Goal: Task Accomplishment & Management: Complete application form

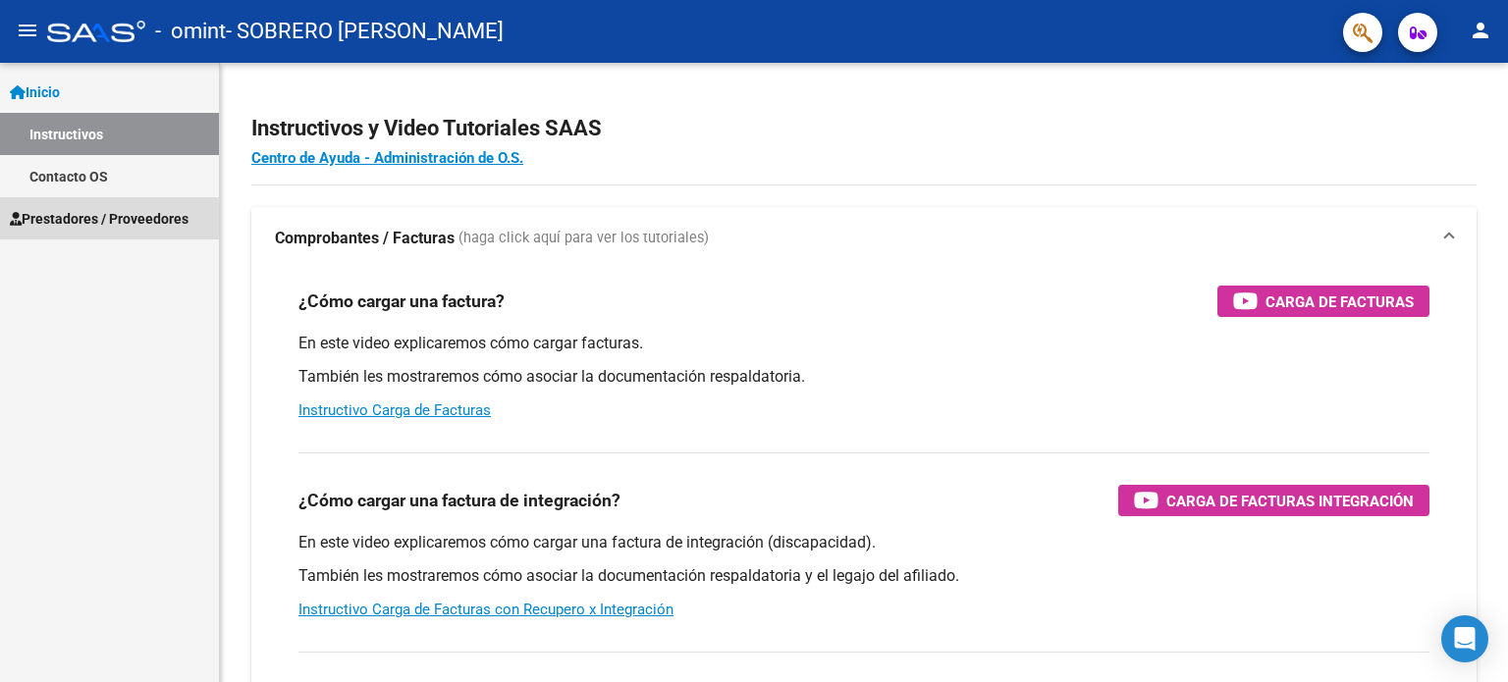
click at [168, 216] on span "Prestadores / Proveedores" at bounding box center [99, 219] width 179 height 22
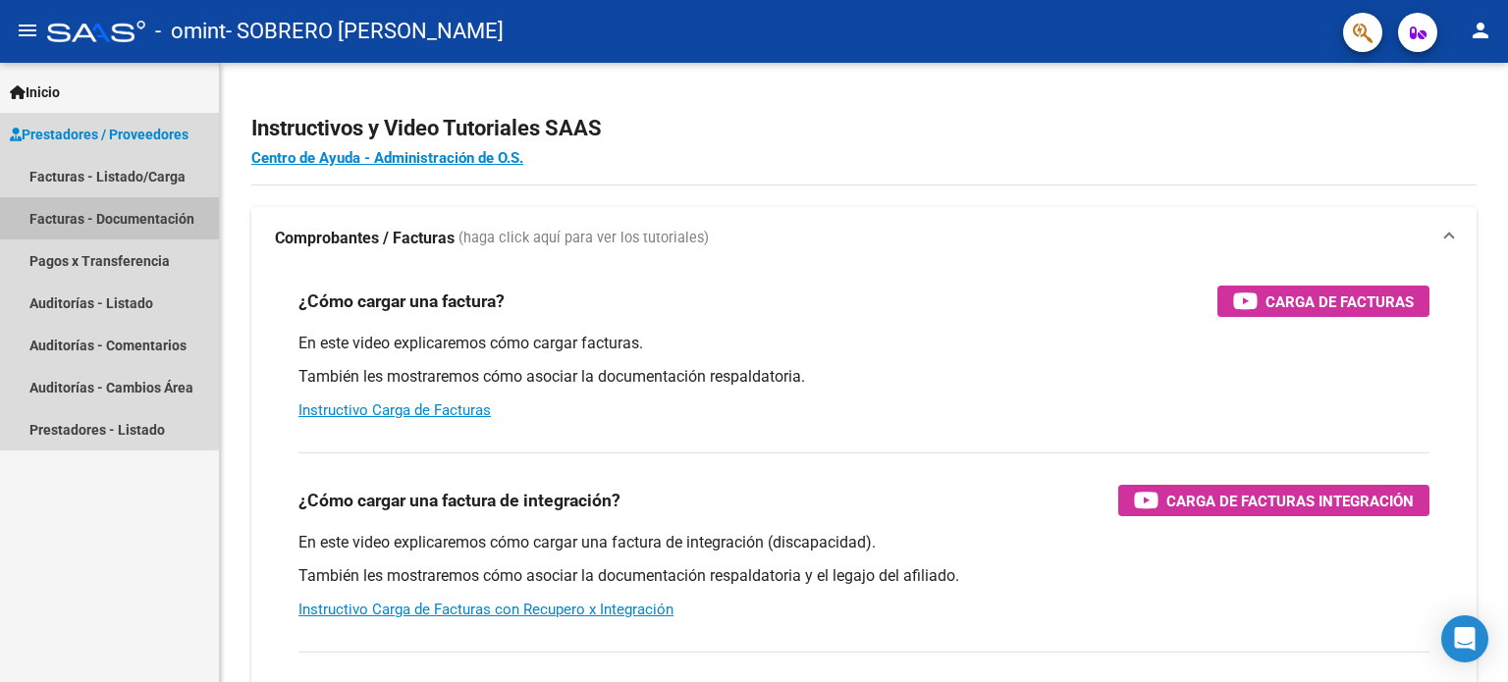
click at [122, 216] on link "Facturas - Documentación" at bounding box center [109, 218] width 219 height 42
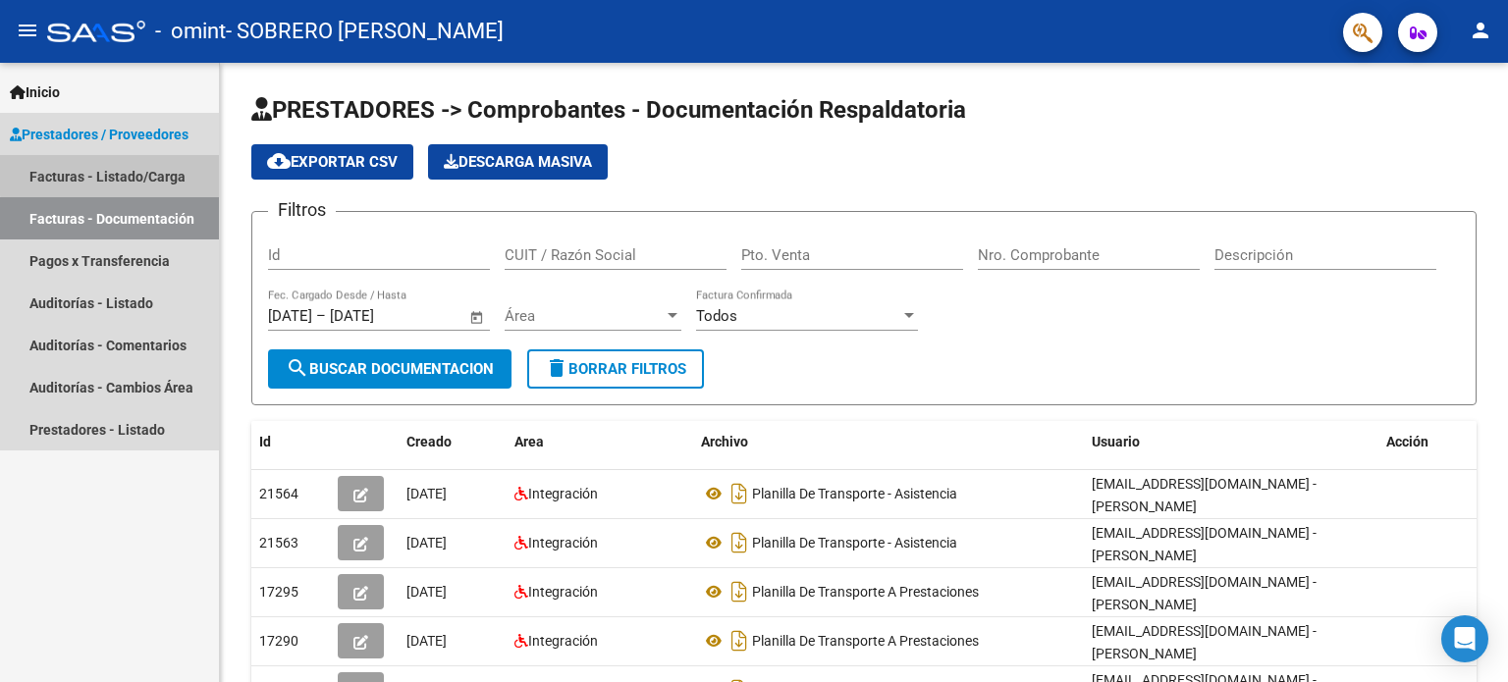
click at [128, 174] on link "Facturas - Listado/Carga" at bounding box center [109, 176] width 219 height 42
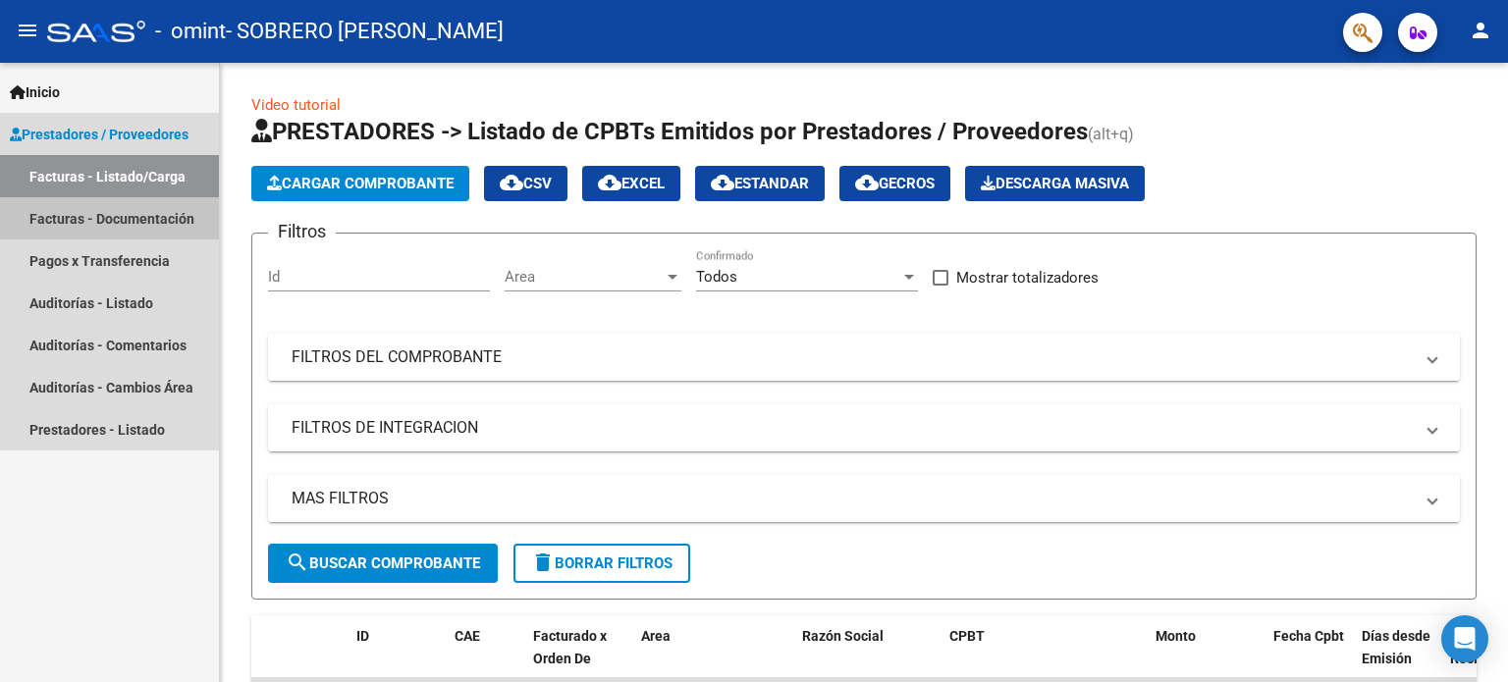
click at [119, 212] on link "Facturas - Documentación" at bounding box center [109, 218] width 219 height 42
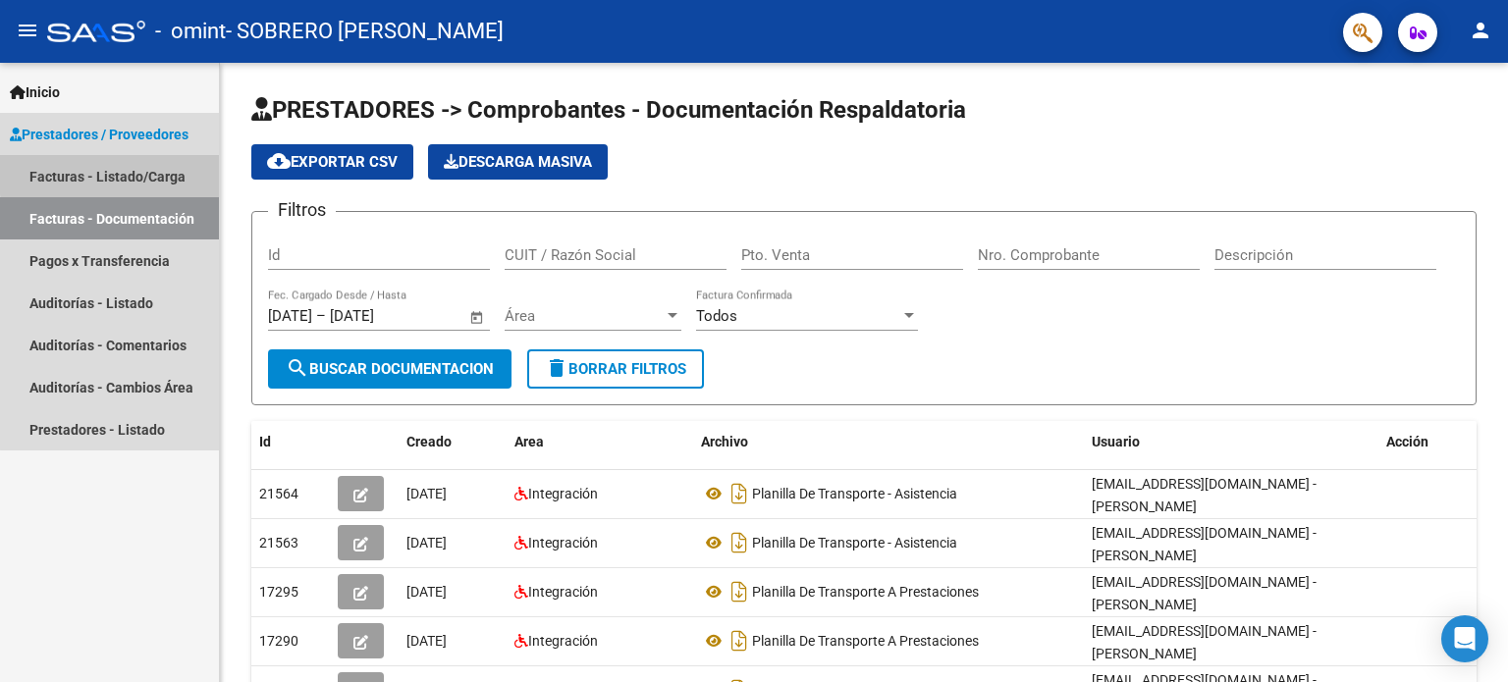
click at [132, 173] on link "Facturas - Listado/Carga" at bounding box center [109, 176] width 219 height 42
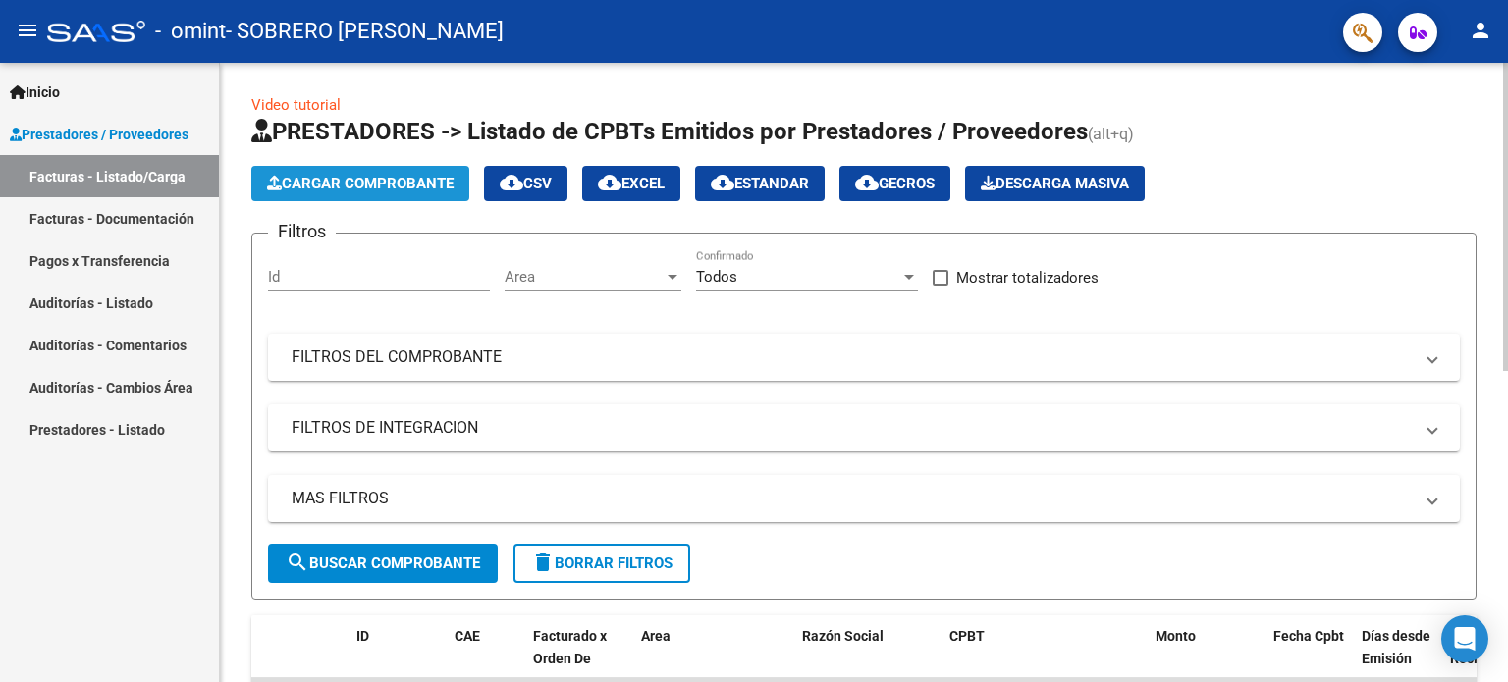
click at [381, 185] on span "Cargar Comprobante" at bounding box center [360, 184] width 186 height 18
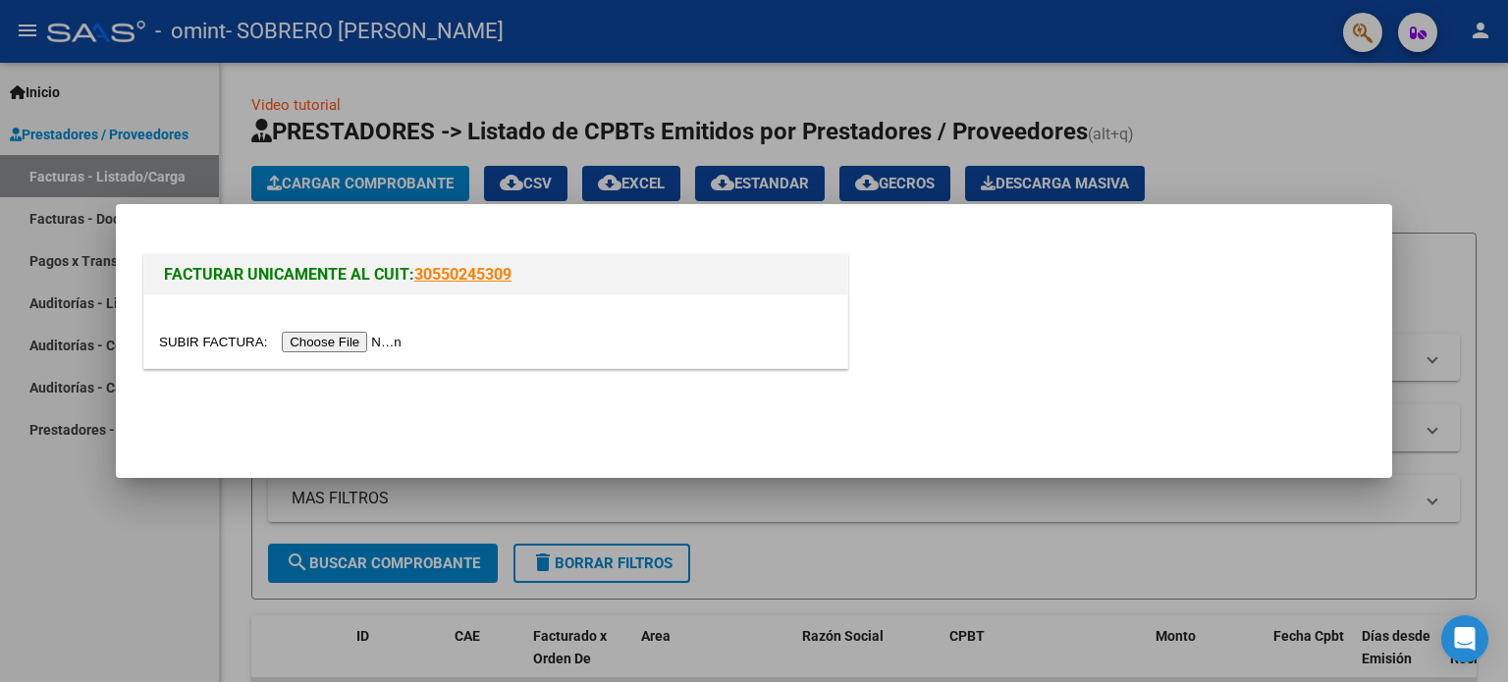
click at [98, 495] on div at bounding box center [754, 341] width 1508 height 682
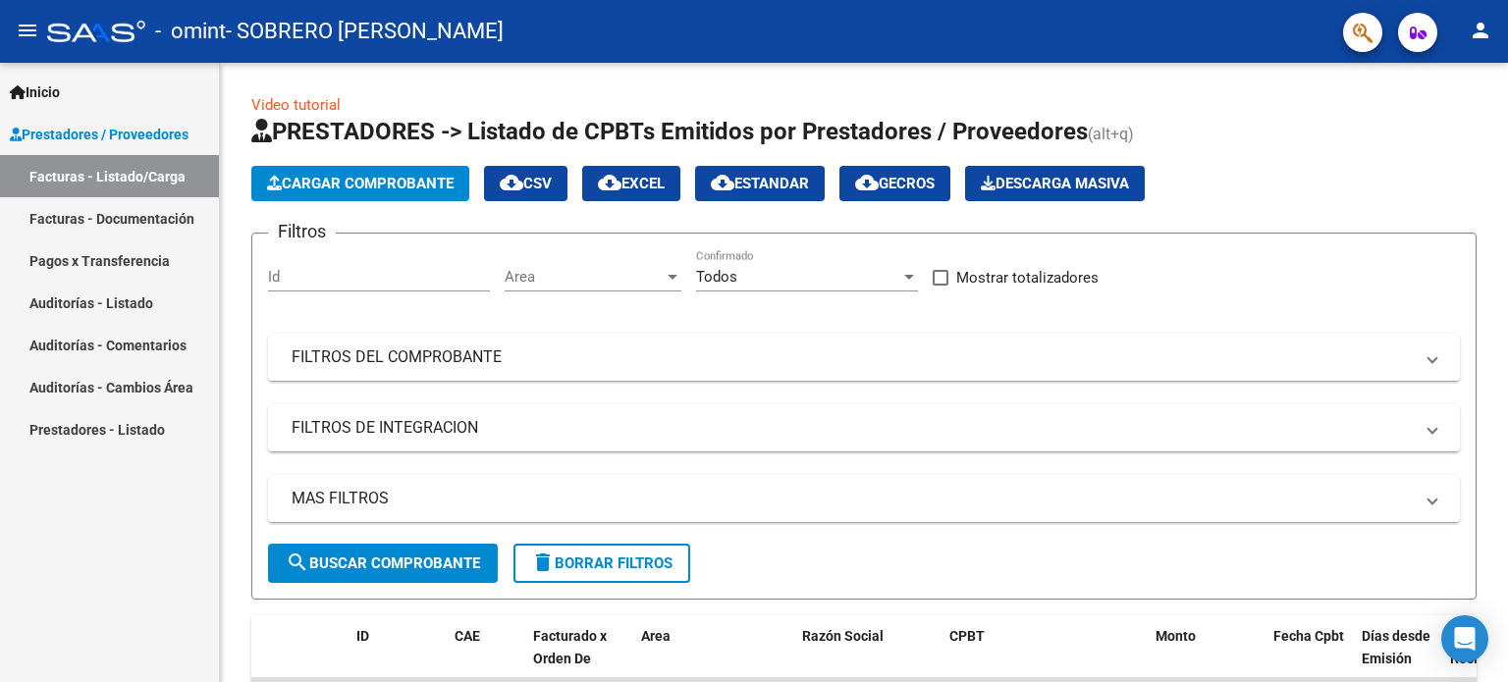
click at [162, 540] on div "Inicio Instructivos Contacto OS Prestadores / Proveedores Facturas - Listado/Ca…" at bounding box center [109, 372] width 219 height 619
click at [1420, 143] on h1 "PRESTADORES -> Listado de CPBTs Emitidos por Prestadores / Proveedores (alt+q)" at bounding box center [863, 133] width 1225 height 34
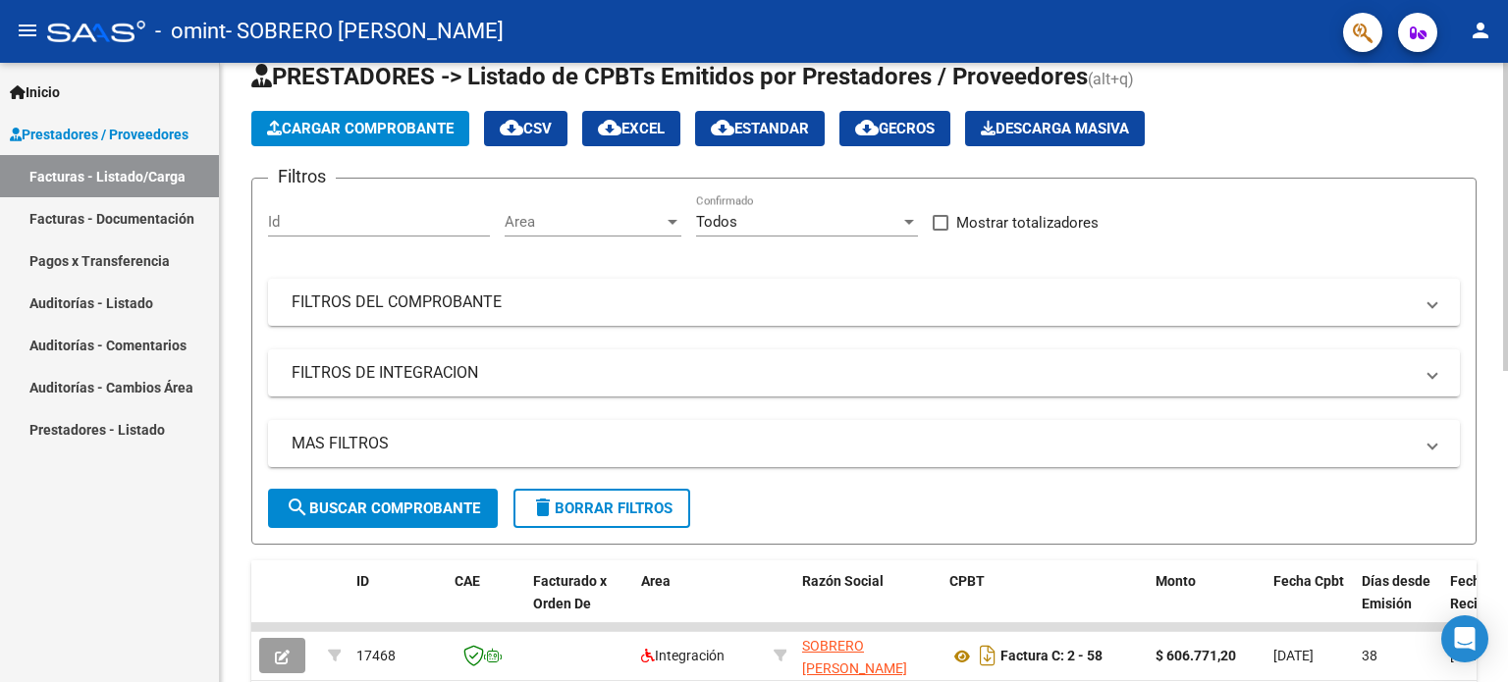
scroll to position [55, 0]
click at [417, 504] on span "search Buscar Comprobante" at bounding box center [383, 509] width 194 height 18
click at [396, 140] on button "Cargar Comprobante" at bounding box center [360, 128] width 218 height 35
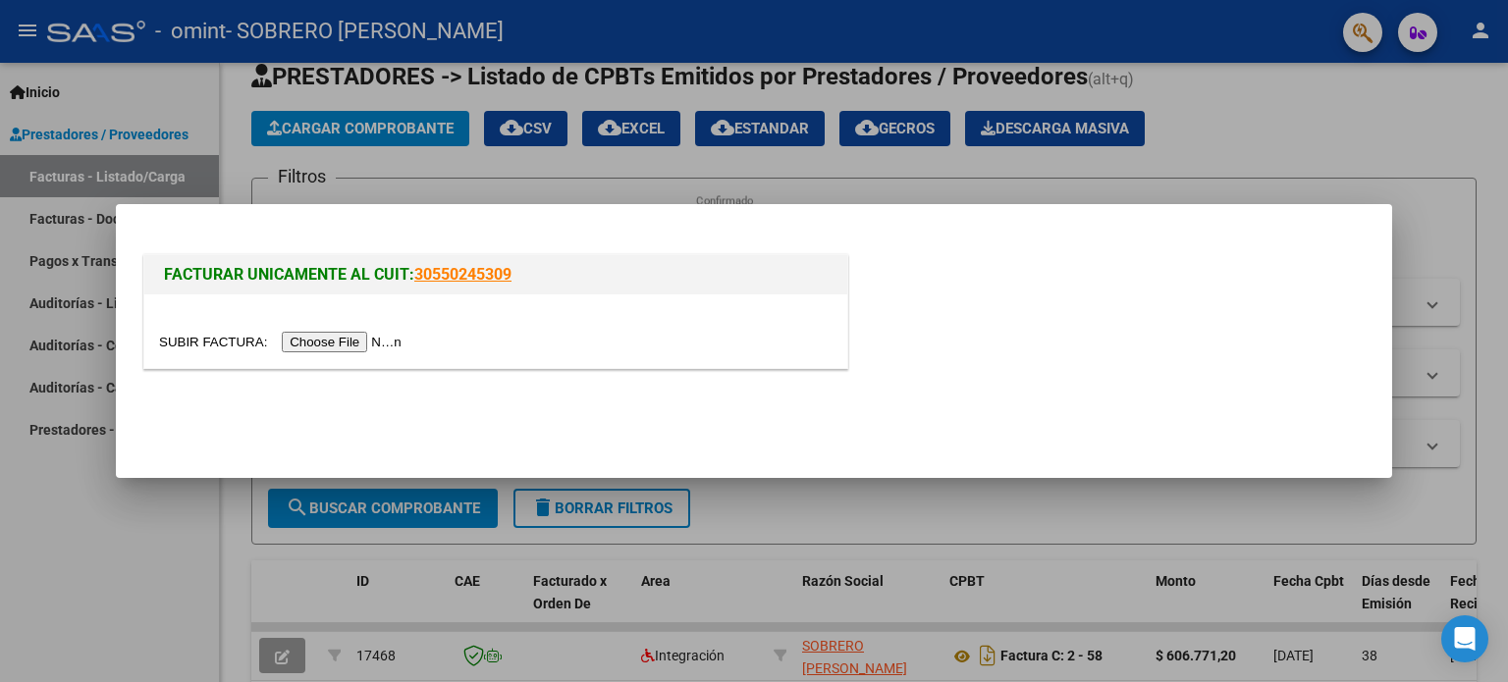
click at [380, 344] on input "file" at bounding box center [283, 342] width 248 height 21
click at [103, 552] on div at bounding box center [754, 341] width 1508 height 682
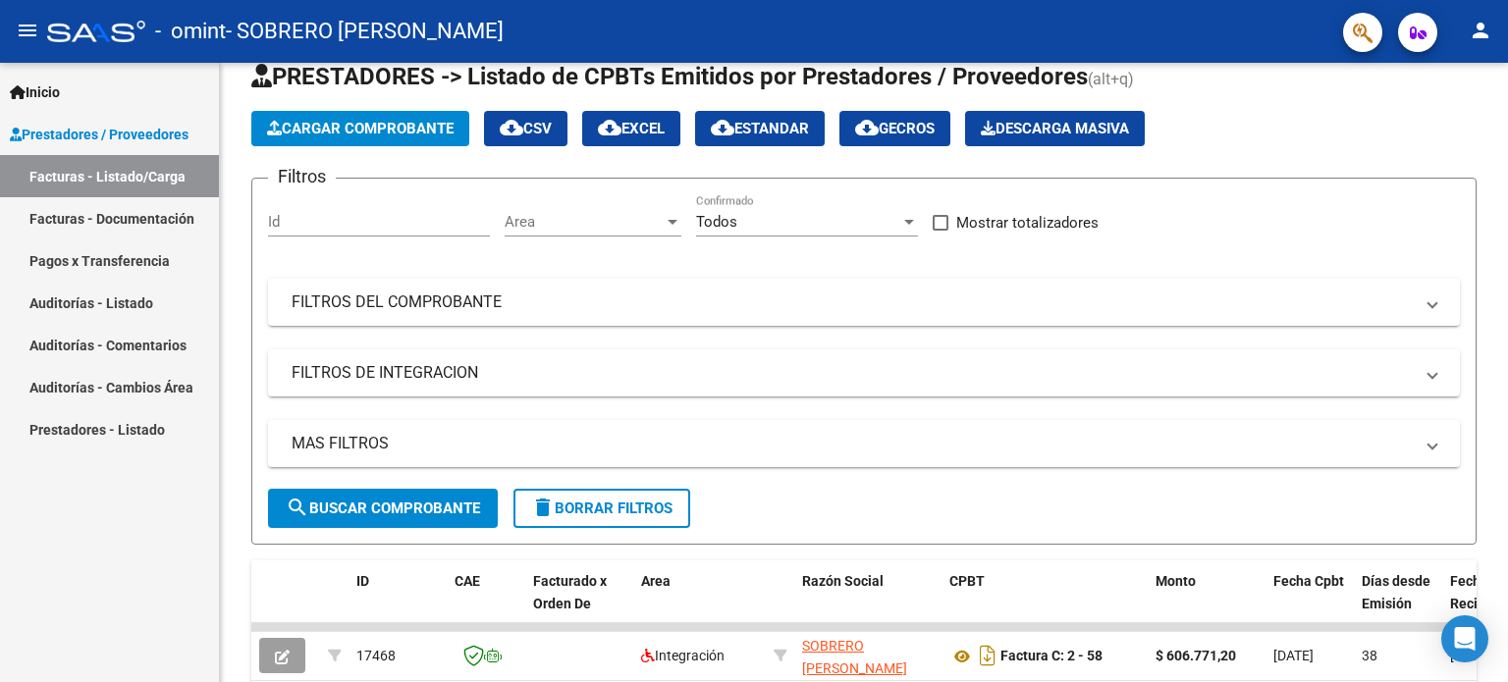
click at [157, 177] on link "Facturas - Listado/Carga" at bounding box center [109, 176] width 219 height 42
click at [521, 133] on mat-icon "cloud_download" at bounding box center [512, 128] width 24 height 24
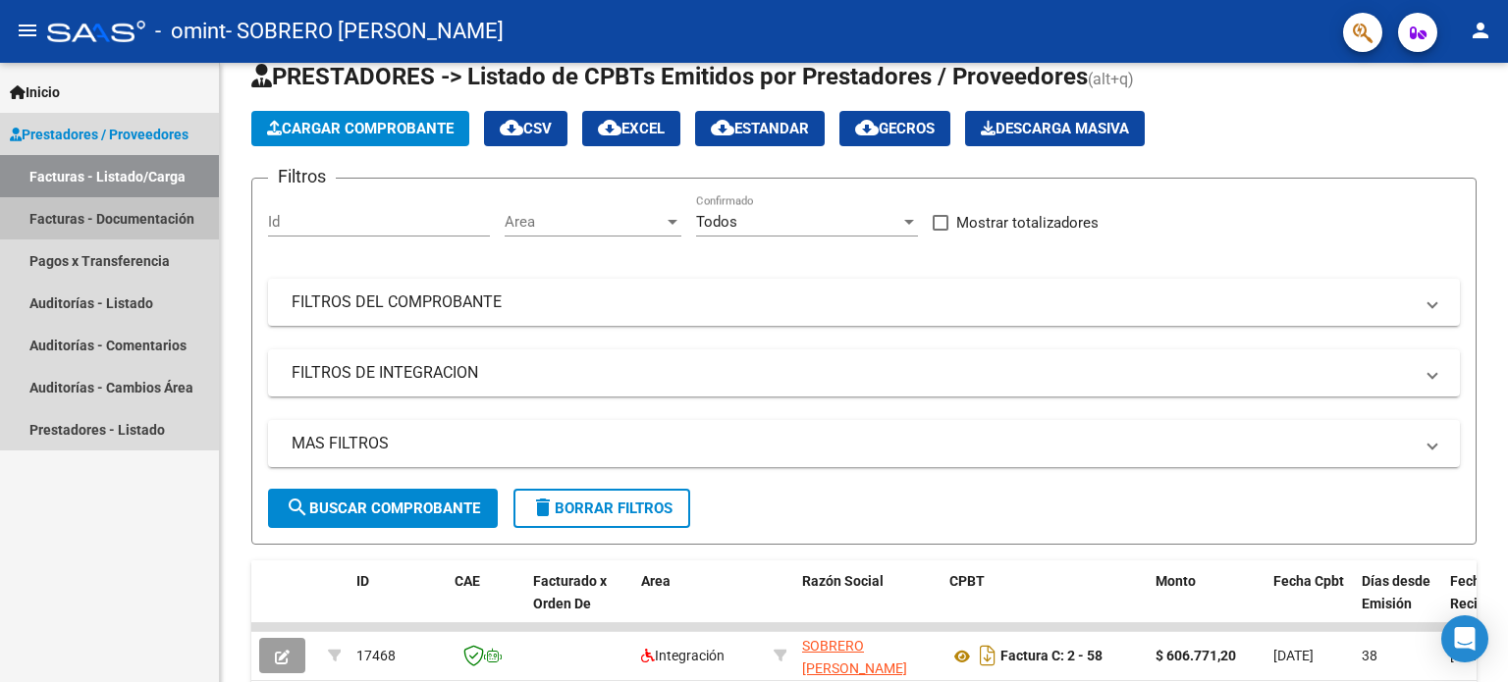
click at [173, 215] on link "Facturas - Documentación" at bounding box center [109, 218] width 219 height 42
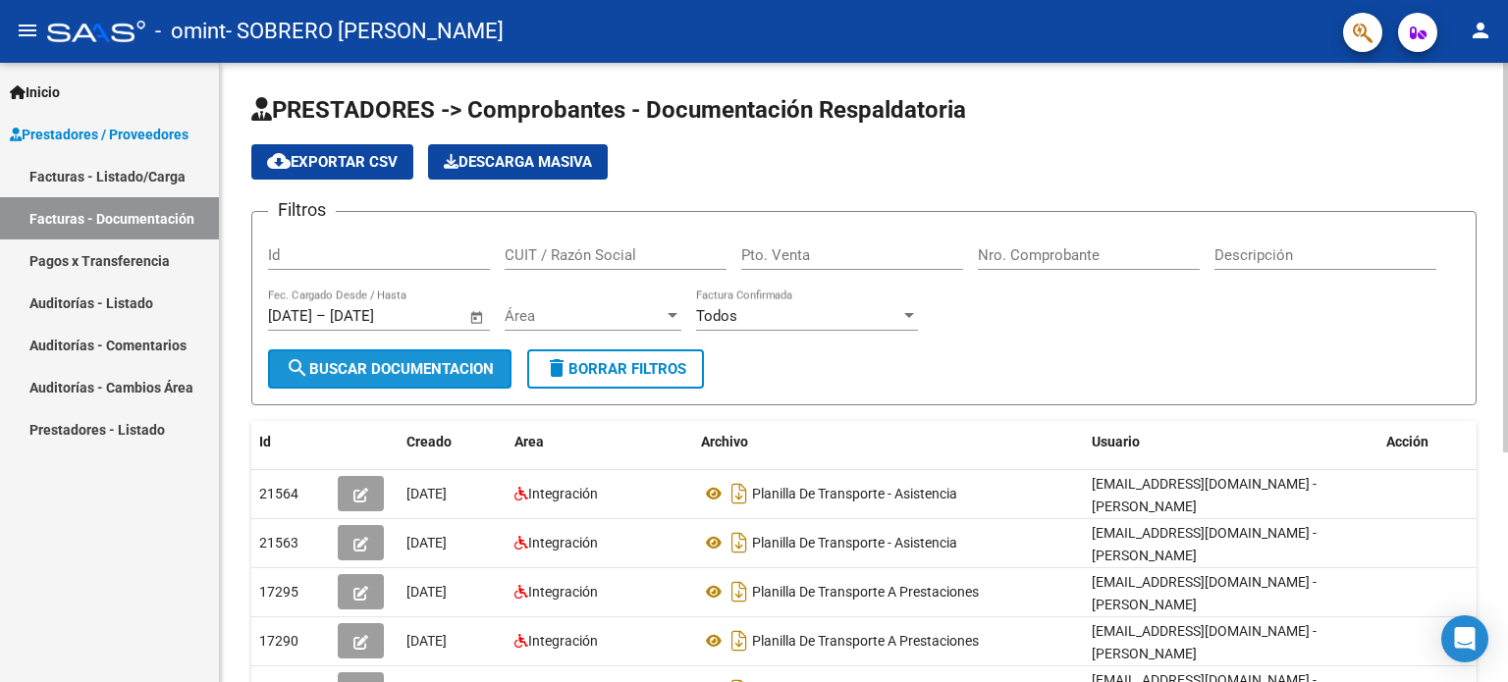
click at [396, 368] on span "search Buscar Documentacion" at bounding box center [390, 369] width 208 height 18
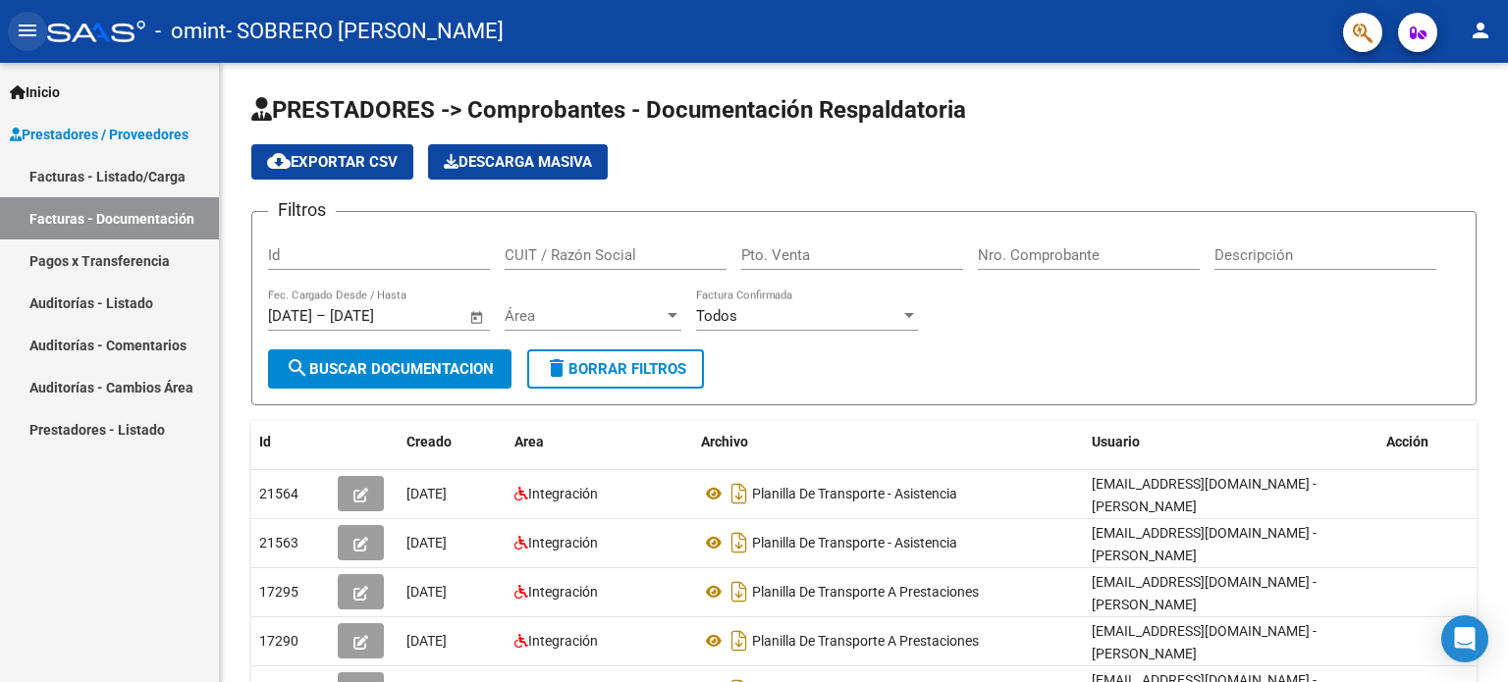
click at [24, 33] on mat-icon "menu" at bounding box center [28, 31] width 24 height 24
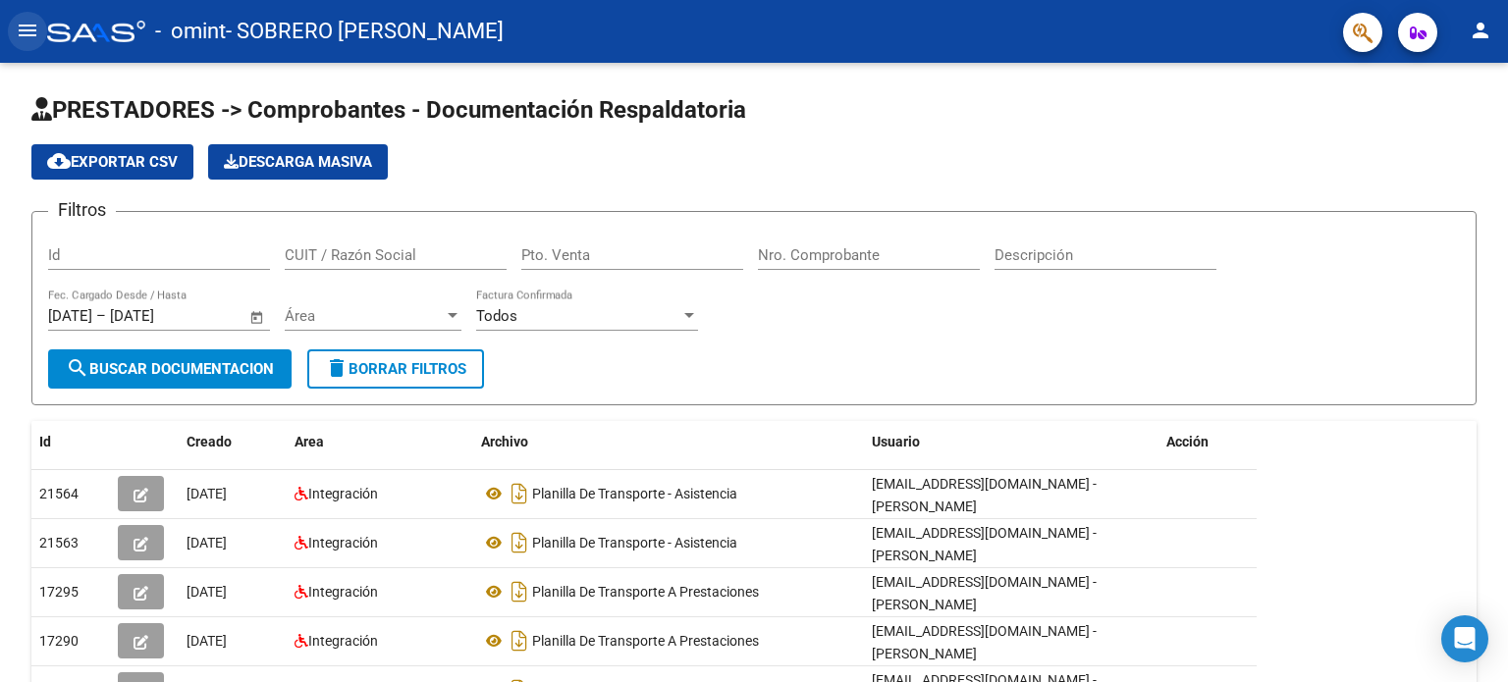
click at [24, 33] on mat-icon "menu" at bounding box center [28, 31] width 24 height 24
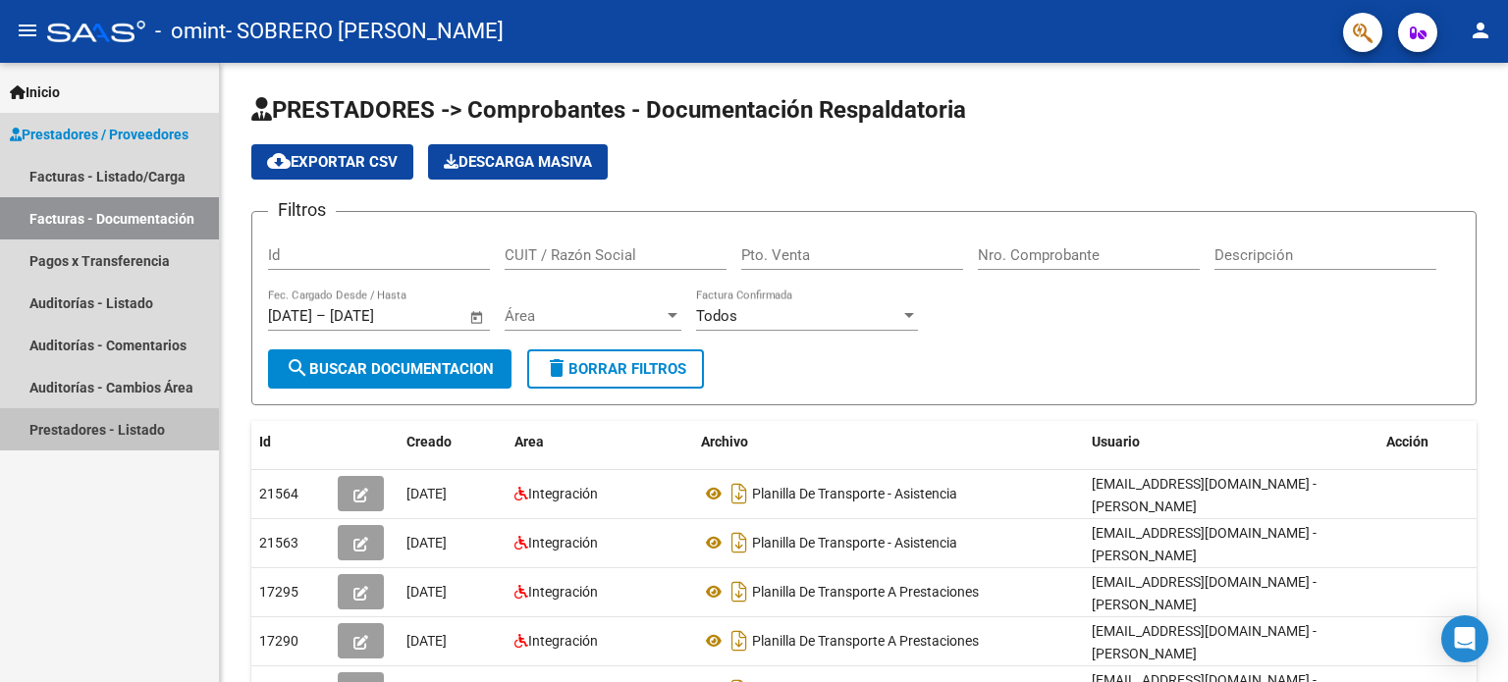
click at [142, 431] on link "Prestadores - Listado" at bounding box center [109, 429] width 219 height 42
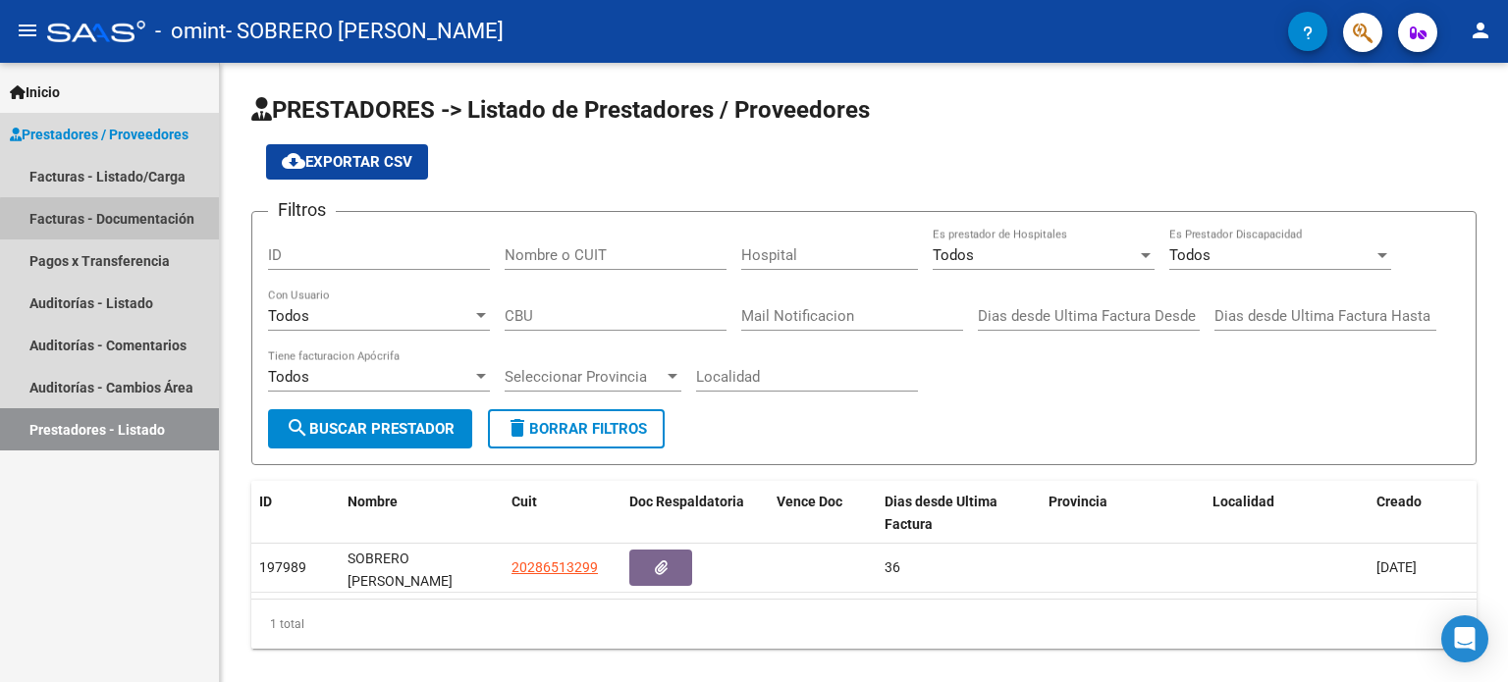
click at [127, 226] on link "Facturas - Documentación" at bounding box center [109, 218] width 219 height 42
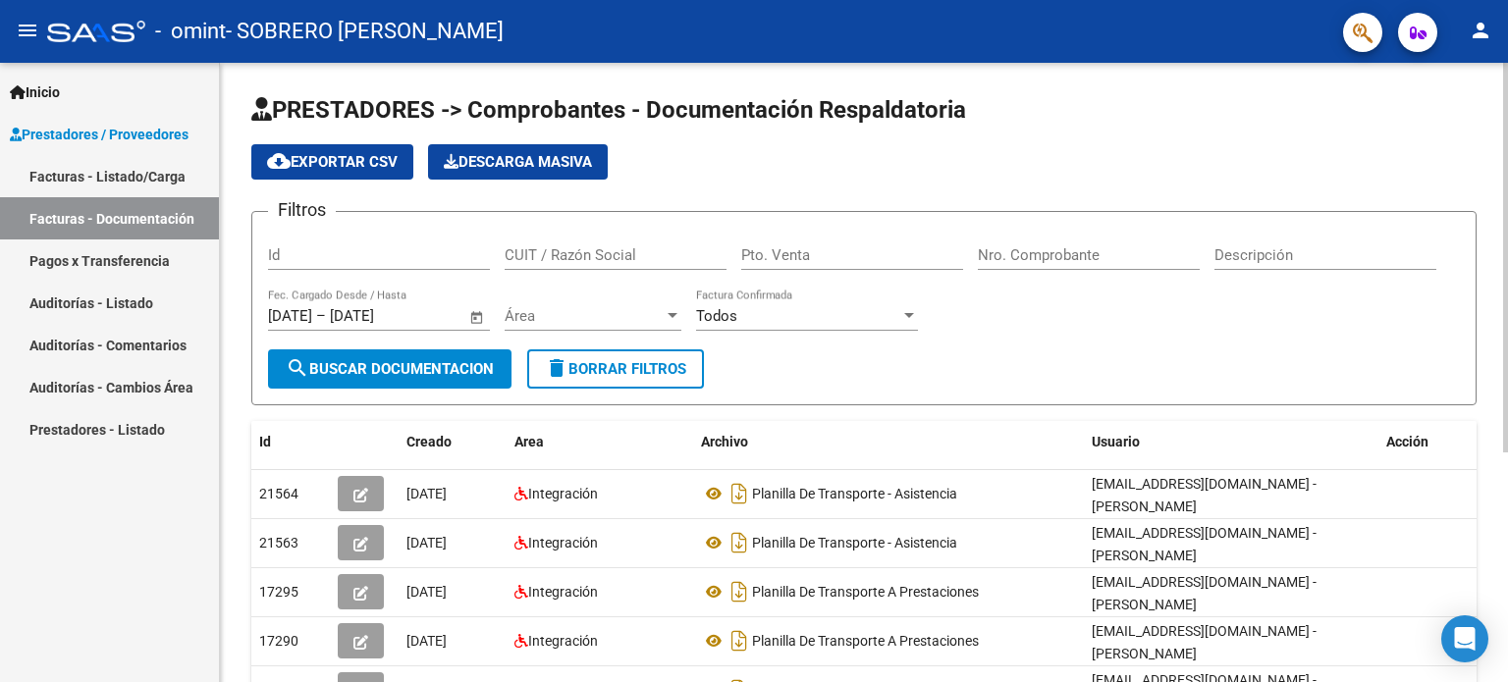
click at [475, 166] on span "Descarga Masiva" at bounding box center [518, 162] width 148 height 18
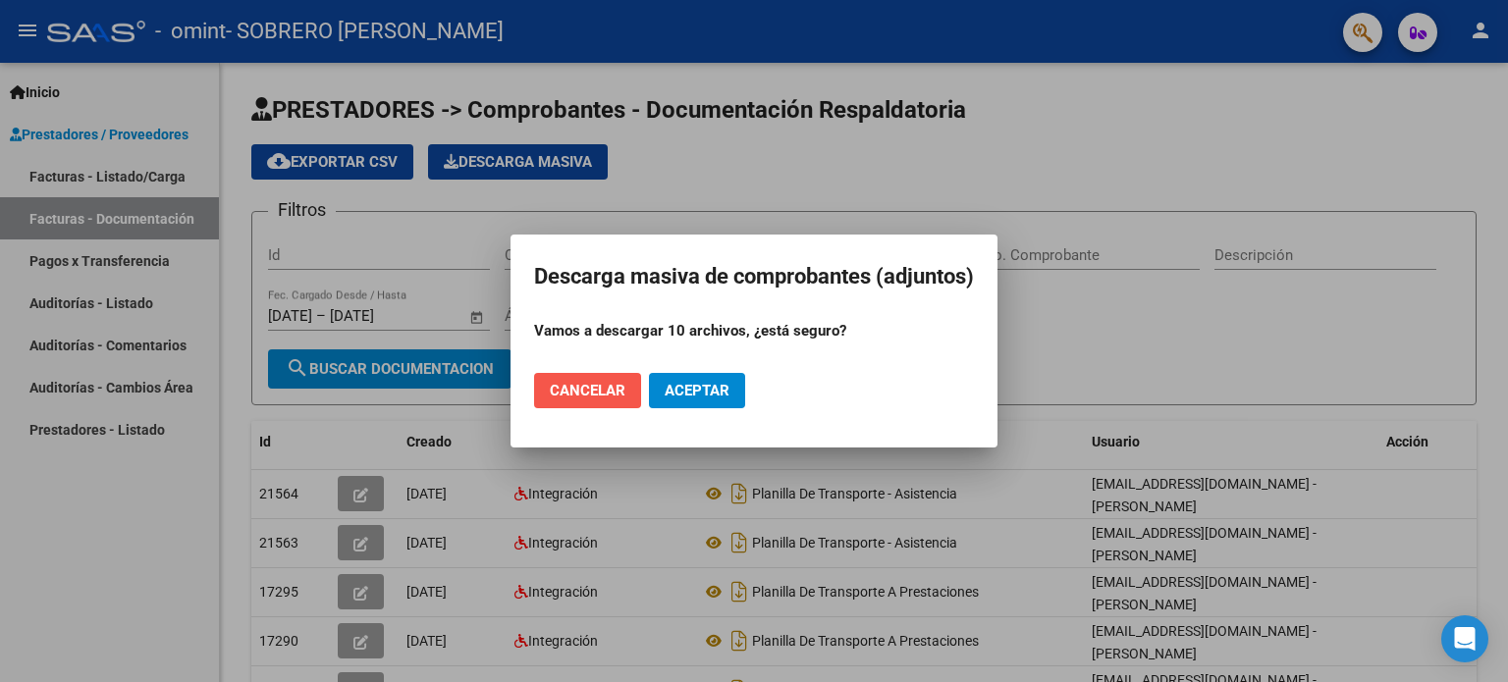
click at [589, 388] on span "Cancelar" at bounding box center [588, 391] width 76 height 18
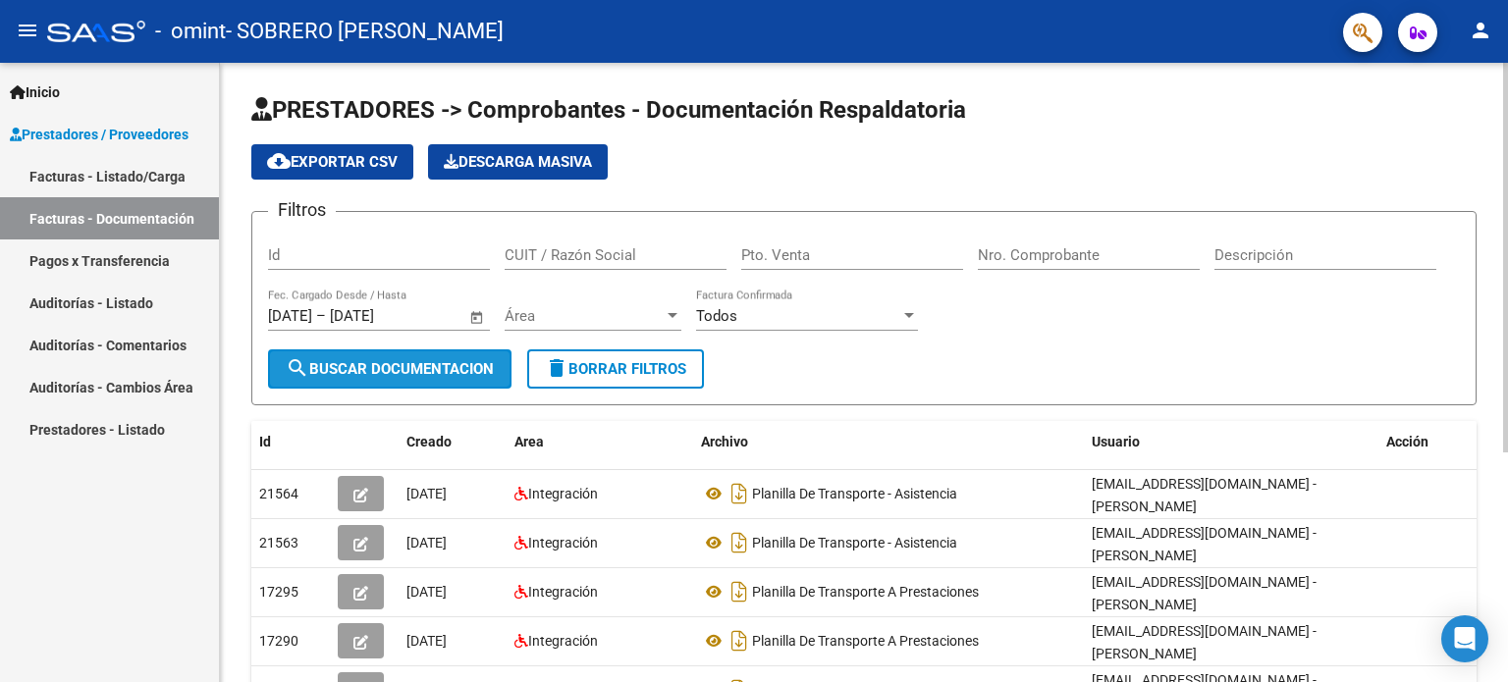
click at [390, 363] on span "search Buscar Documentacion" at bounding box center [390, 369] width 208 height 18
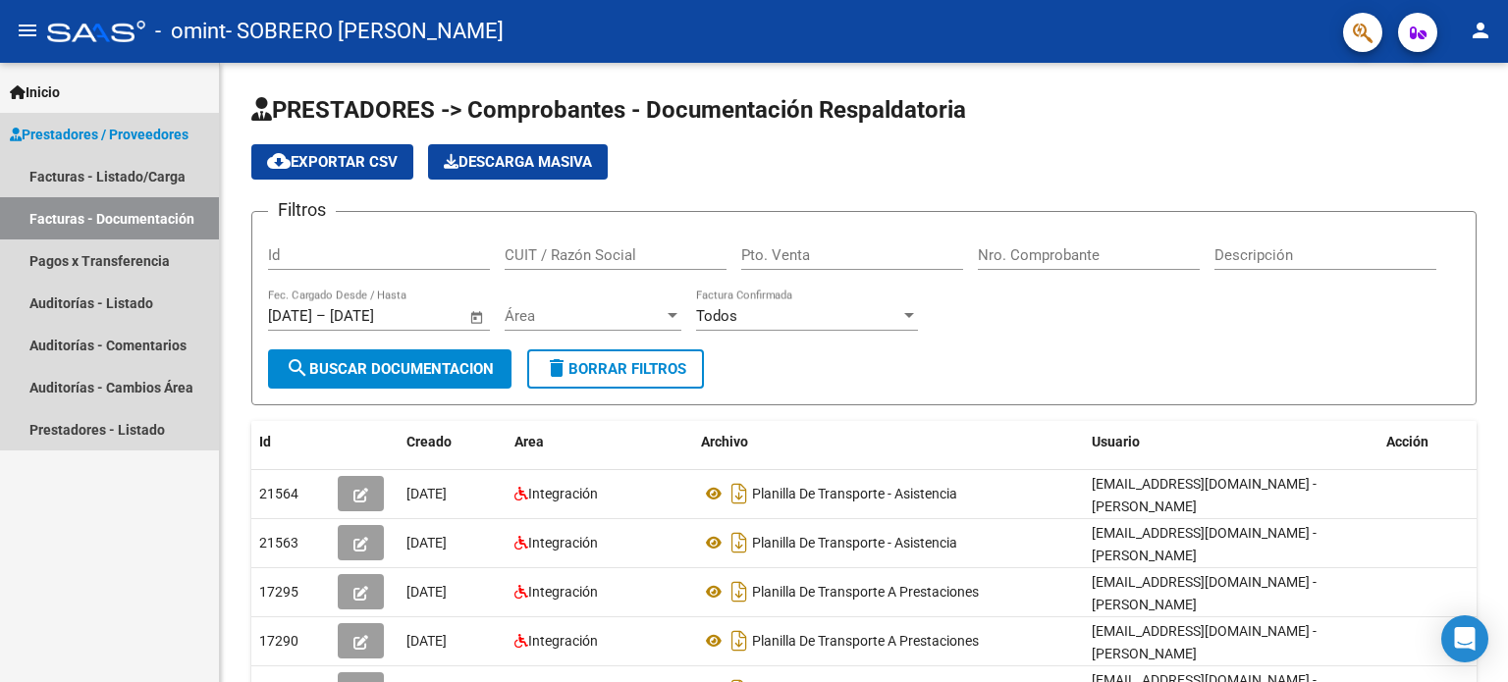
click at [136, 136] on span "Prestadores / Proveedores" at bounding box center [99, 135] width 179 height 22
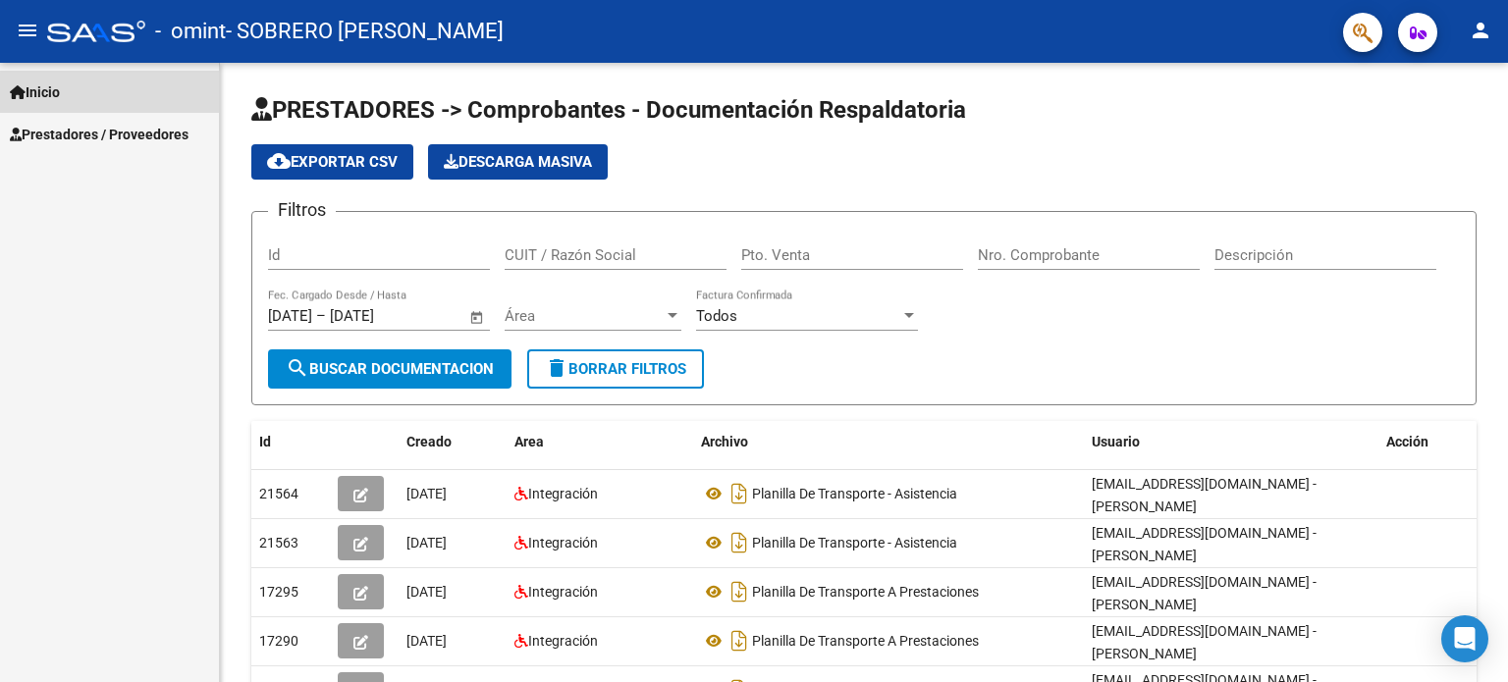
click at [55, 82] on span "Inicio" at bounding box center [35, 92] width 50 height 22
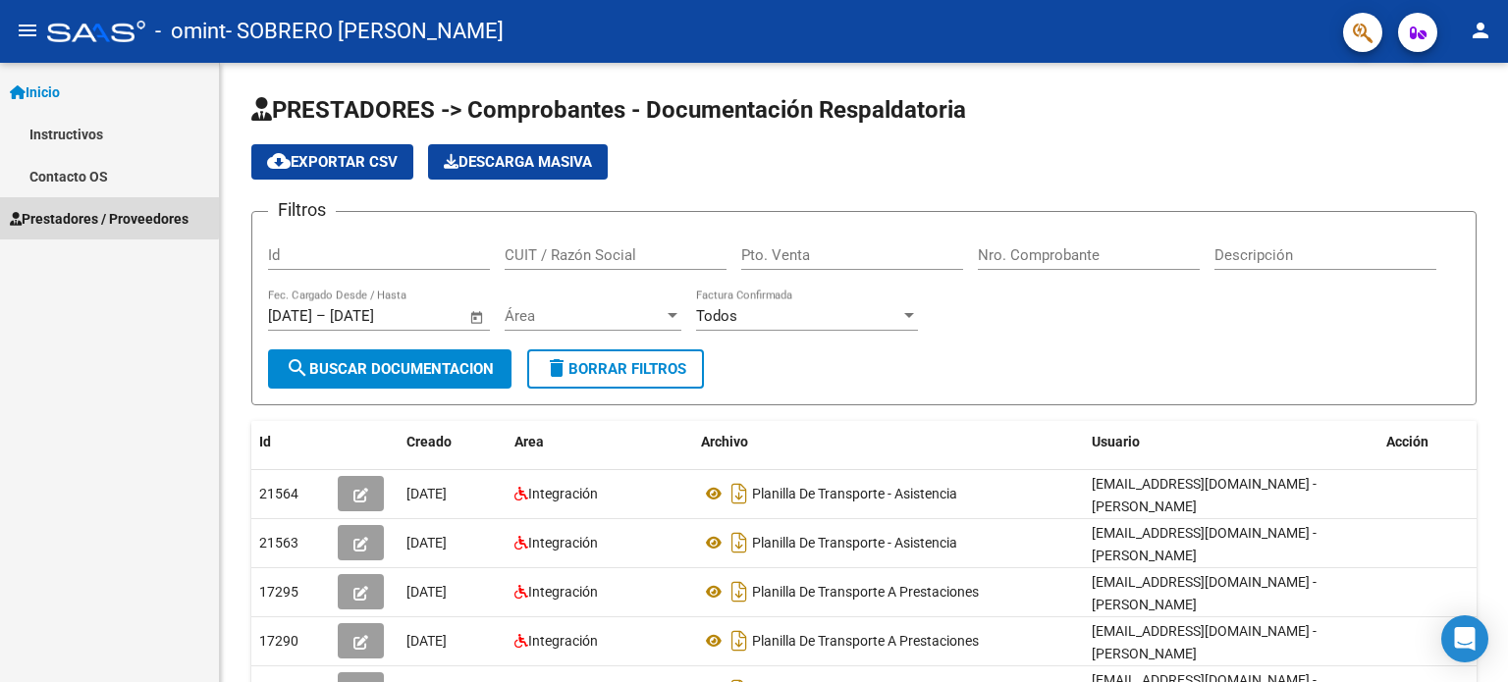
click at [85, 210] on span "Prestadores / Proveedores" at bounding box center [99, 219] width 179 height 22
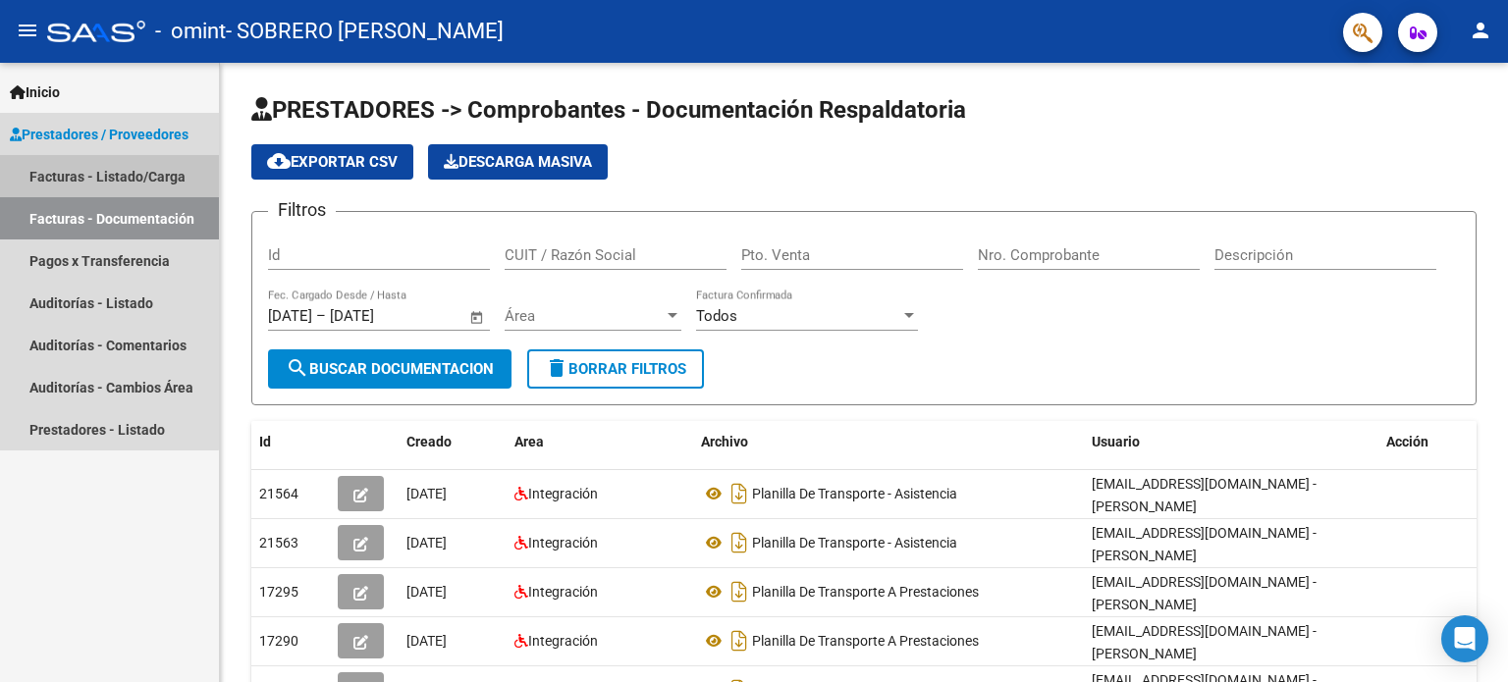
click at [102, 176] on link "Facturas - Listado/Carga" at bounding box center [109, 176] width 219 height 42
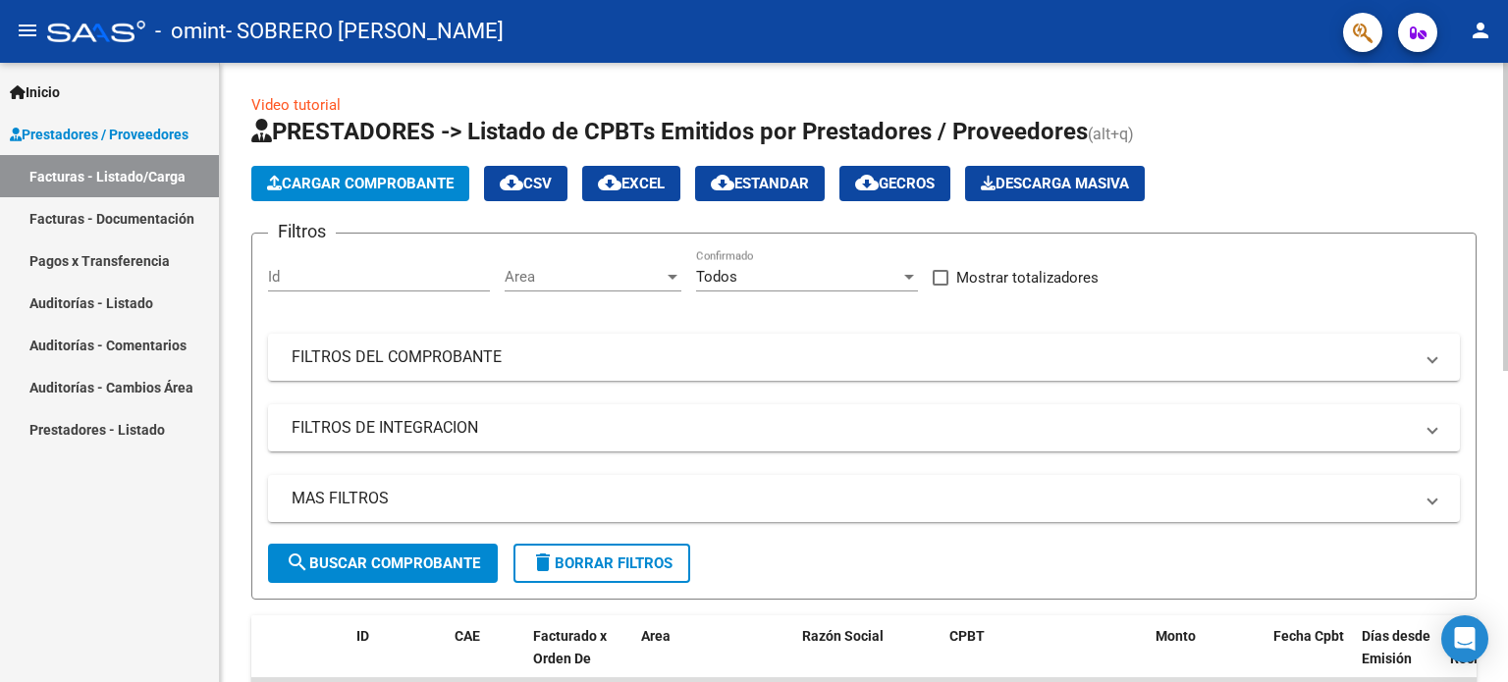
click at [321, 105] on link "Video tutorial" at bounding box center [295, 105] width 89 height 18
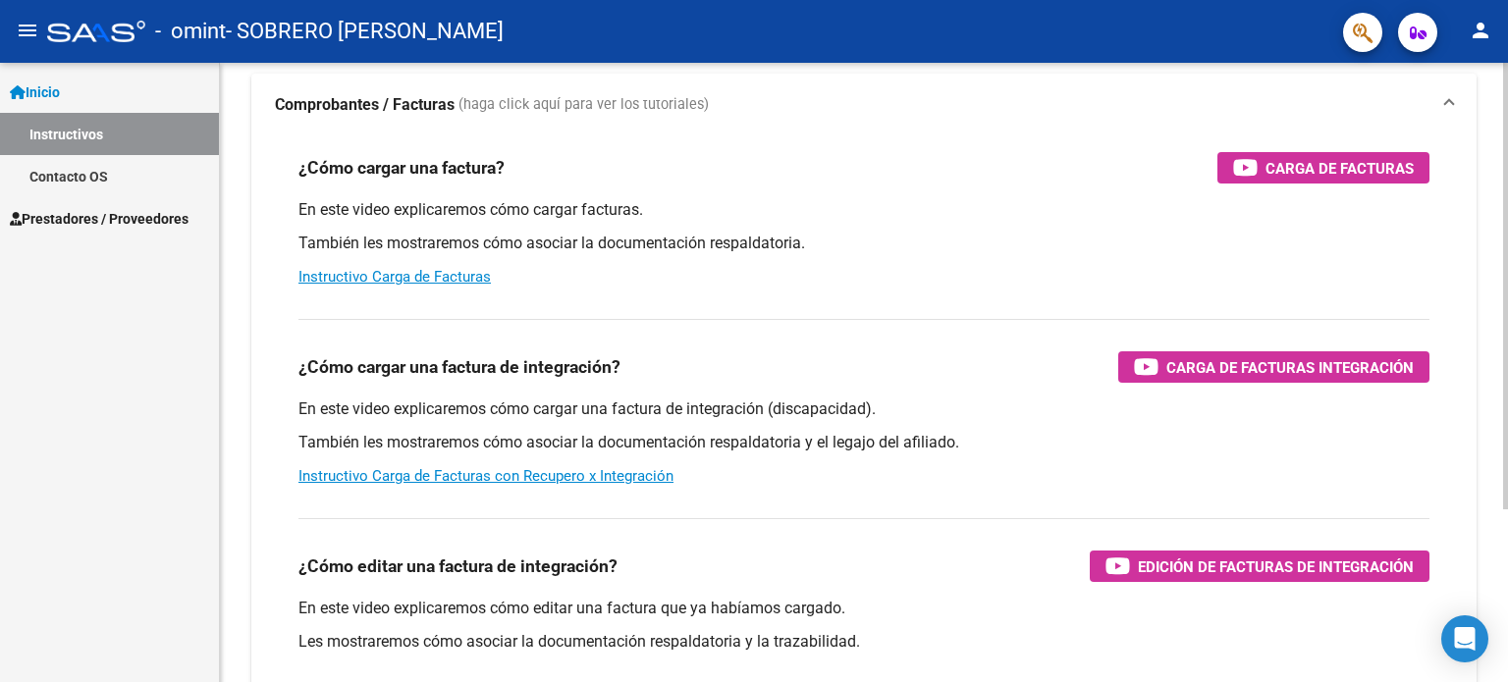
scroll to position [136, 0]
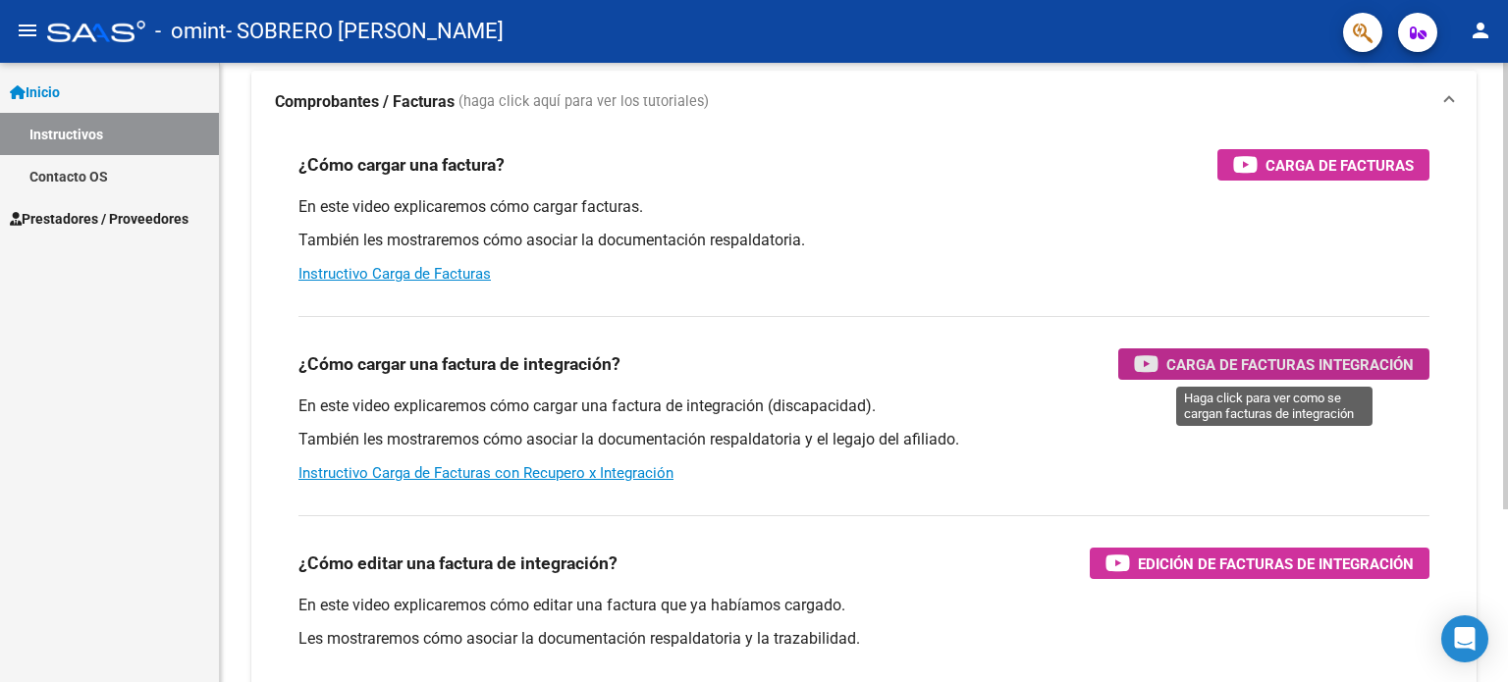
click at [1186, 360] on span "Carga de Facturas Integración" at bounding box center [1289, 364] width 247 height 25
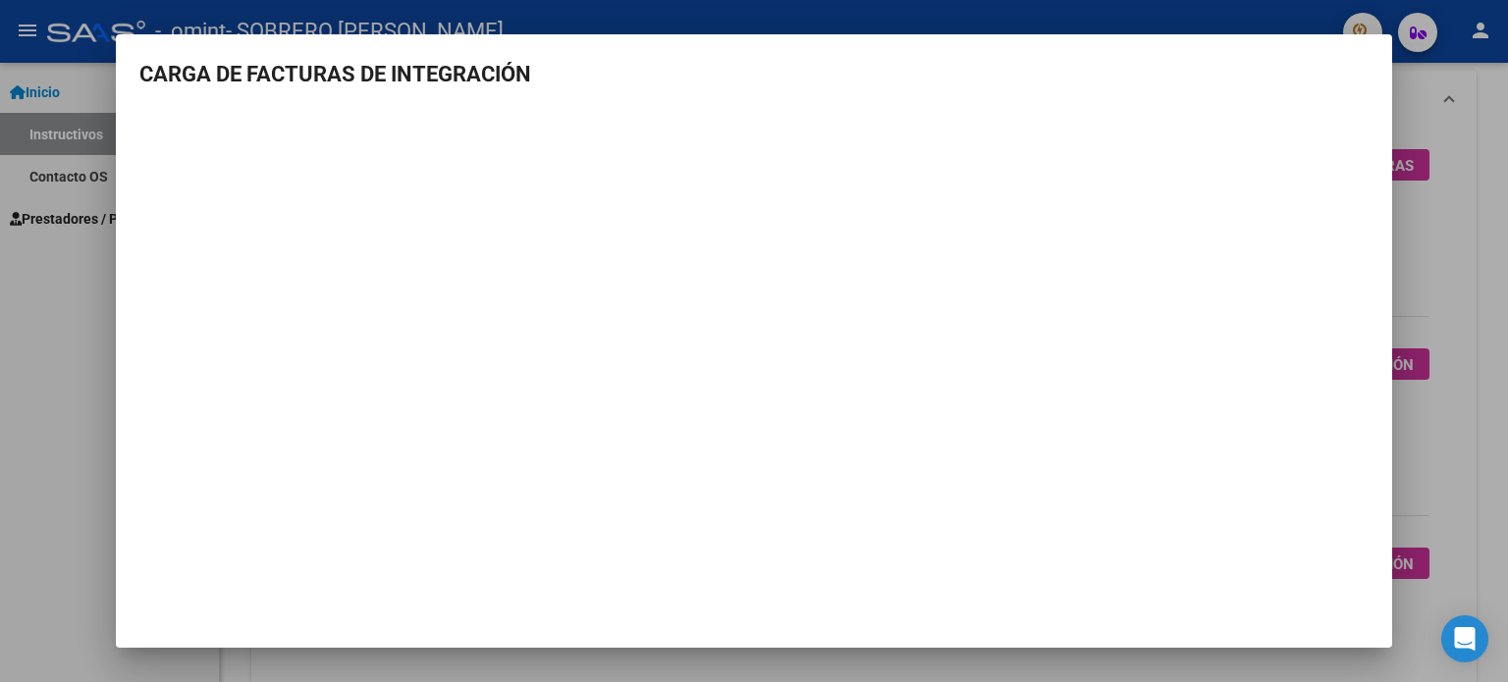
click at [1472, 294] on div at bounding box center [754, 341] width 1508 height 682
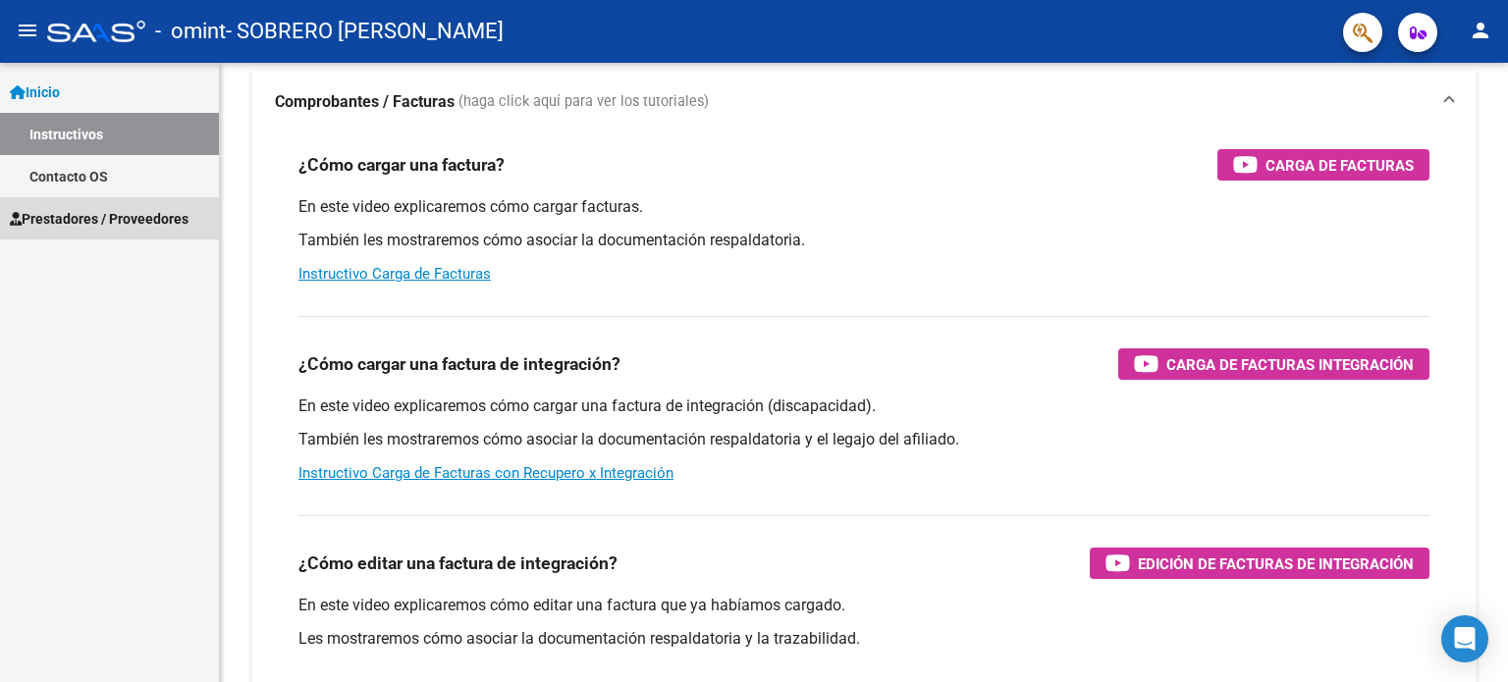
click at [64, 227] on span "Prestadores / Proveedores" at bounding box center [99, 219] width 179 height 22
click at [89, 225] on span "Prestadores / Proveedores" at bounding box center [99, 219] width 179 height 22
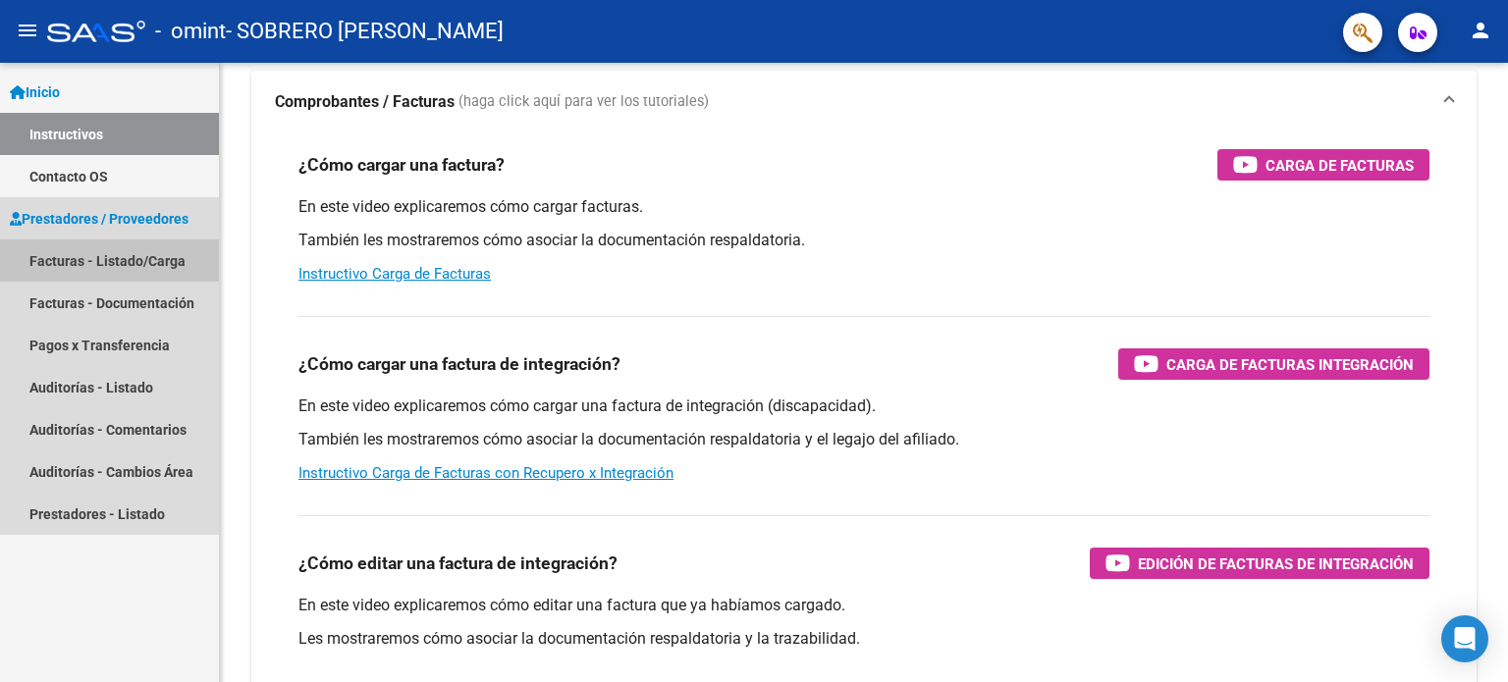
click at [82, 252] on link "Facturas - Listado/Carga" at bounding box center [109, 260] width 219 height 42
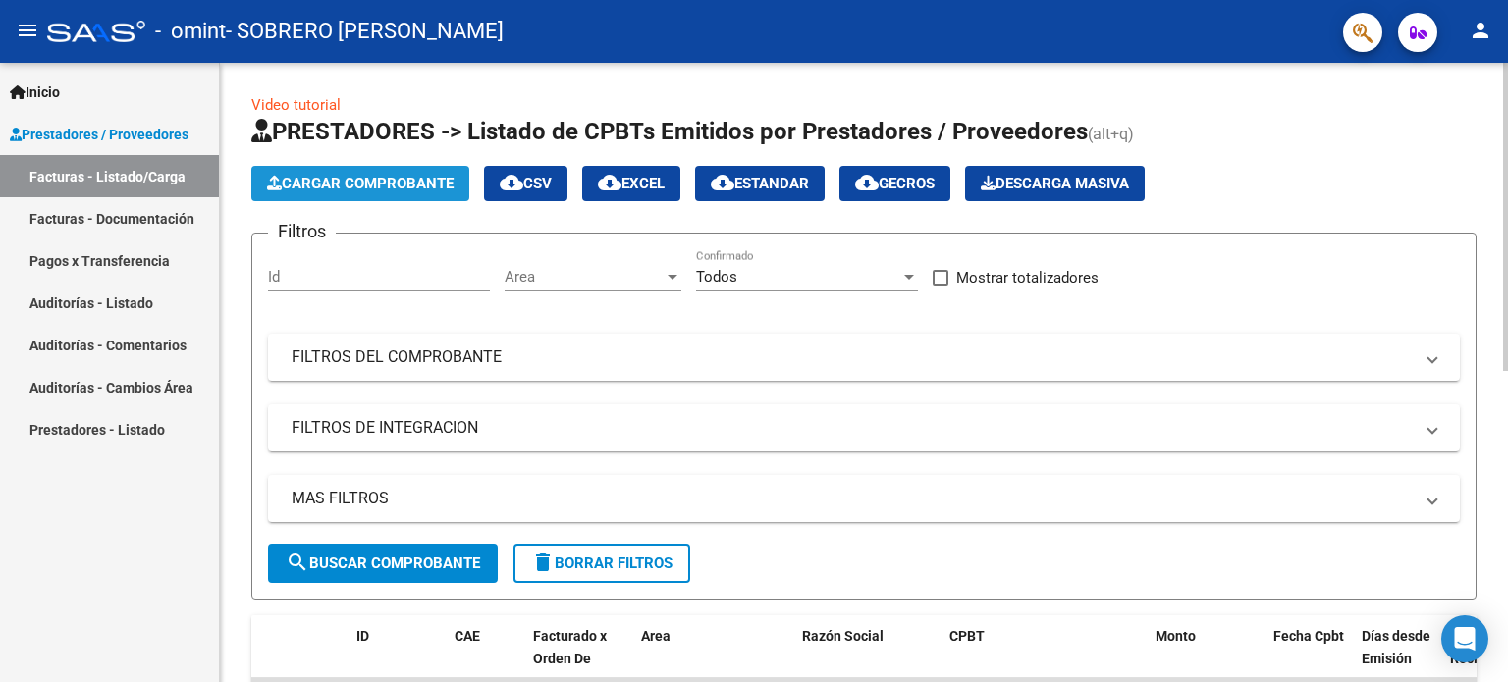
click at [385, 172] on button "Cargar Comprobante" at bounding box center [360, 183] width 218 height 35
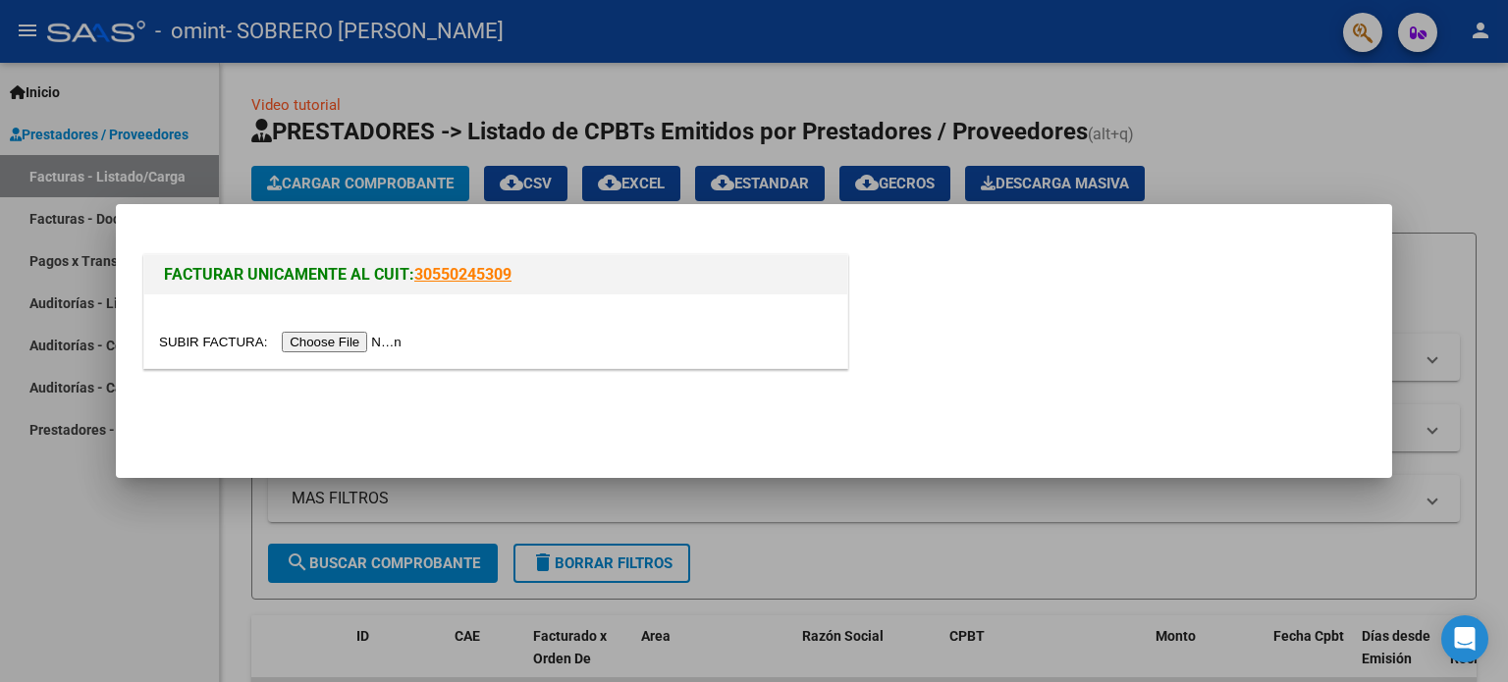
click at [377, 347] on input "file" at bounding box center [283, 342] width 248 height 21
click at [466, 277] on link "30550245309" at bounding box center [462, 274] width 97 height 19
click at [308, 343] on input "file" at bounding box center [283, 342] width 248 height 21
click at [407, 341] on input "file" at bounding box center [283, 342] width 248 height 21
click at [1269, 107] on div at bounding box center [754, 341] width 1508 height 682
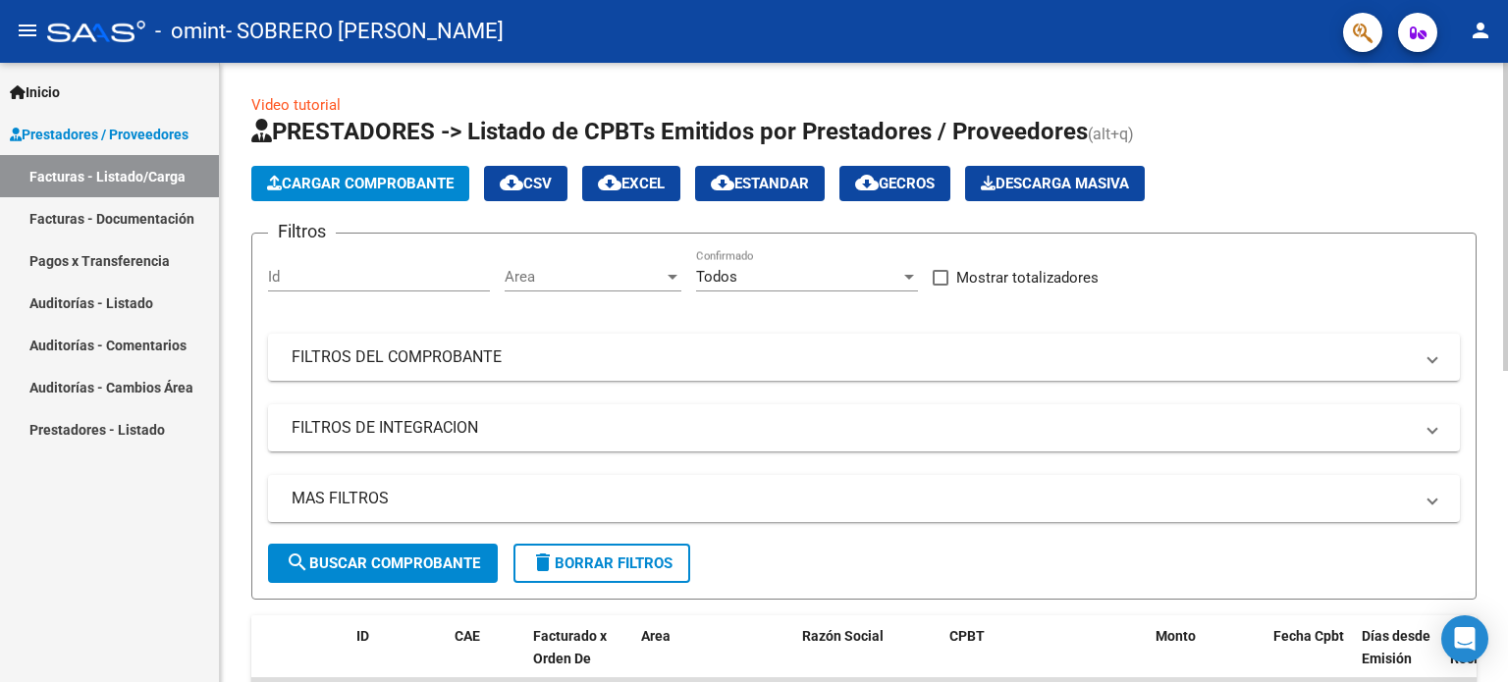
click at [292, 104] on link "Video tutorial" at bounding box center [295, 105] width 89 height 18
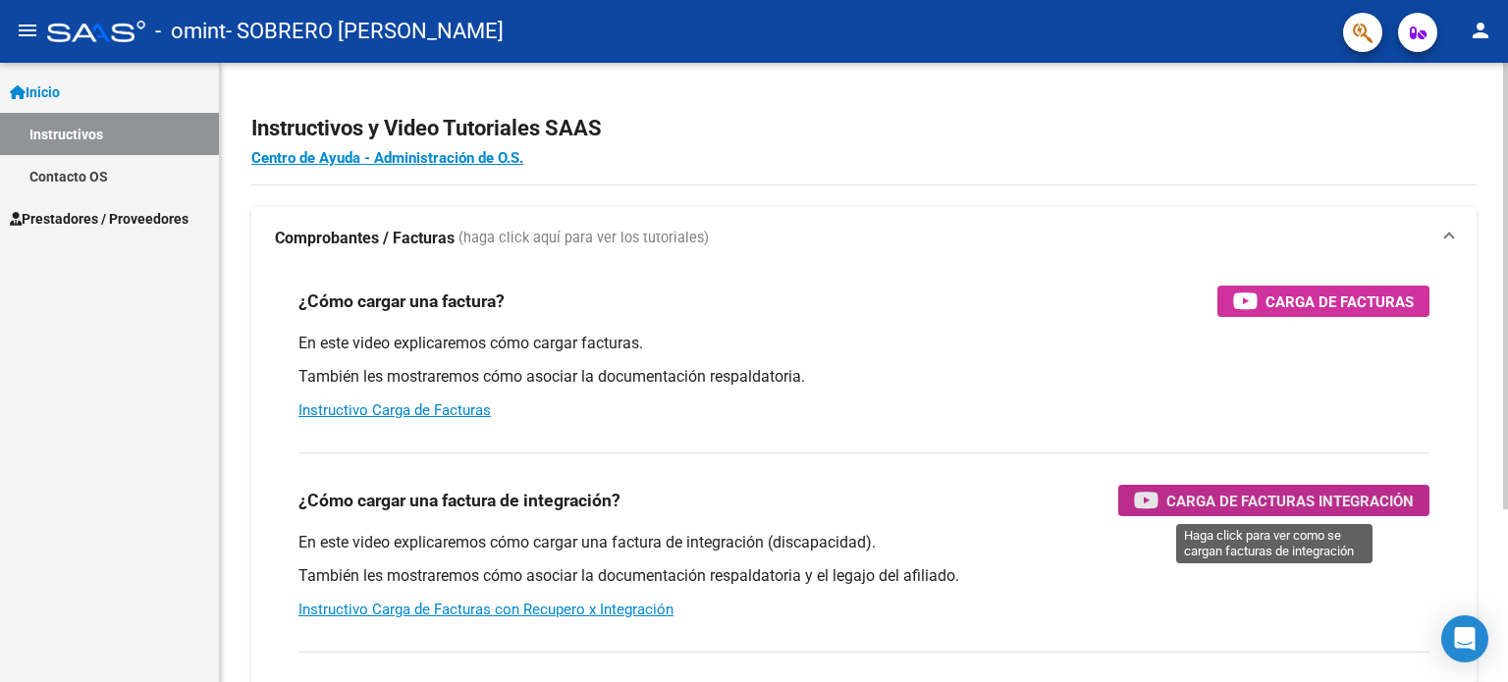
click at [1136, 508] on icon "button" at bounding box center [1146, 500] width 25 height 23
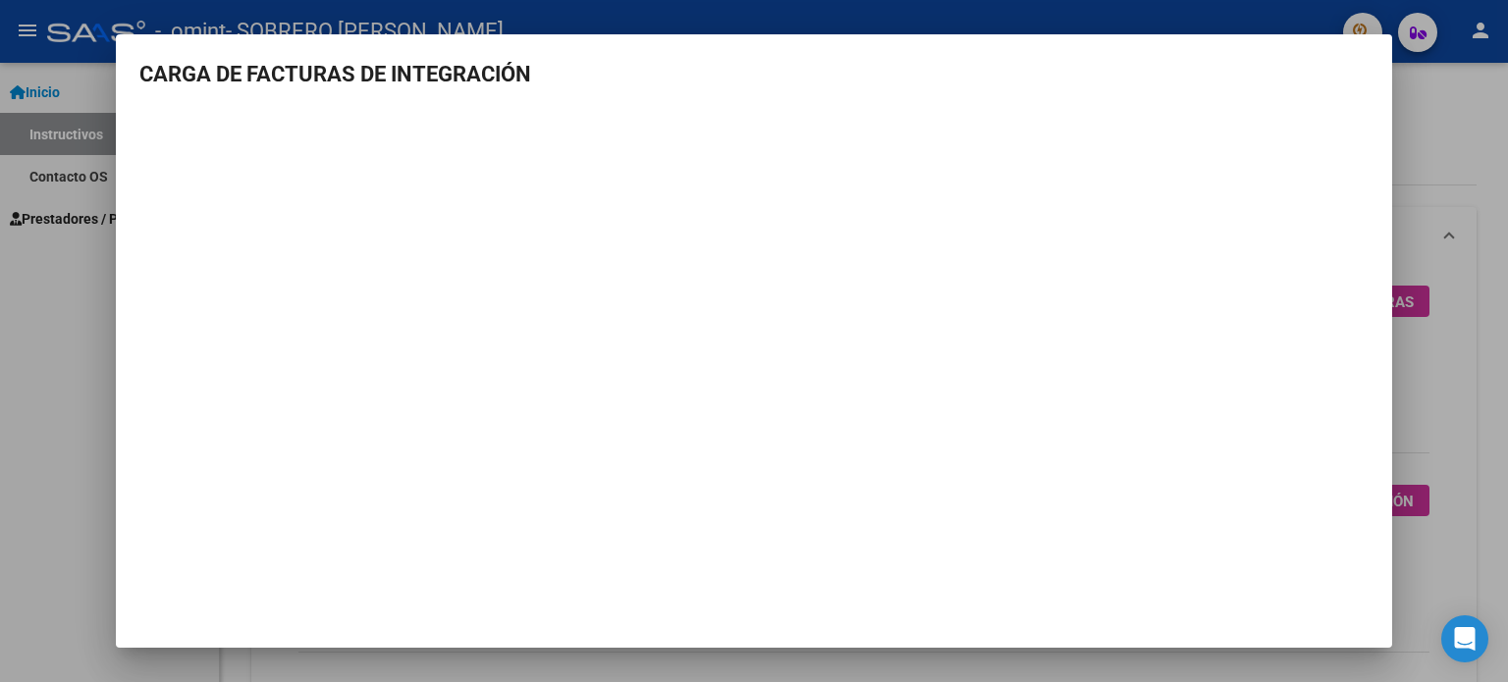
click at [1432, 162] on div at bounding box center [754, 341] width 1508 height 682
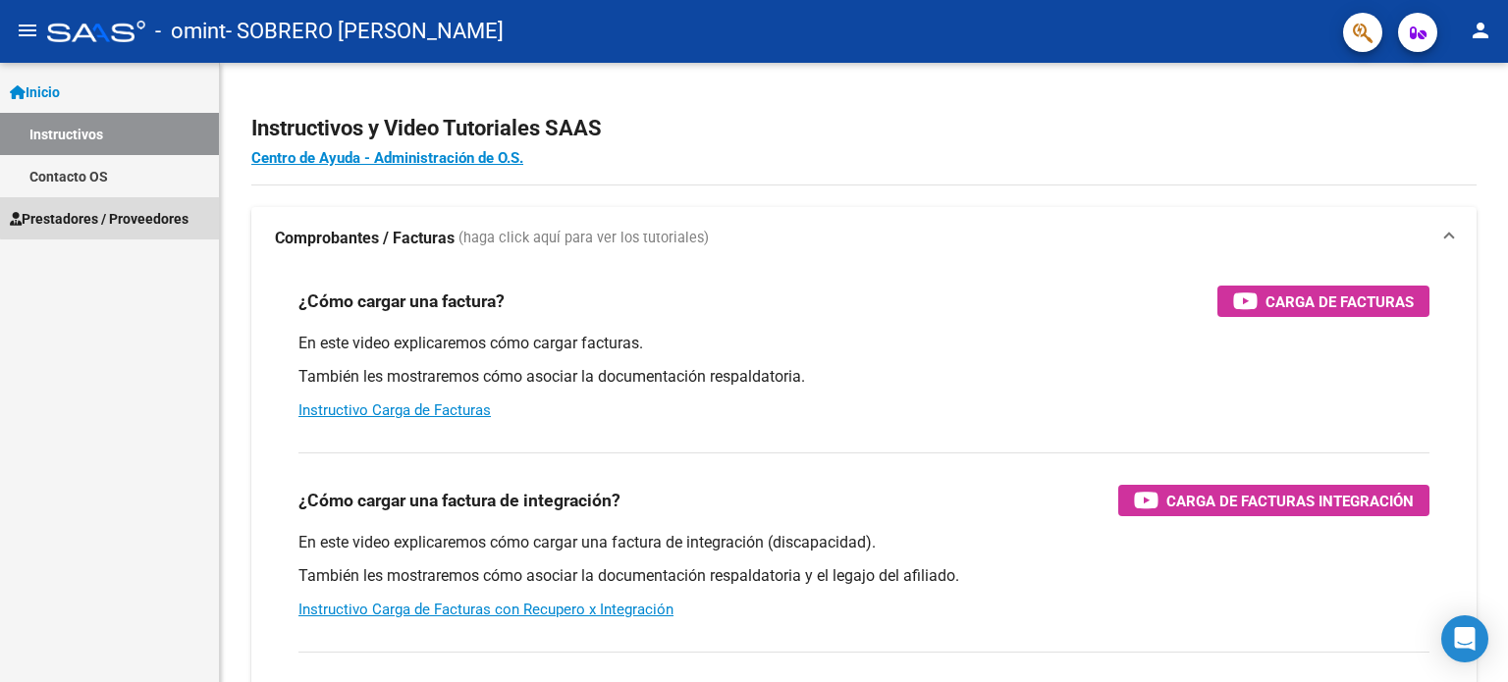
click at [110, 213] on span "Prestadores / Proveedores" at bounding box center [99, 219] width 179 height 22
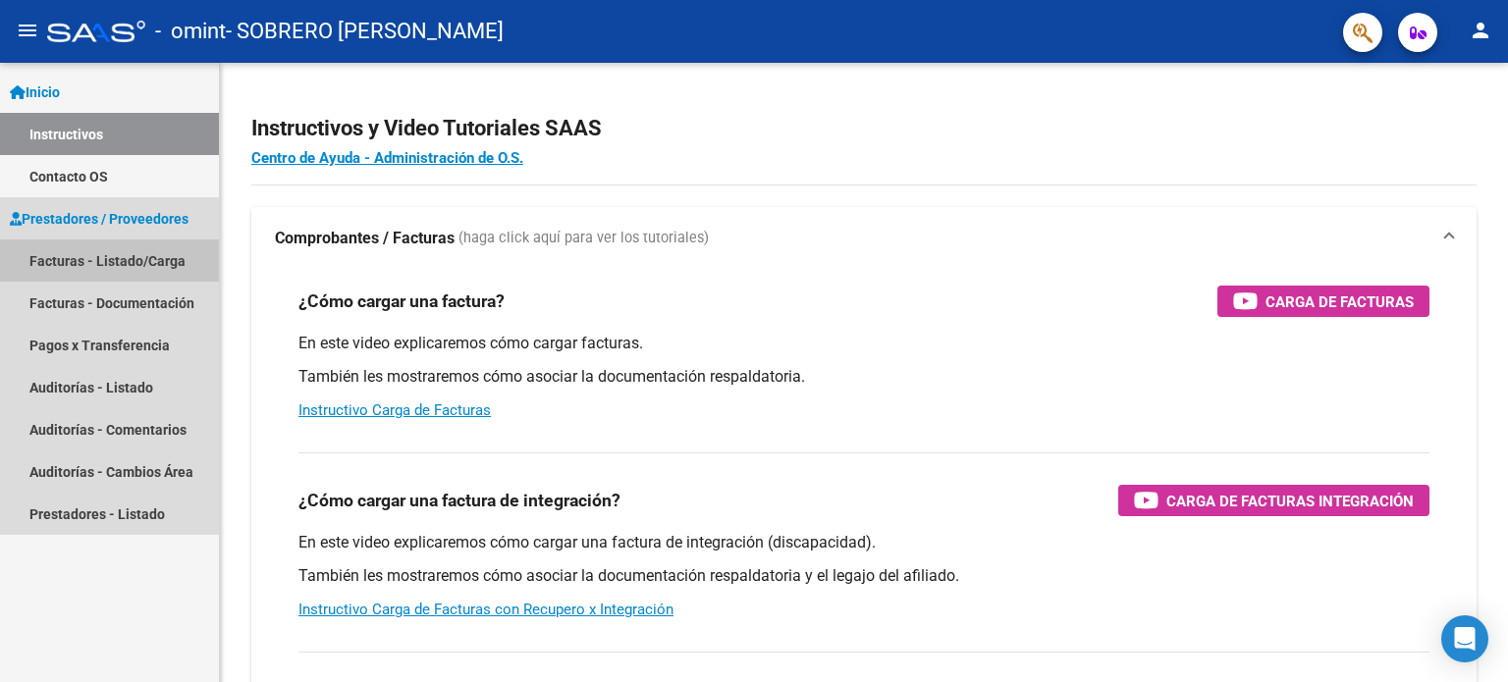
click at [84, 260] on link "Facturas - Listado/Carga" at bounding box center [109, 260] width 219 height 42
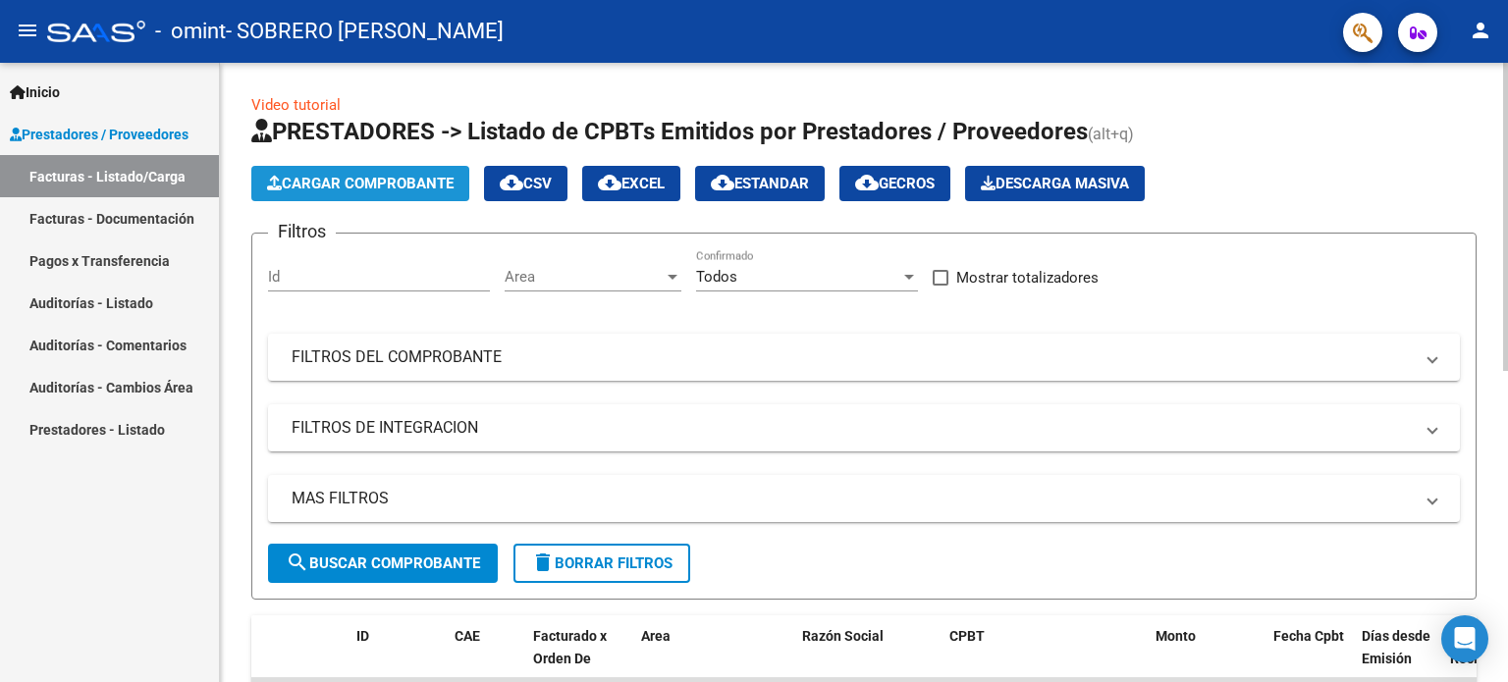
click at [417, 192] on button "Cargar Comprobante" at bounding box center [360, 183] width 218 height 35
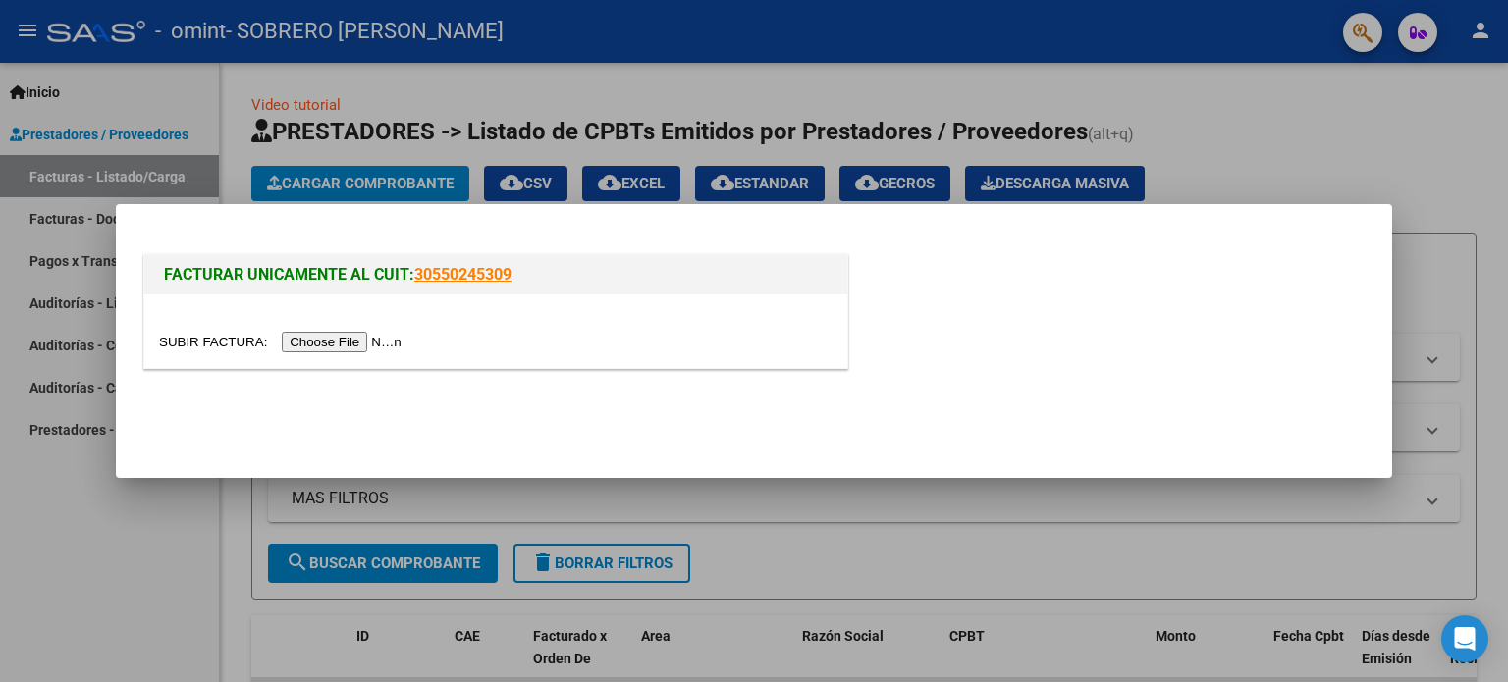
click at [374, 347] on input "file" at bounding box center [283, 342] width 248 height 21
click at [1264, 67] on div at bounding box center [754, 341] width 1508 height 682
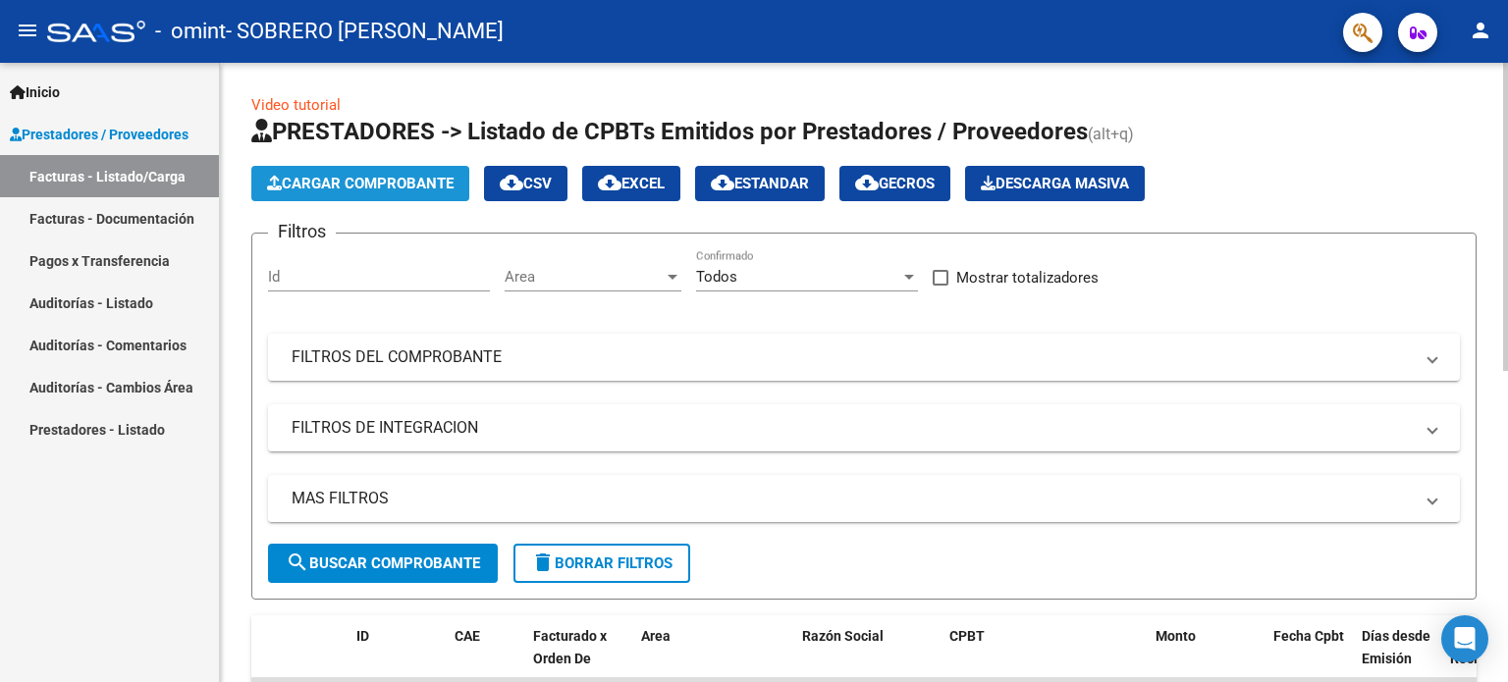
click at [433, 192] on button "Cargar Comprobante" at bounding box center [360, 183] width 218 height 35
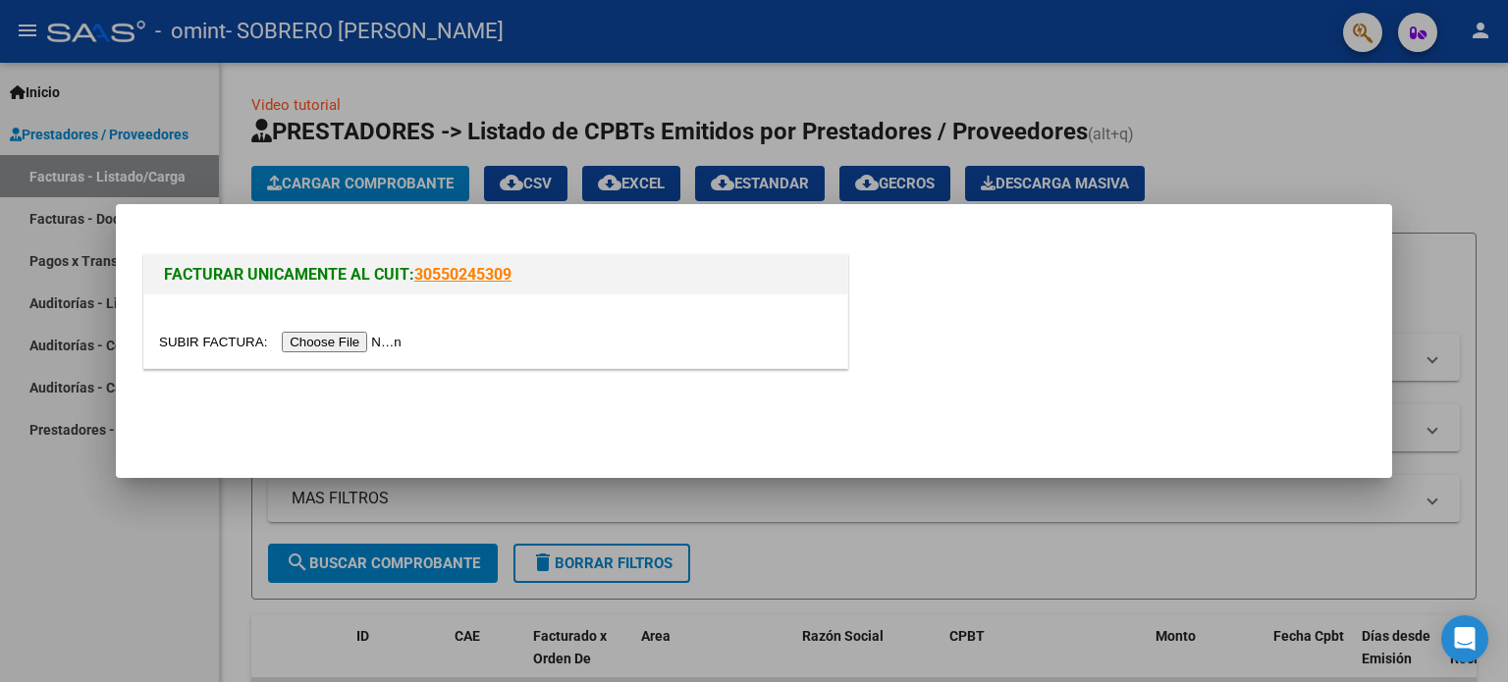
click at [388, 339] on input "file" at bounding box center [283, 342] width 248 height 21
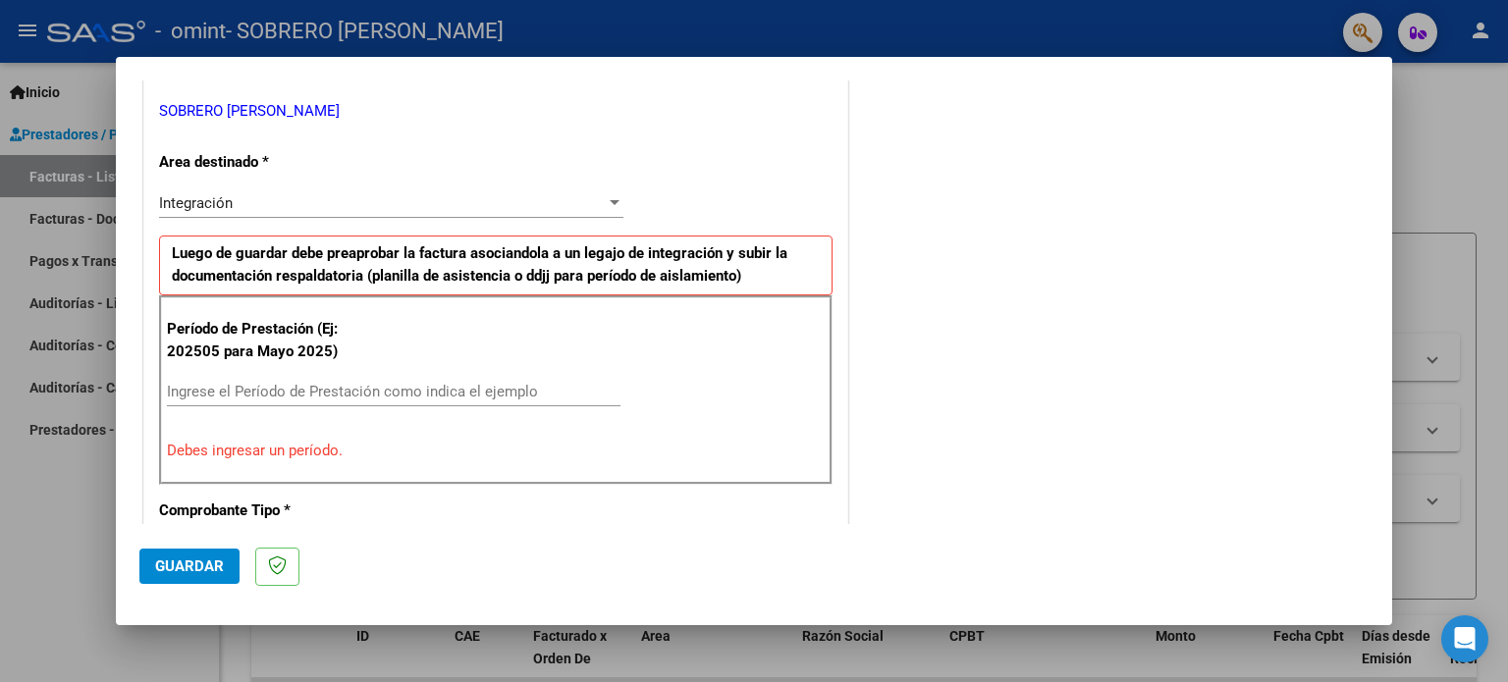
scroll to position [392, 0]
click at [297, 391] on input "Ingrese el Período de Prestación como indica el ejemplo" at bounding box center [393, 393] width 453 height 18
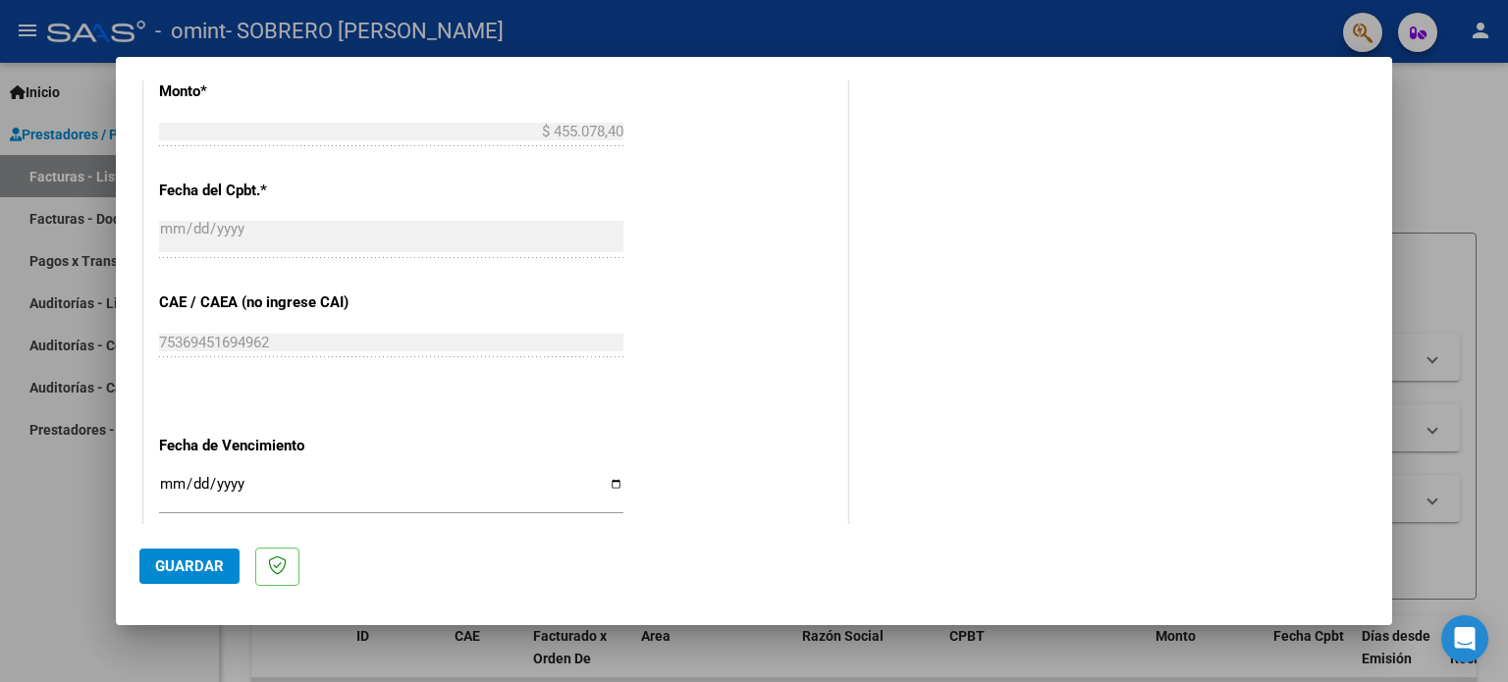
scroll to position [1064, 0]
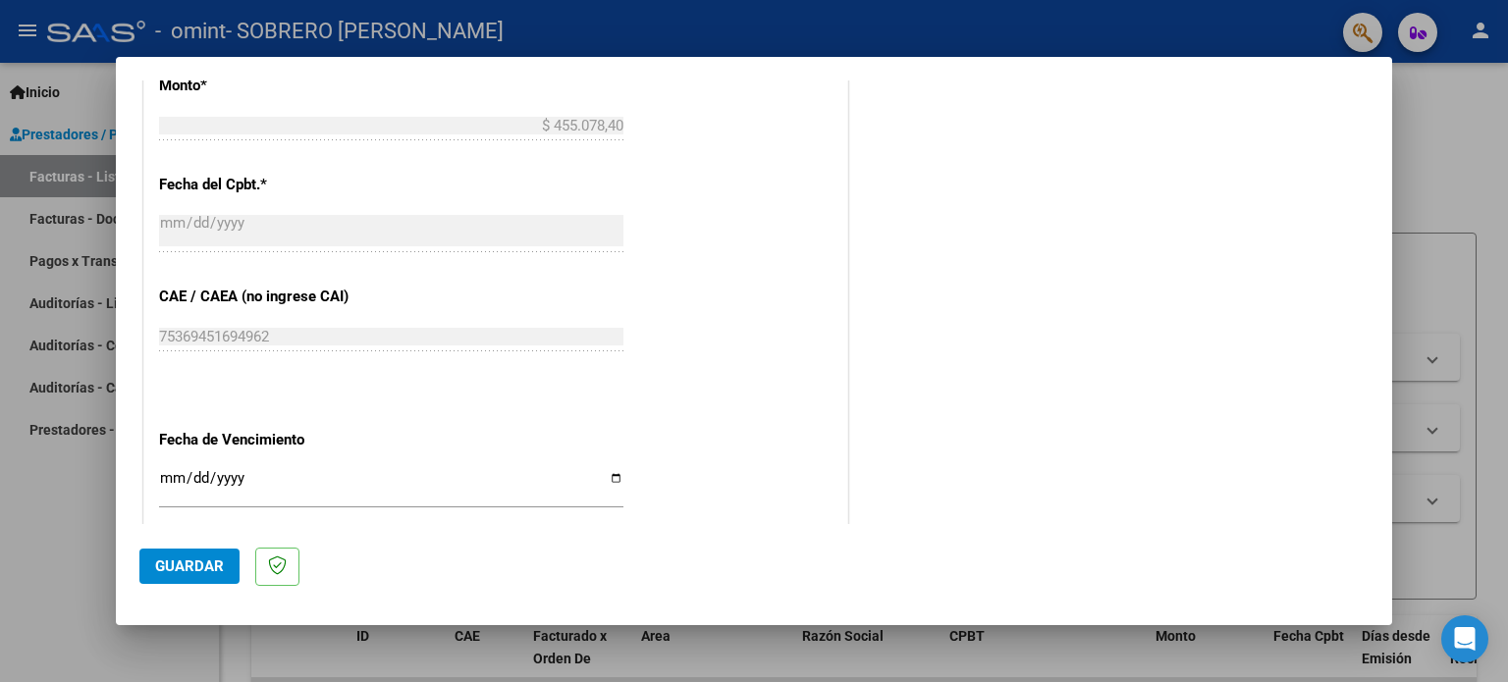
type input "202508"
click at [190, 565] on span "Guardar" at bounding box center [189, 567] width 69 height 18
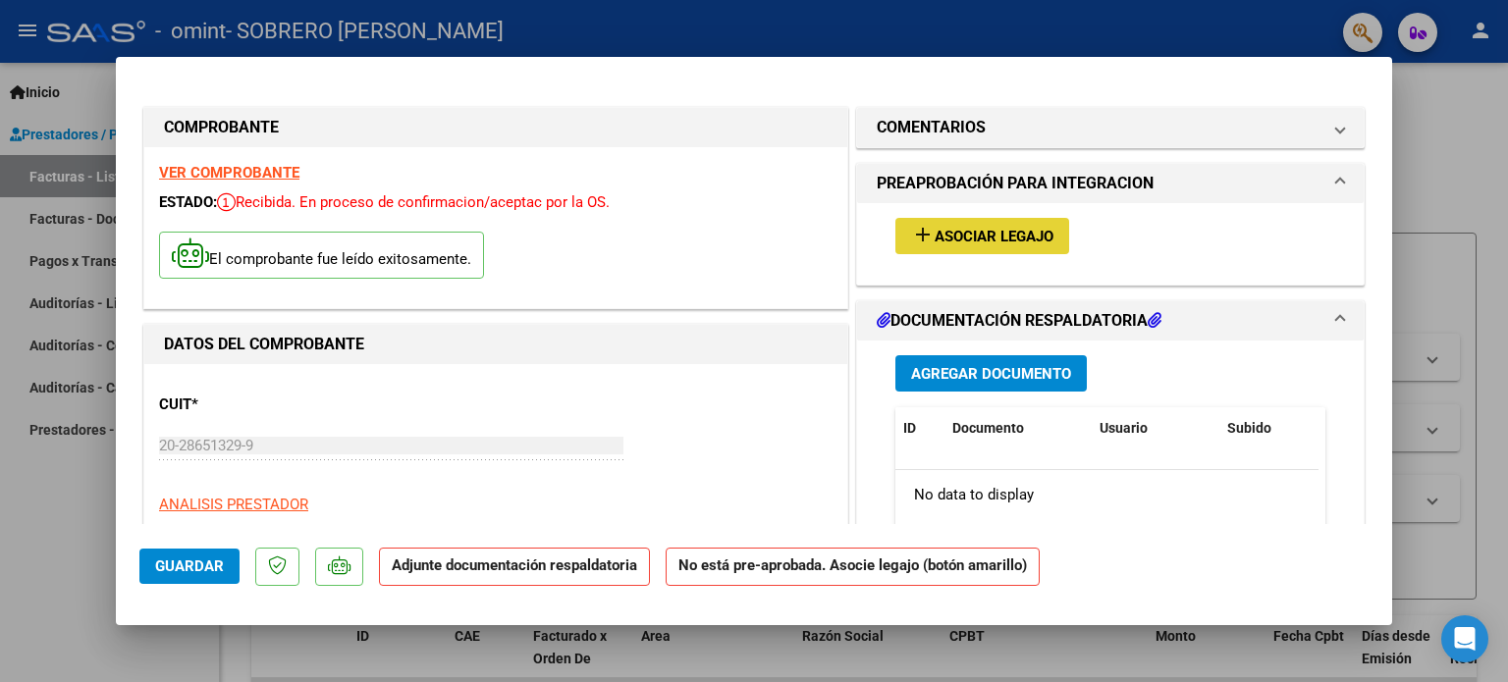
click at [934, 239] on span "Asociar Legajo" at bounding box center [993, 237] width 119 height 18
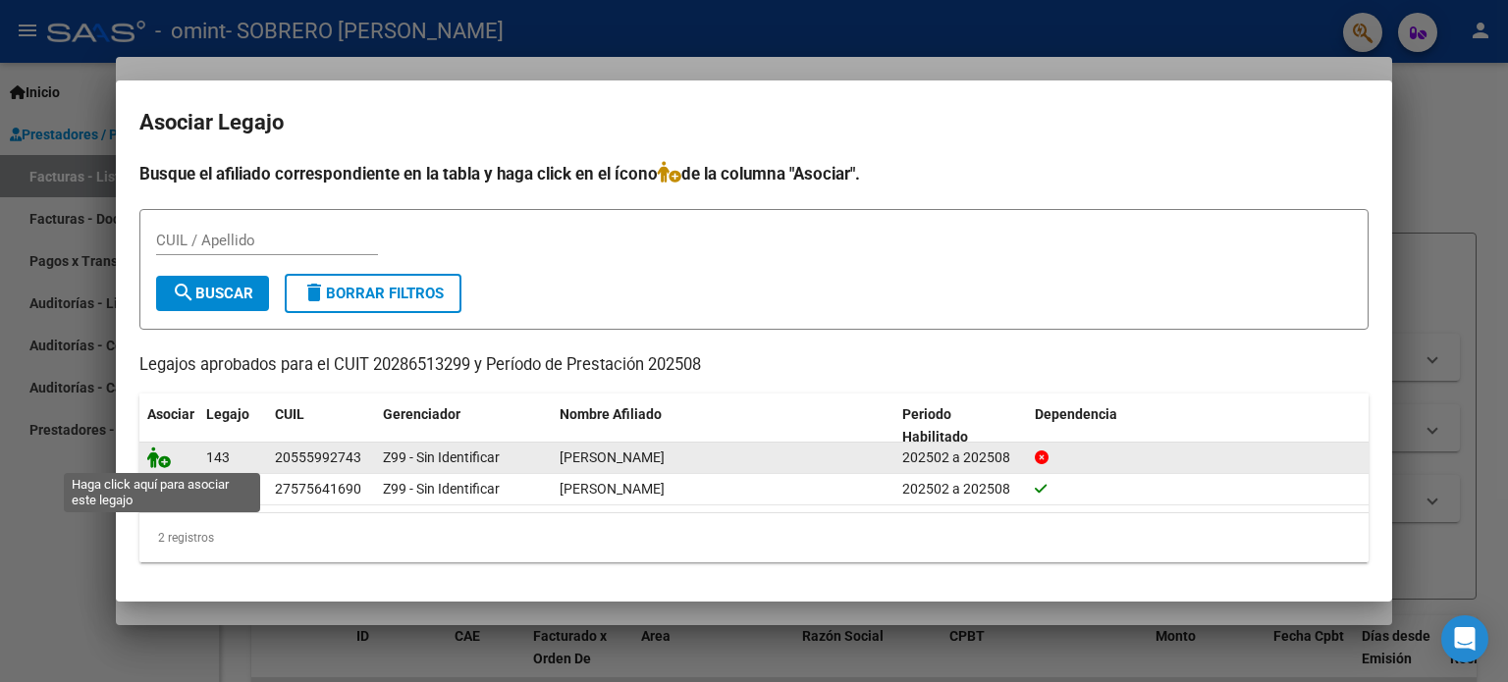
click at [165, 458] on icon at bounding box center [159, 458] width 24 height 22
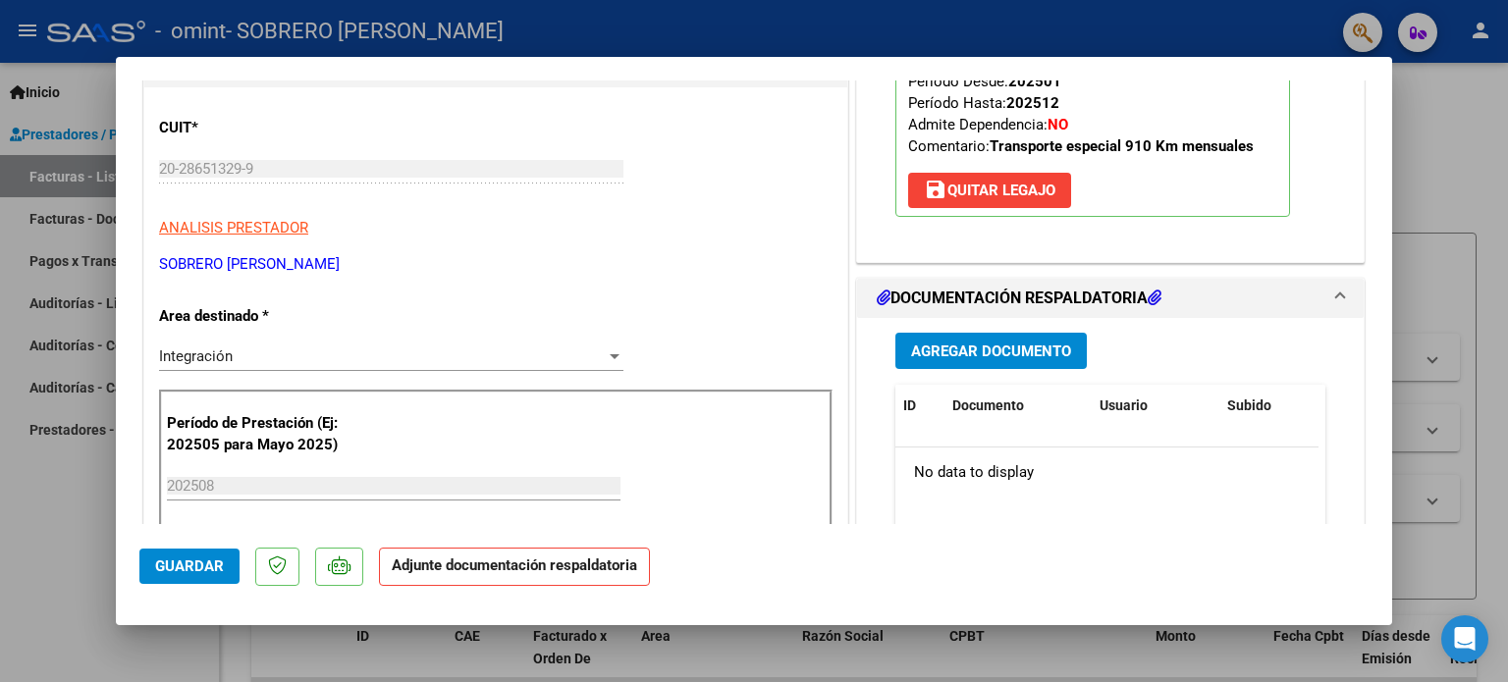
scroll to position [282, 0]
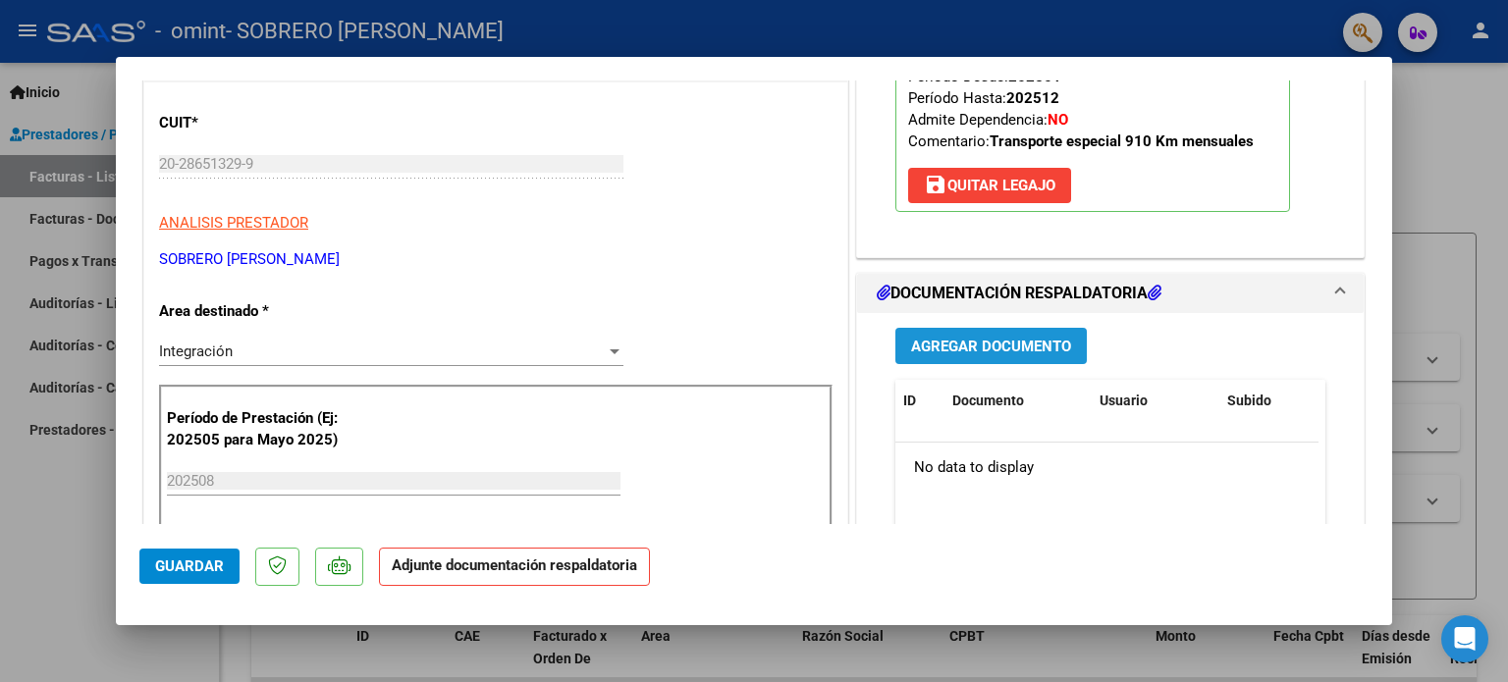
click at [938, 344] on span "Agregar Documento" at bounding box center [991, 347] width 160 height 18
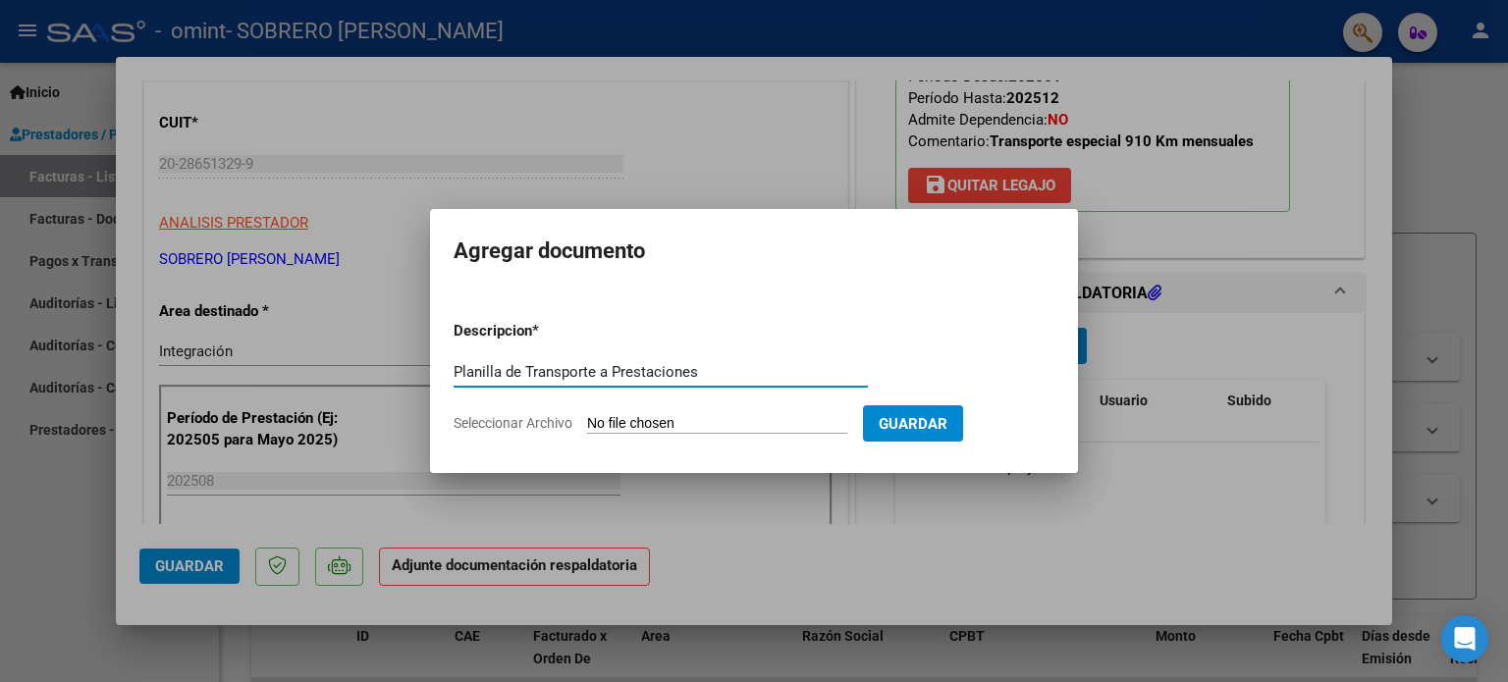
type input "Planilla de Transporte a Prestaciones"
click at [935, 428] on span "Guardar" at bounding box center [912, 424] width 69 height 18
click at [671, 415] on input "Seleccionar Archivo" at bounding box center [717, 424] width 260 height 19
type input "C:\fakepath\Planilla [PERSON_NAME][DATE] - [GEOGRAPHIC_DATA]pdf"
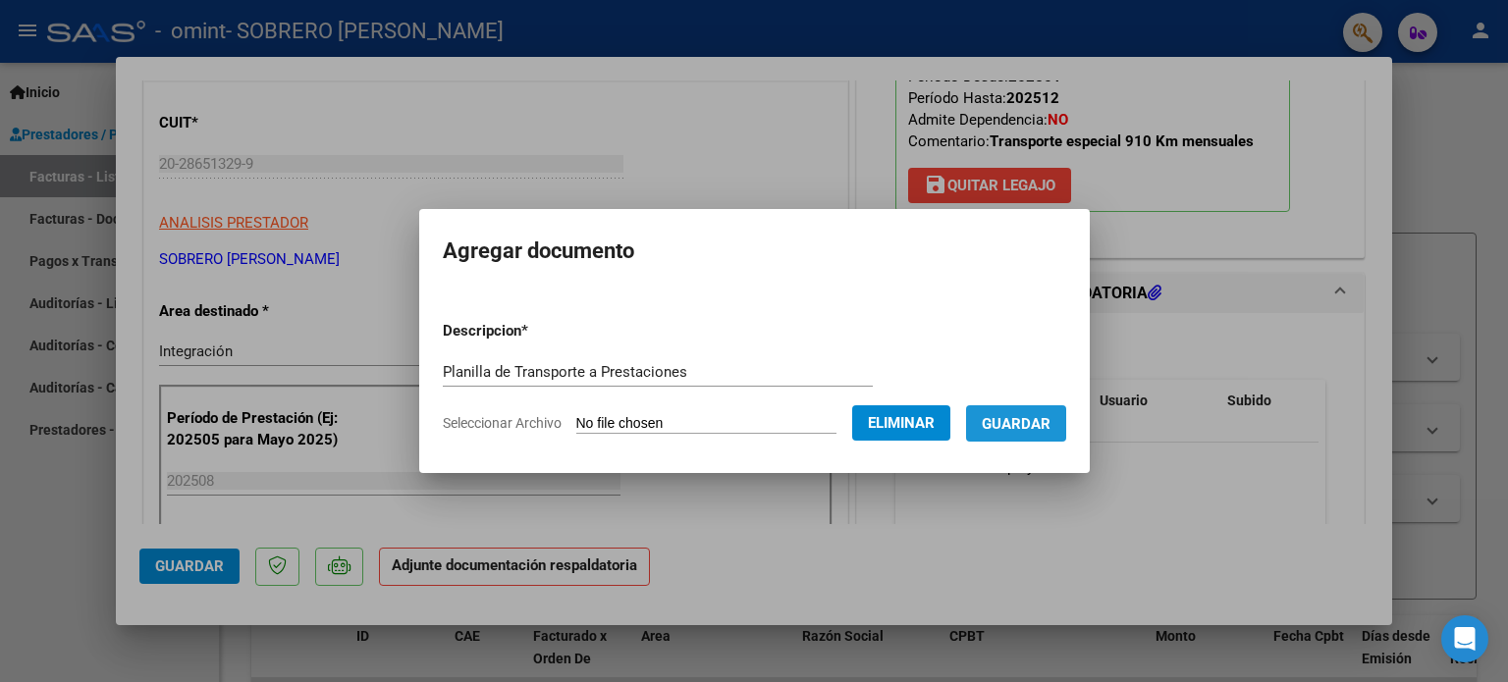
click at [1038, 426] on span "Guardar" at bounding box center [1016, 424] width 69 height 18
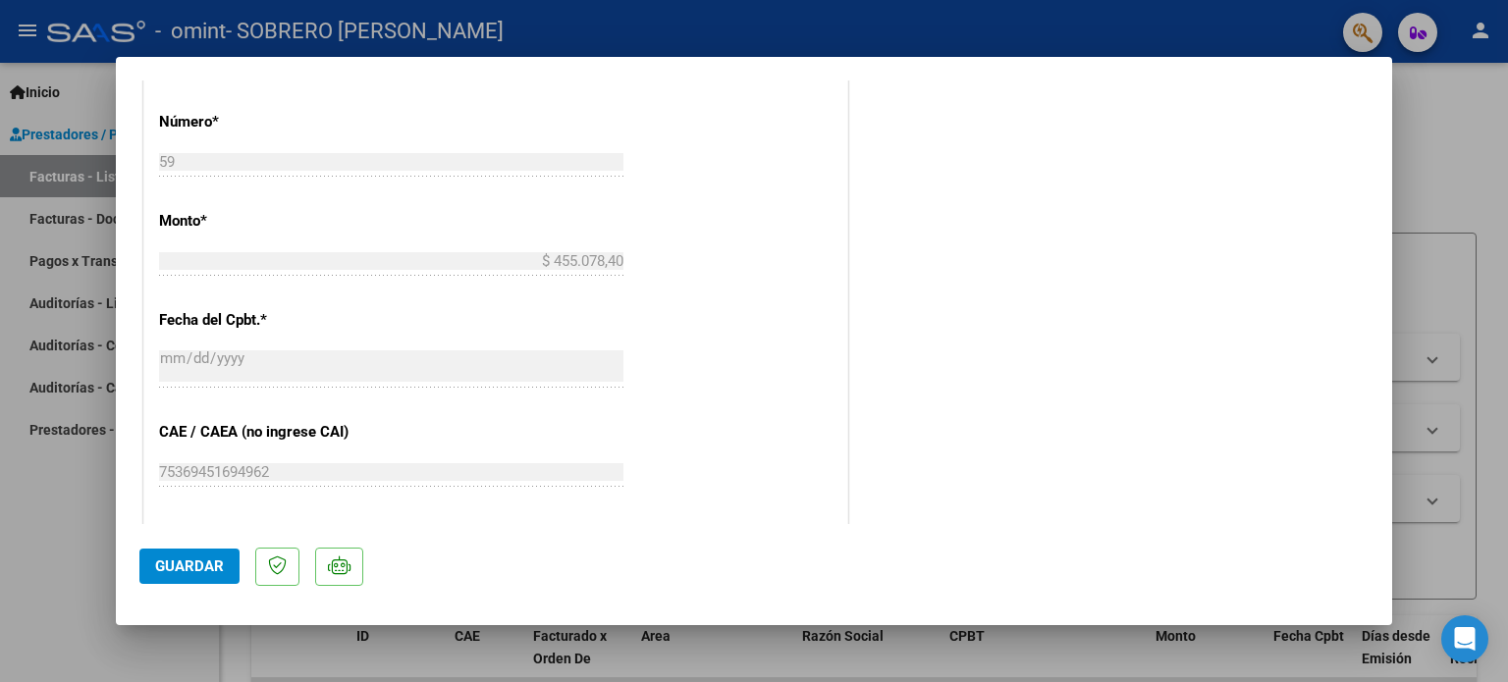
scroll to position [1311, 0]
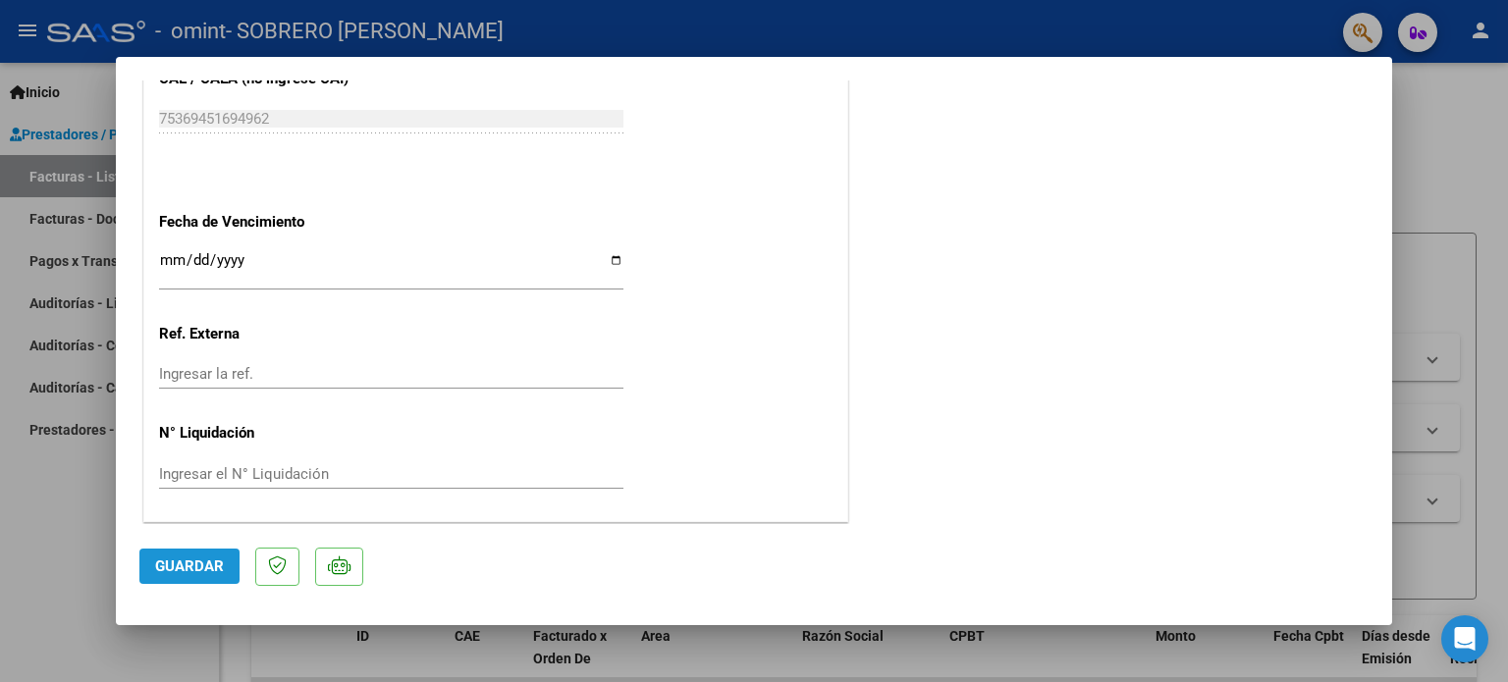
click at [192, 562] on span "Guardar" at bounding box center [189, 567] width 69 height 18
click at [215, 569] on span "Guardar" at bounding box center [189, 567] width 69 height 18
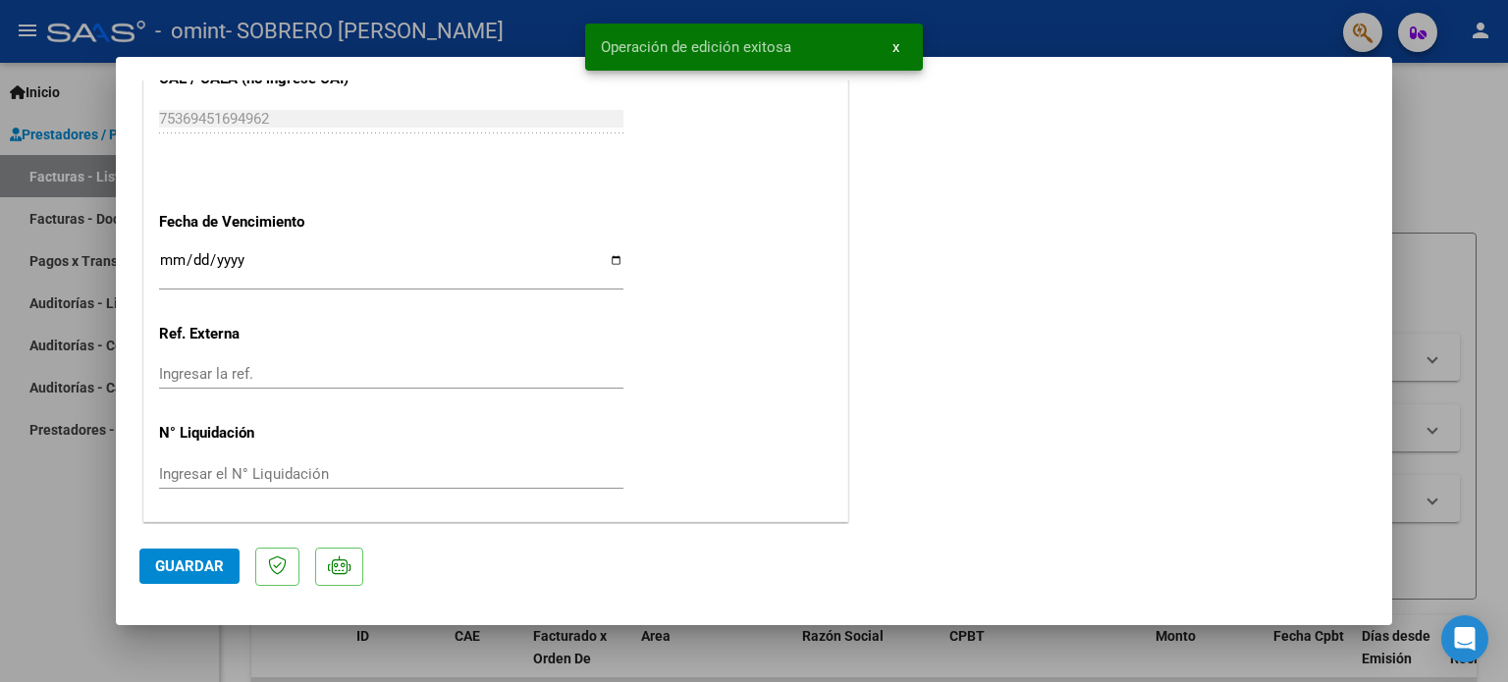
click at [1467, 97] on div at bounding box center [754, 341] width 1508 height 682
type input "$ 0,00"
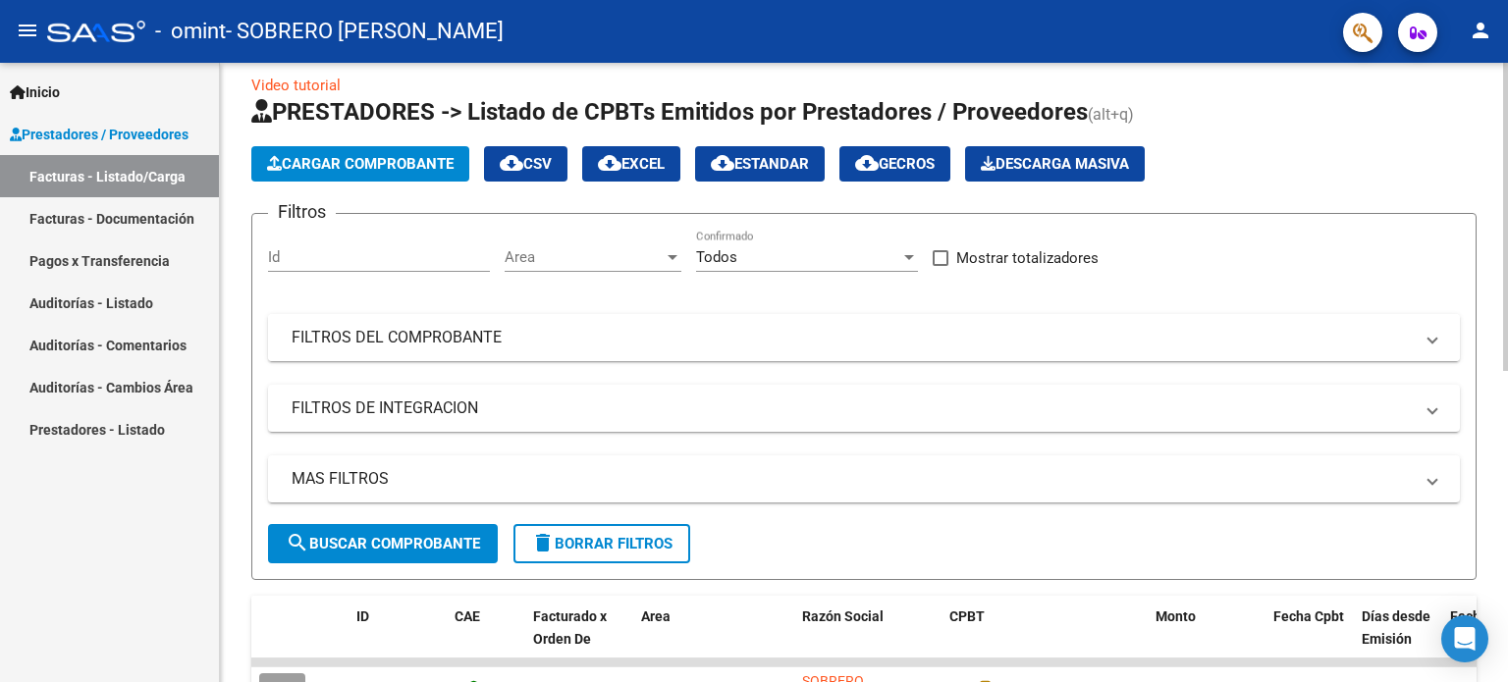
scroll to position [0, 0]
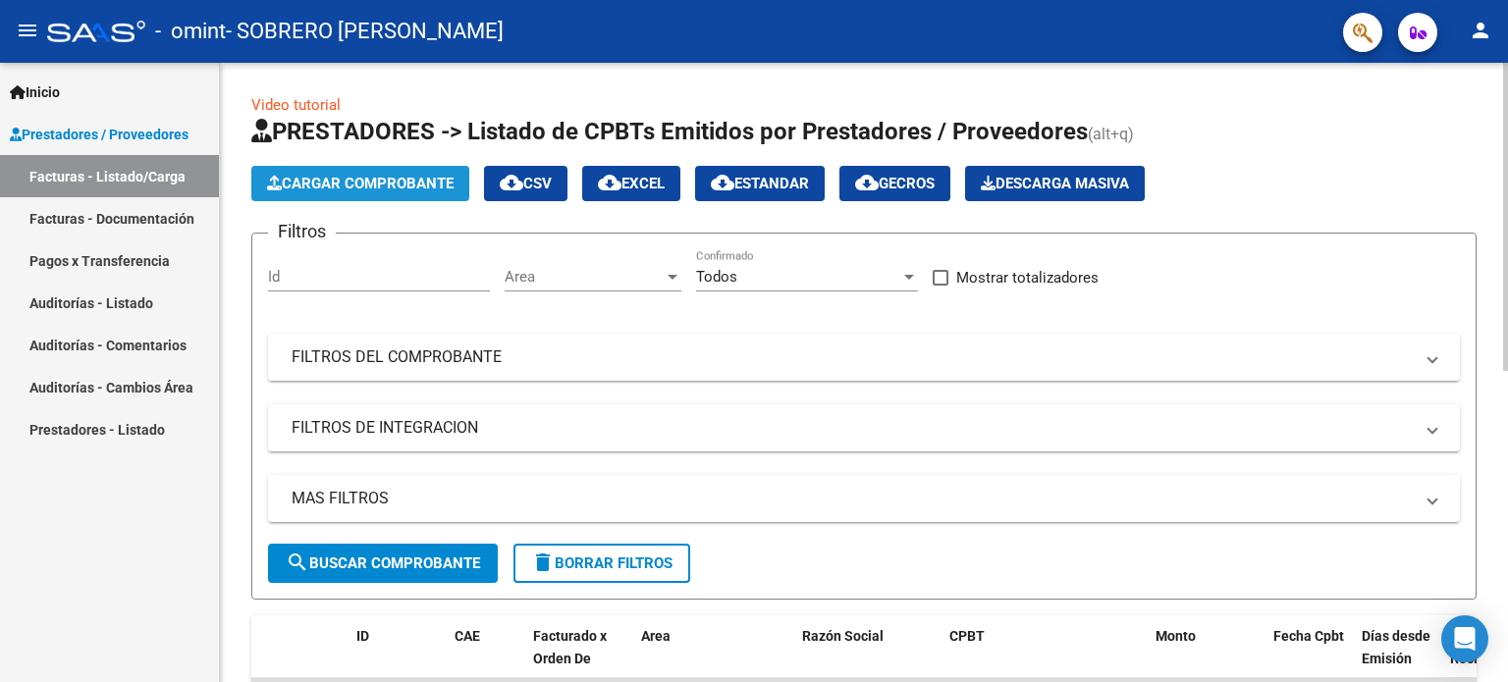
click at [383, 186] on span "Cargar Comprobante" at bounding box center [360, 184] width 186 height 18
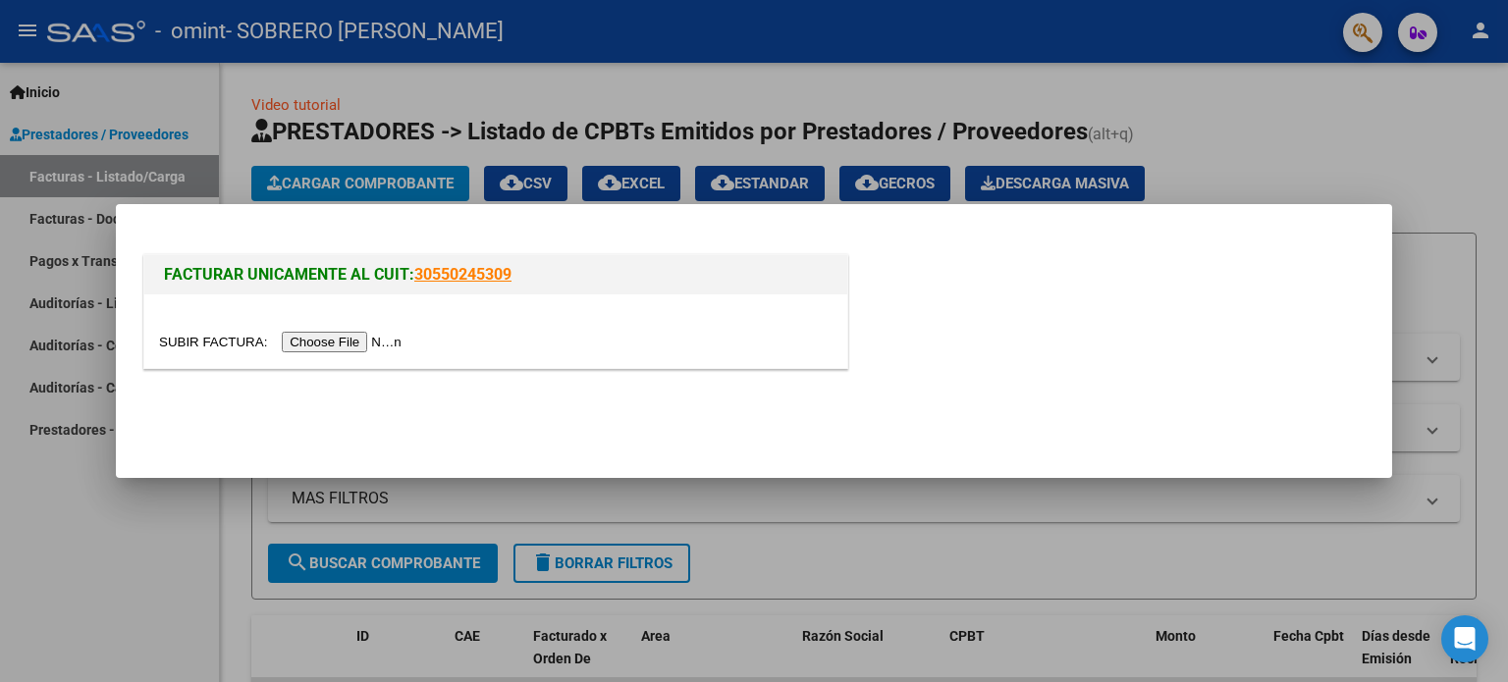
click at [375, 345] on input "file" at bounding box center [283, 342] width 248 height 21
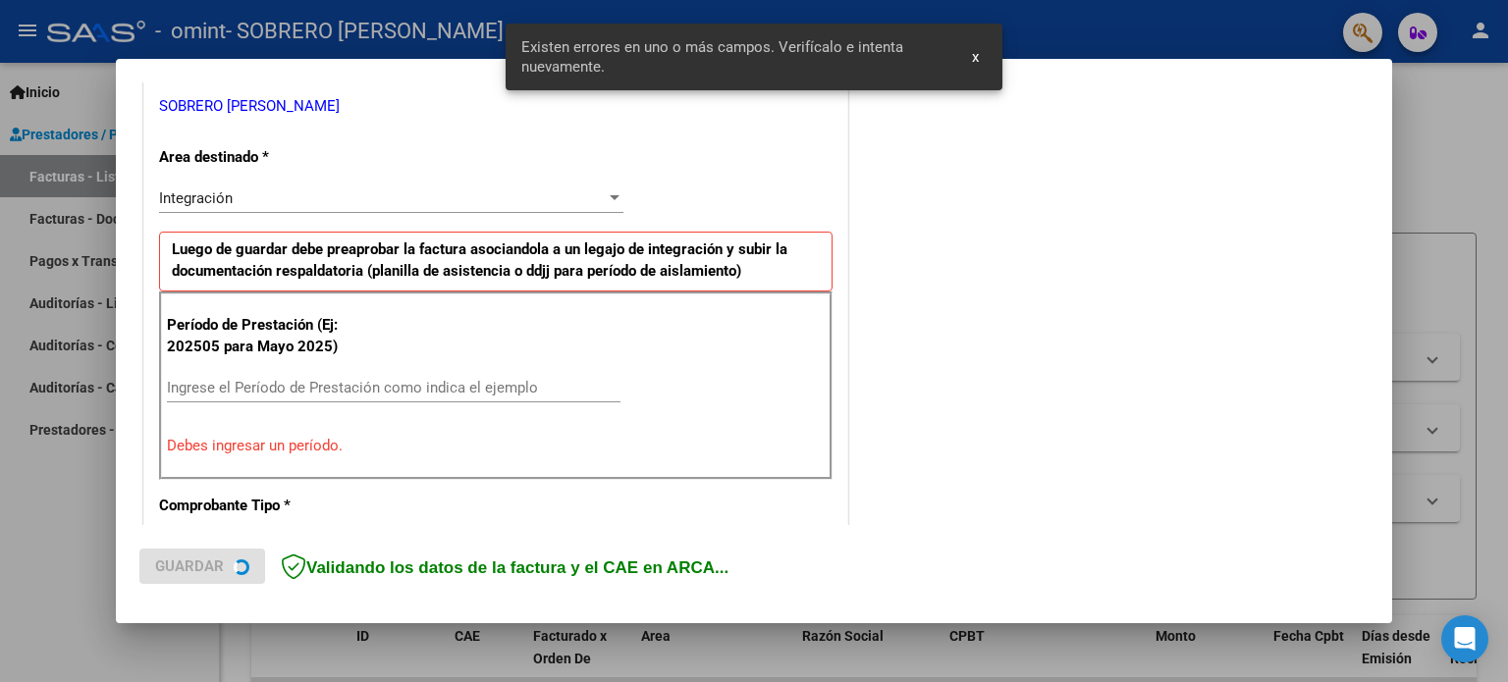
scroll to position [423, 0]
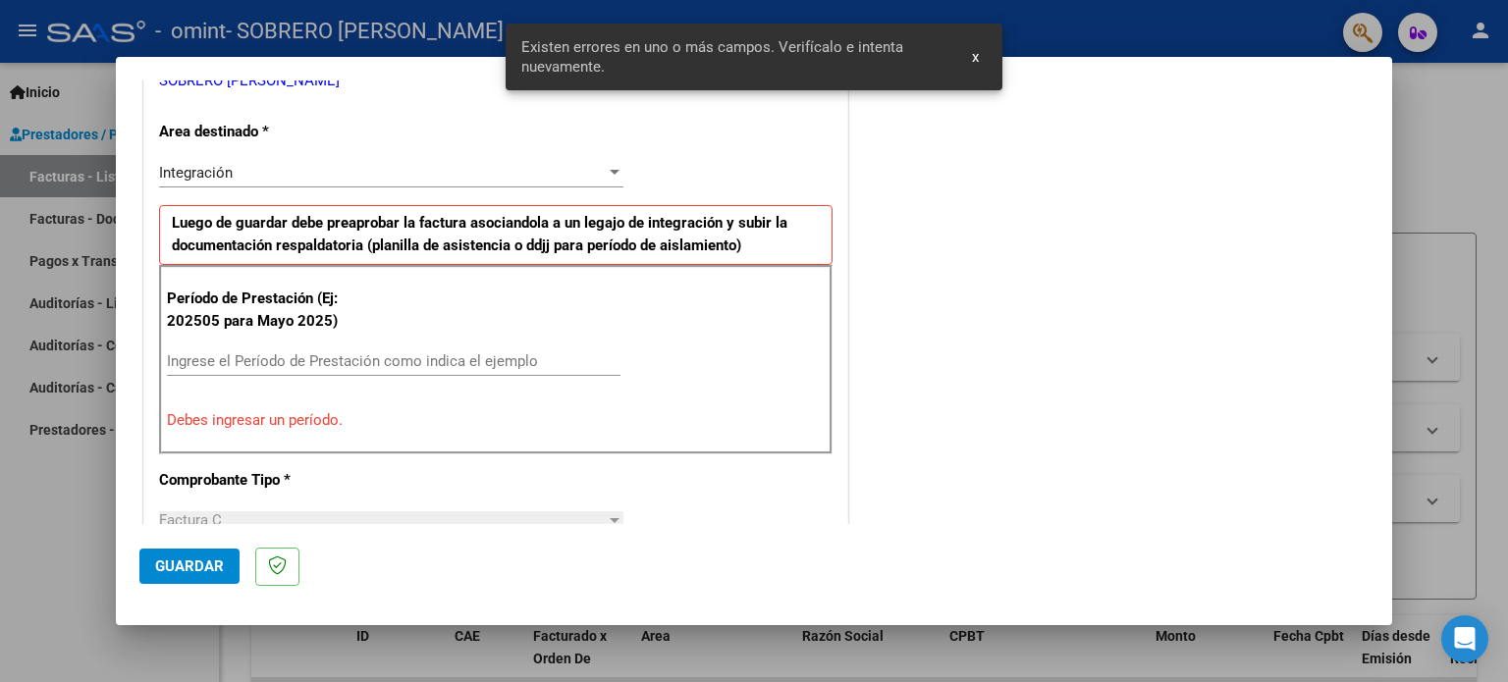
click at [352, 357] on input "Ingrese el Período de Prestación como indica el ejemplo" at bounding box center [393, 361] width 453 height 18
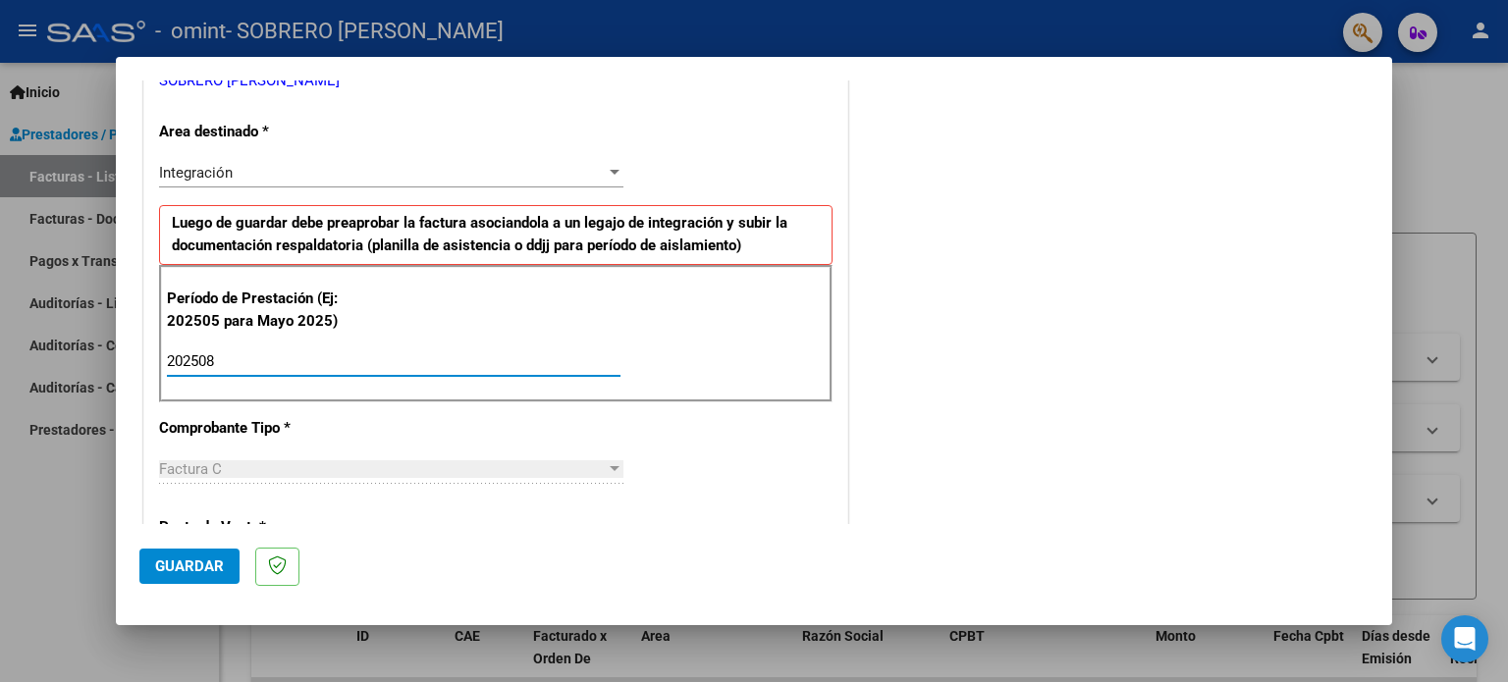
type input "202508"
click at [858, 407] on div "COMENTARIOS Comentarios del Prestador / Gerenciador:" at bounding box center [1110, 533] width 516 height 1706
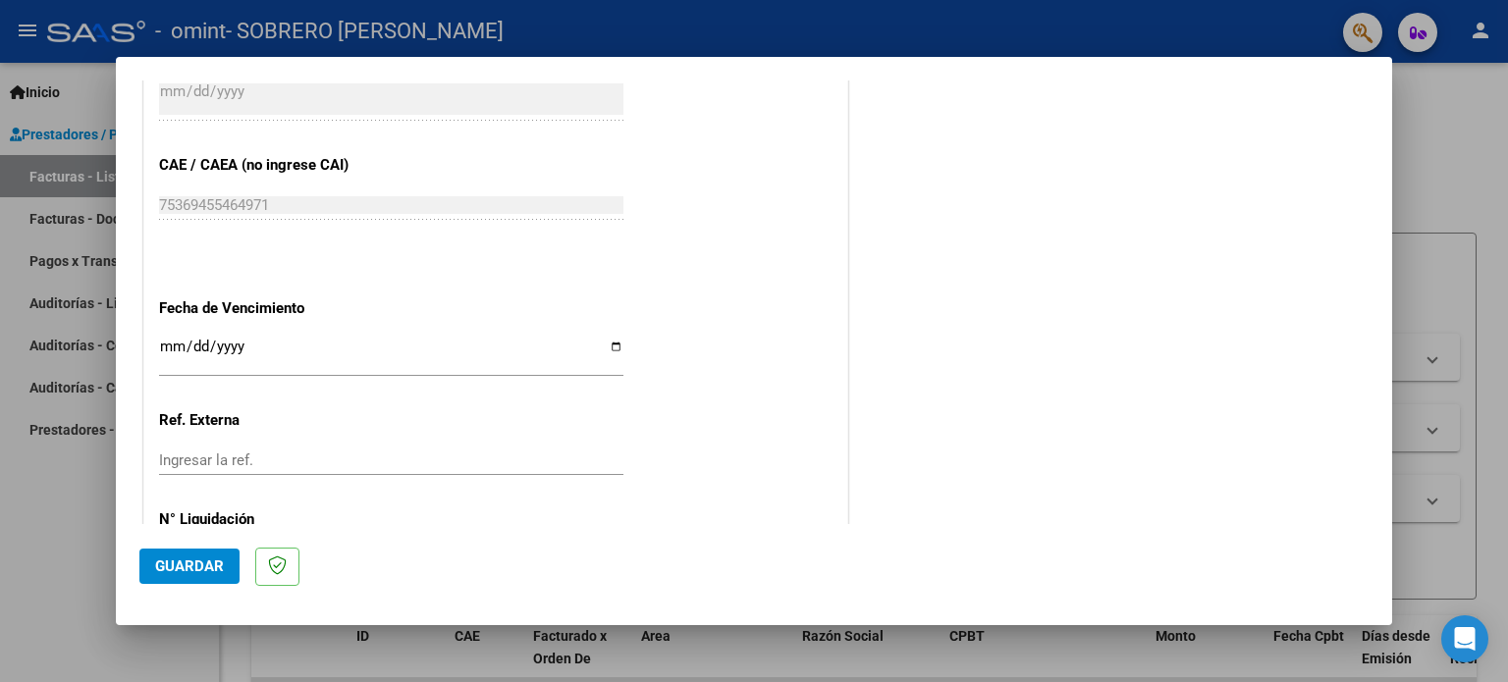
scroll to position [1281, 0]
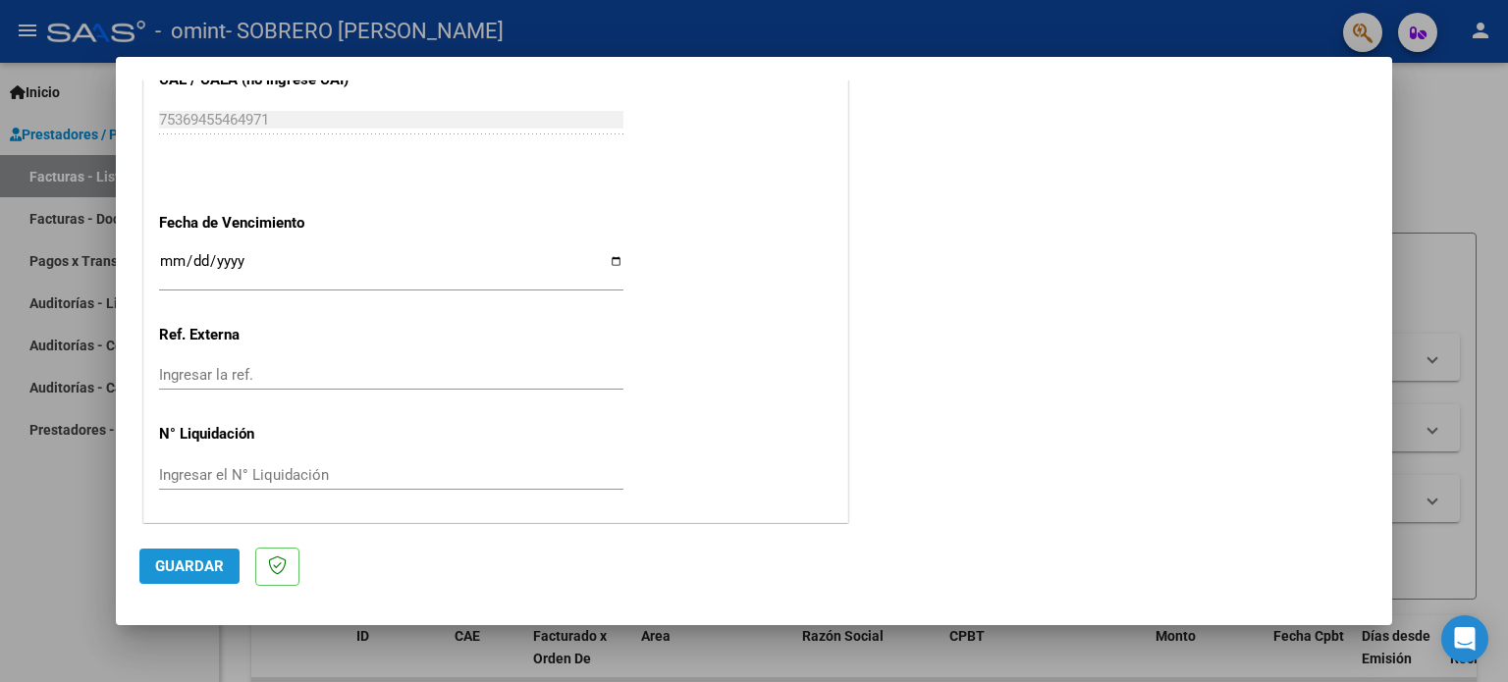
click at [196, 560] on span "Guardar" at bounding box center [189, 567] width 69 height 18
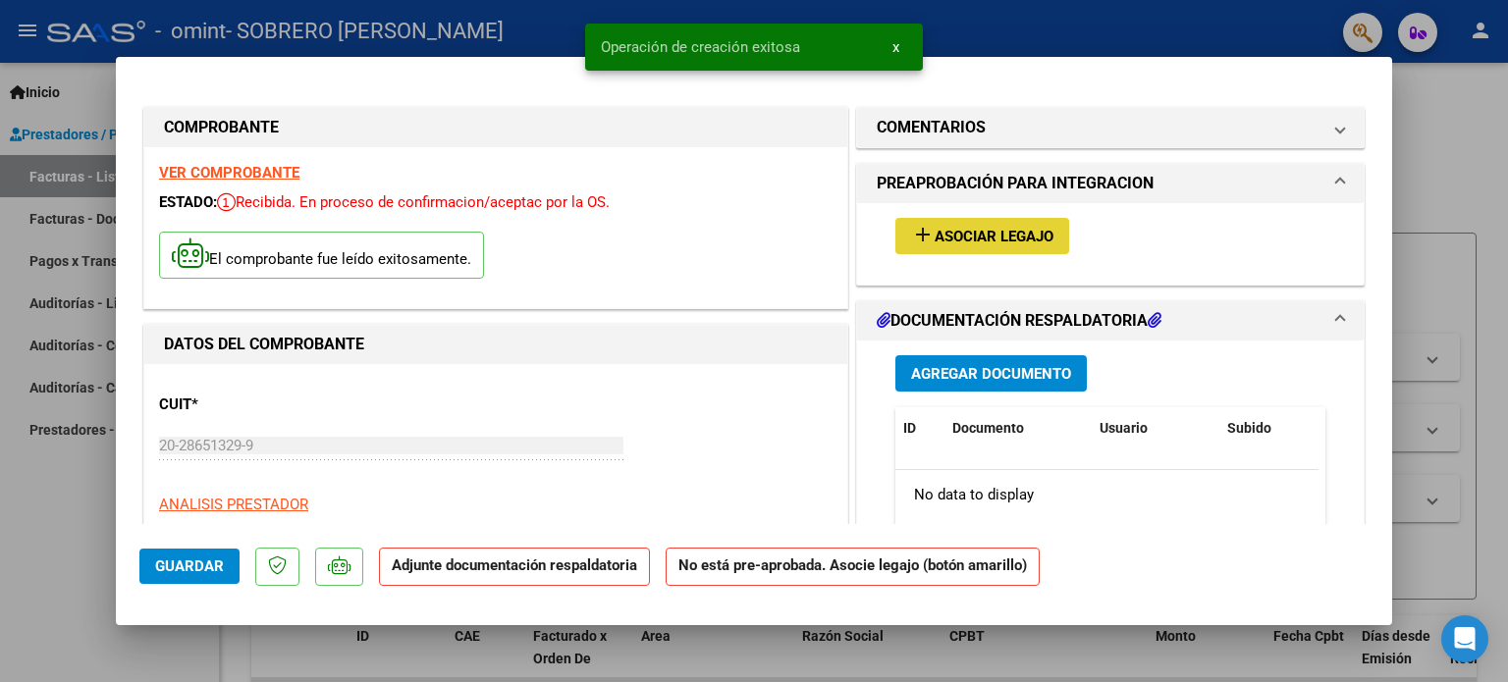
click at [934, 242] on span "Asociar Legajo" at bounding box center [993, 237] width 119 height 18
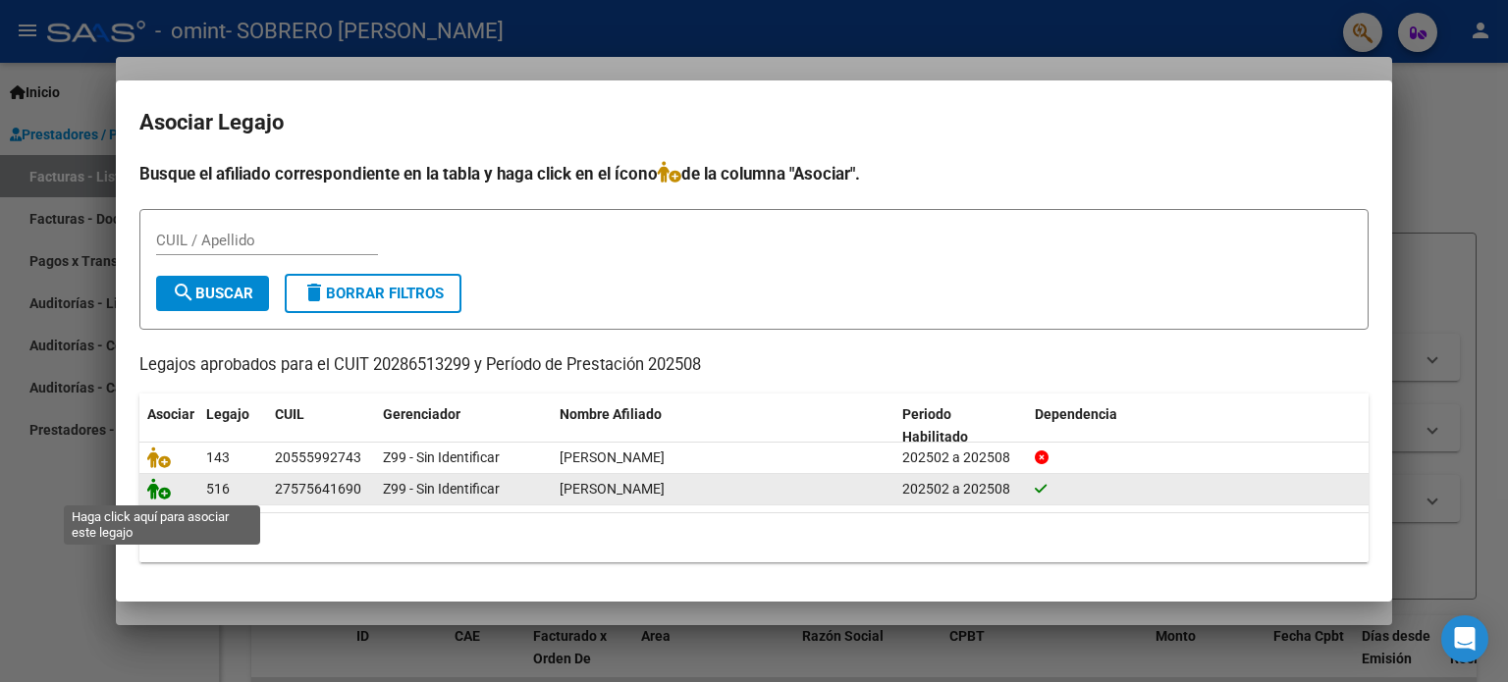
click at [162, 489] on icon at bounding box center [159, 489] width 24 height 22
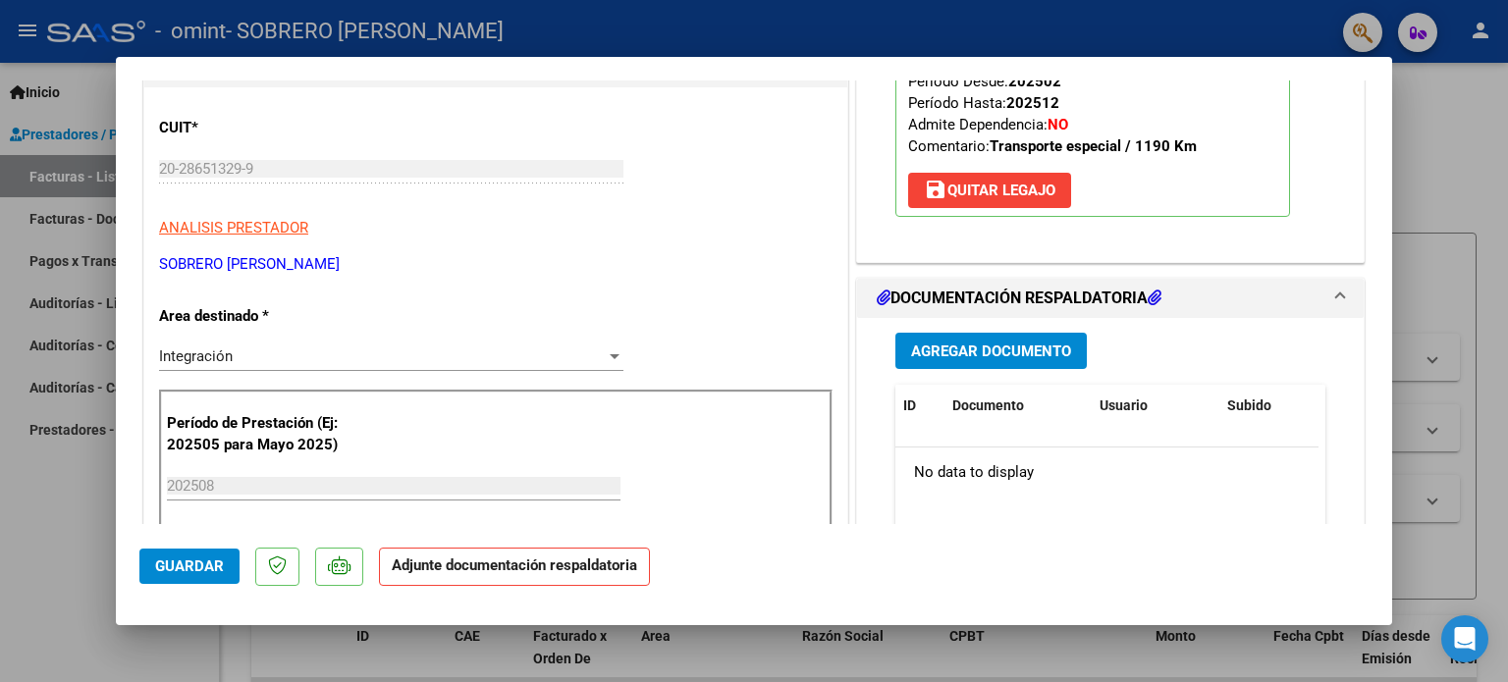
scroll to position [320, 0]
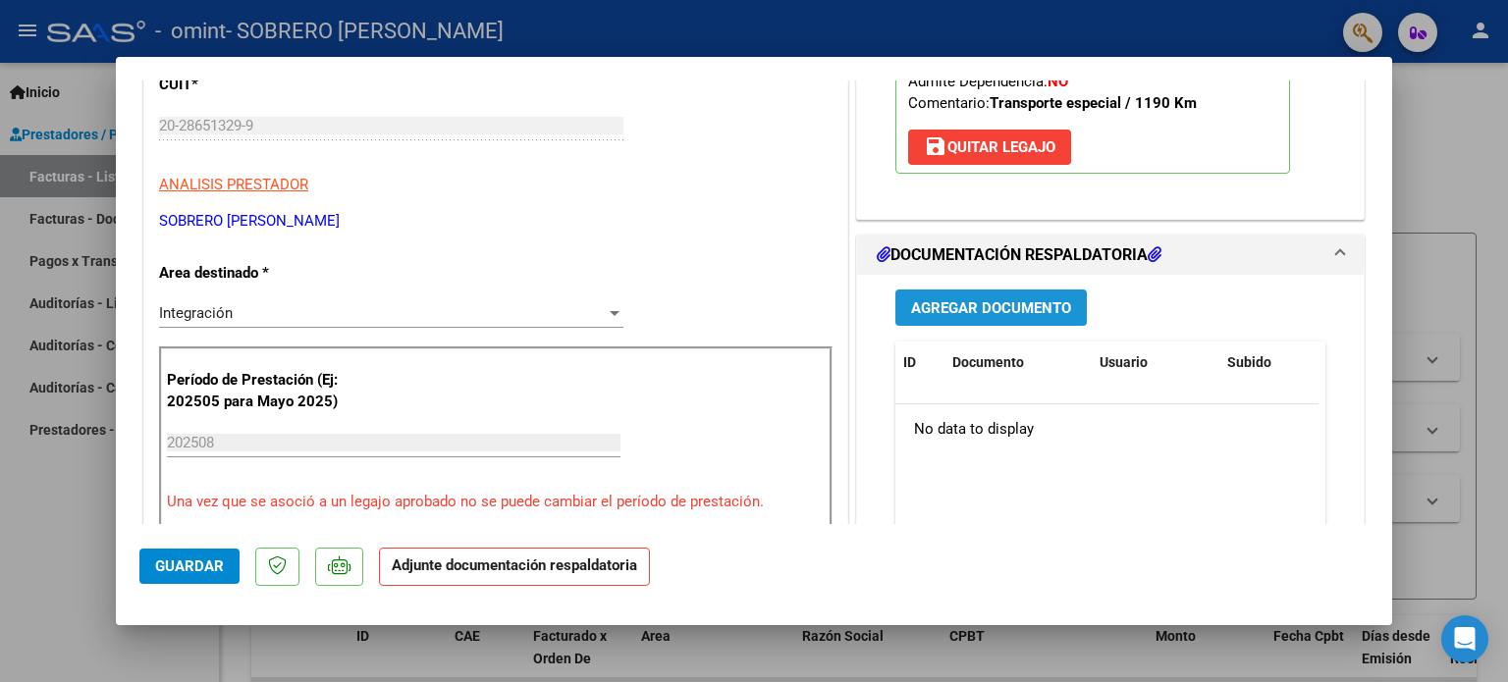
click at [961, 299] on span "Agregar Documento" at bounding box center [991, 308] width 160 height 18
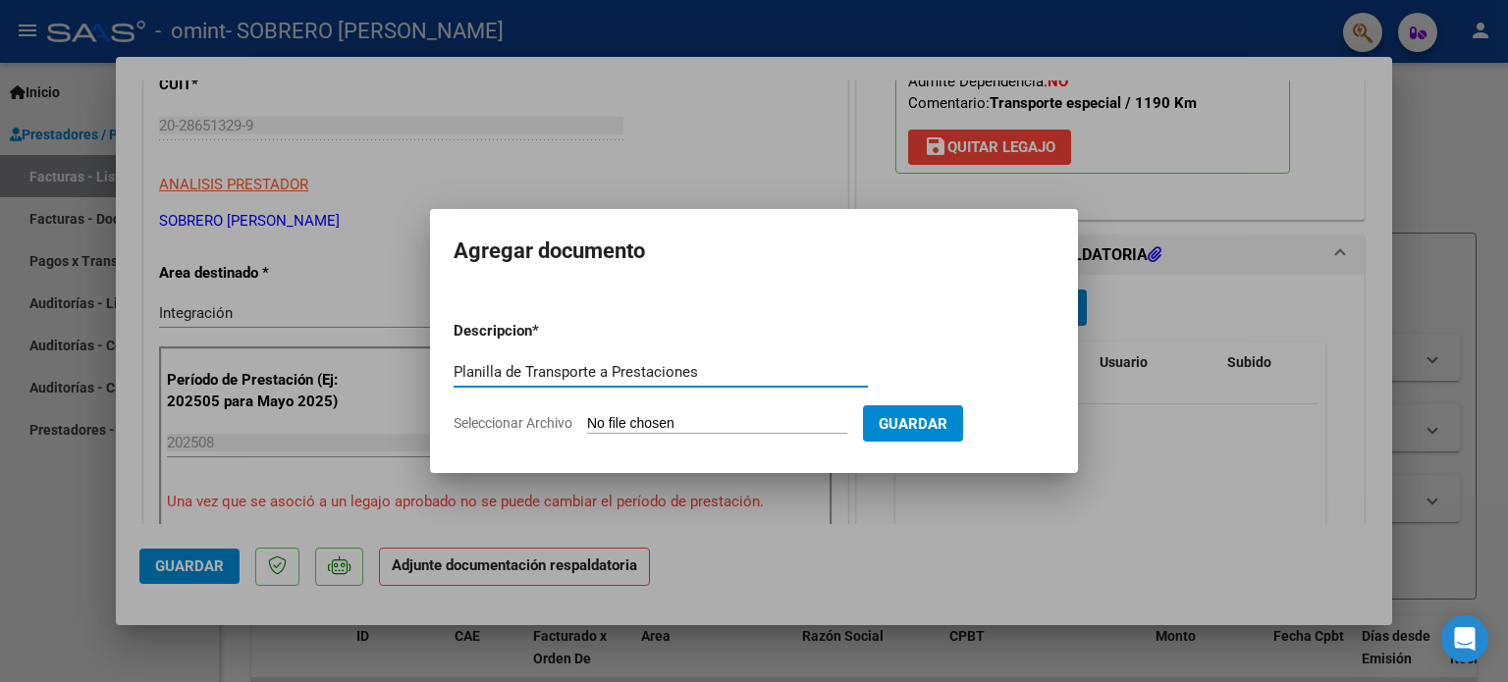
type input "Planilla de Transporte a Prestaciones"
click at [622, 427] on input "Seleccionar Archivo" at bounding box center [717, 424] width 260 height 19
type input "C:\fakepath\Planilla [PERSON_NAME][DATE] - Firmada.pdf"
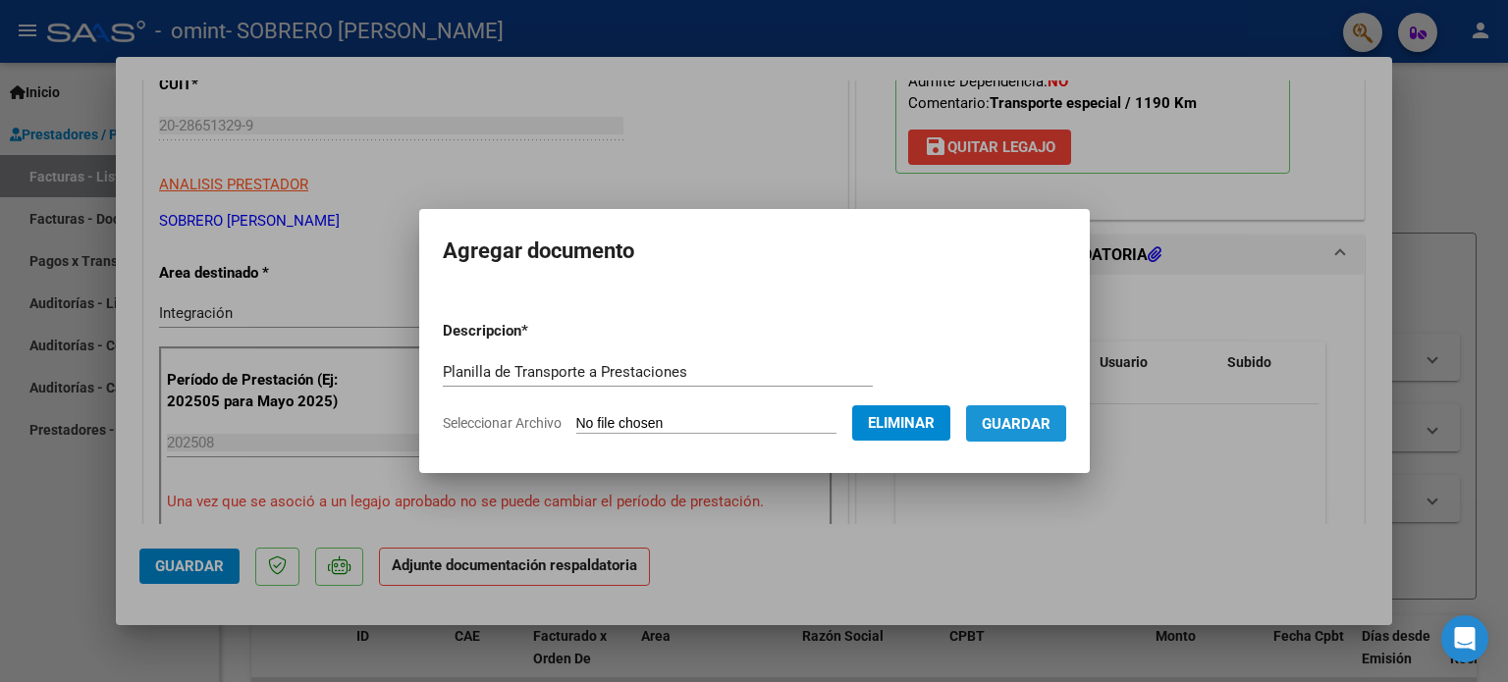
click at [1036, 427] on span "Guardar" at bounding box center [1016, 424] width 69 height 18
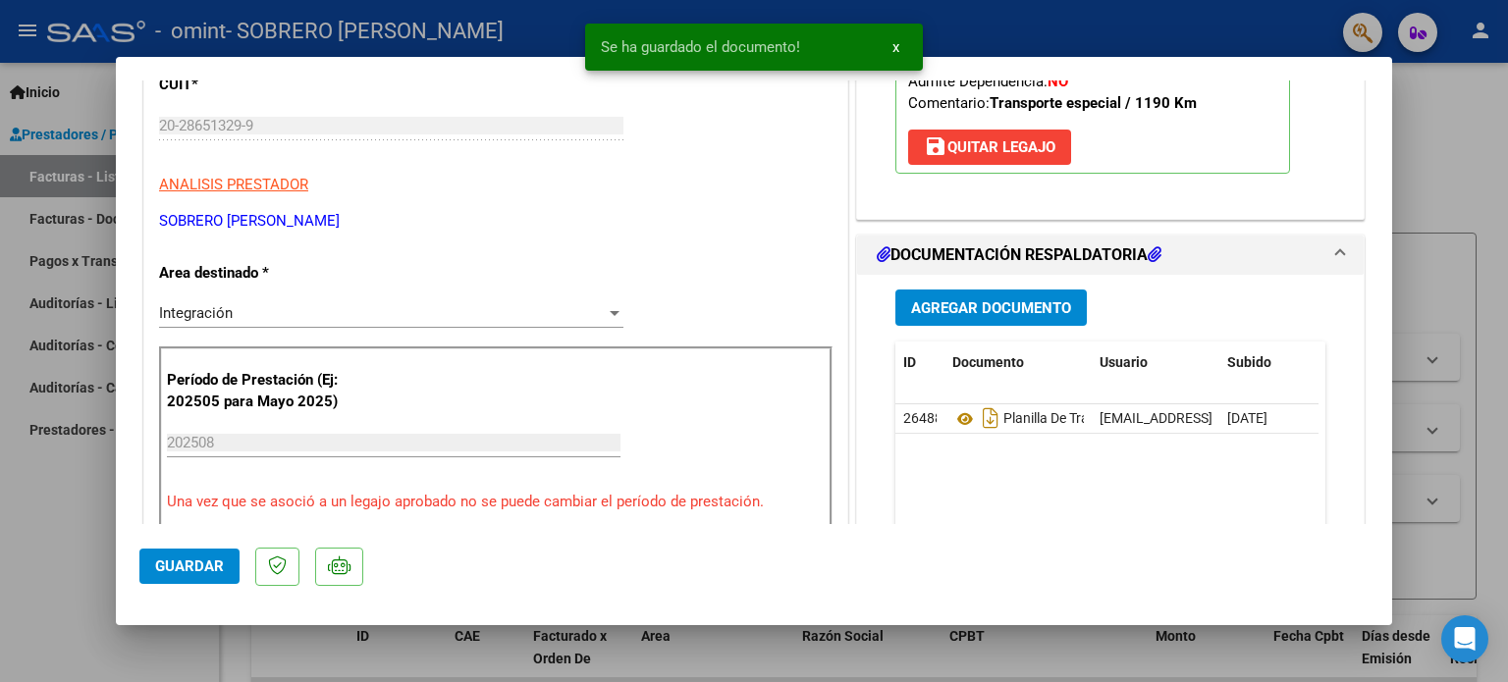
click at [856, 431] on mat-expansion-panel "DOCUMENTACIÓN RESPALDATORIA Agregar Documento ID Documento Usuario Subido Acció…" at bounding box center [1110, 459] width 508 height 449
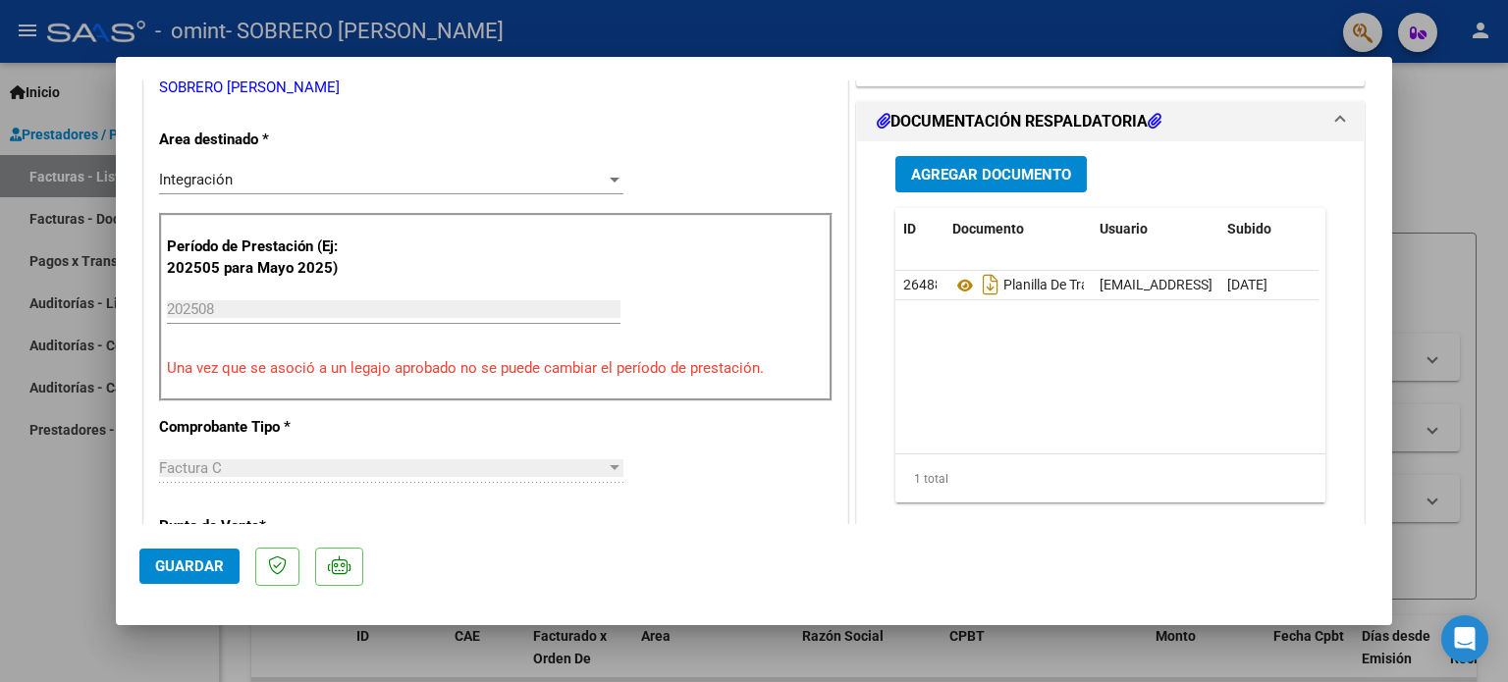
scroll to position [1311, 0]
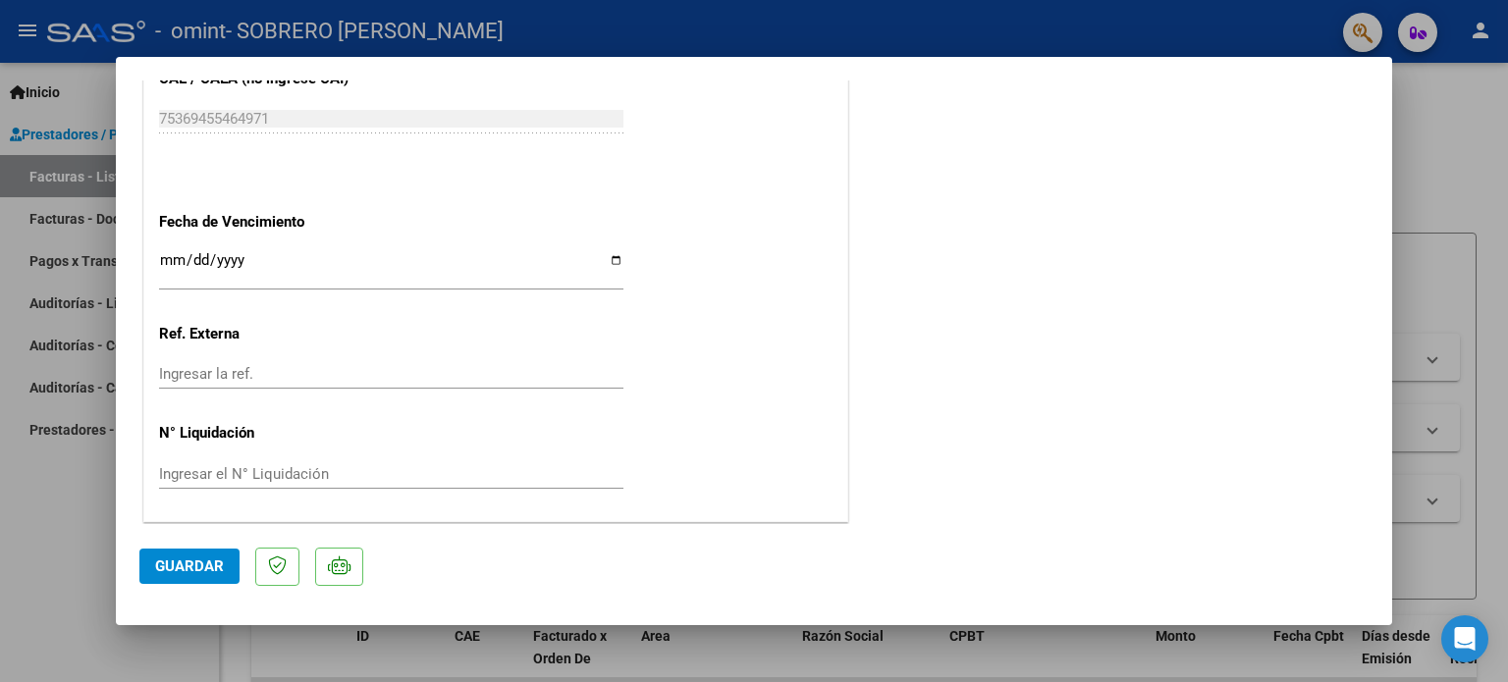
click at [187, 558] on span "Guardar" at bounding box center [189, 567] width 69 height 18
click at [82, 595] on div at bounding box center [754, 341] width 1508 height 682
type input "$ 0,00"
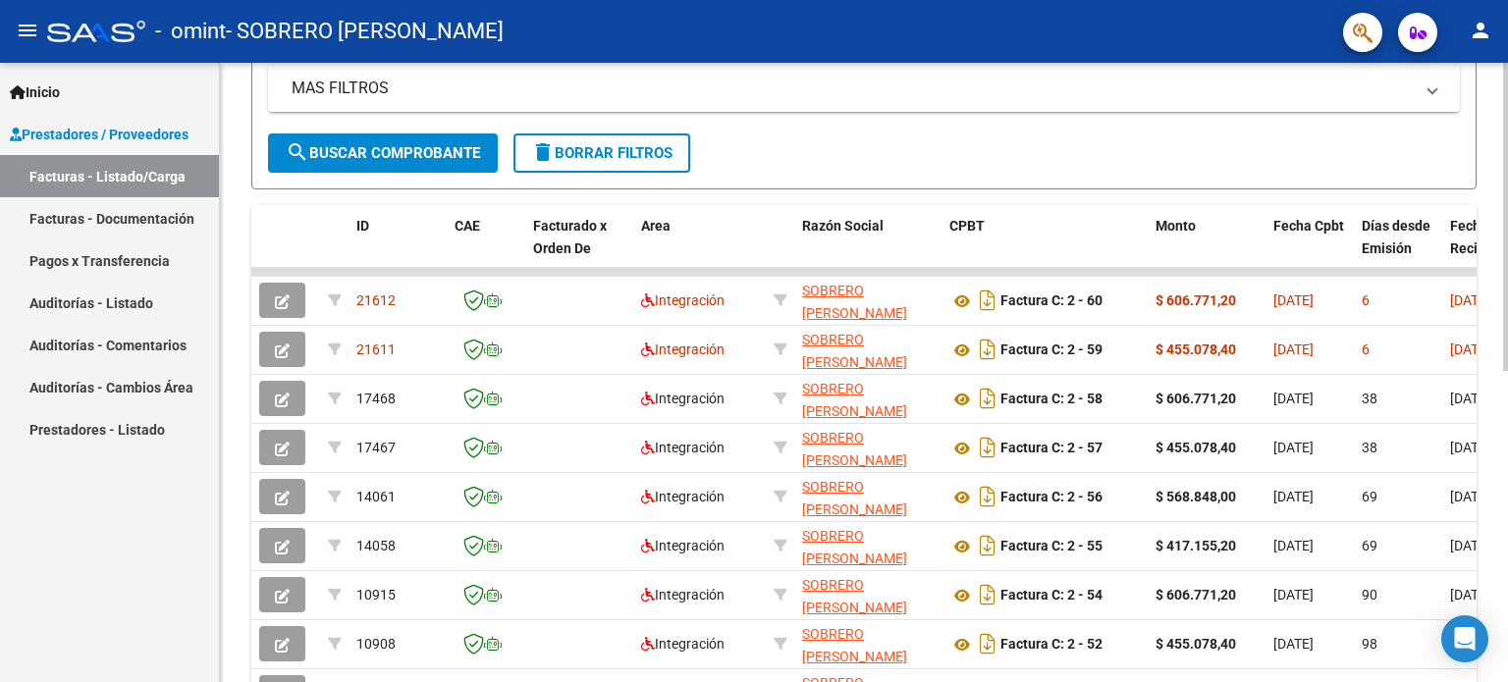
scroll to position [408, 0]
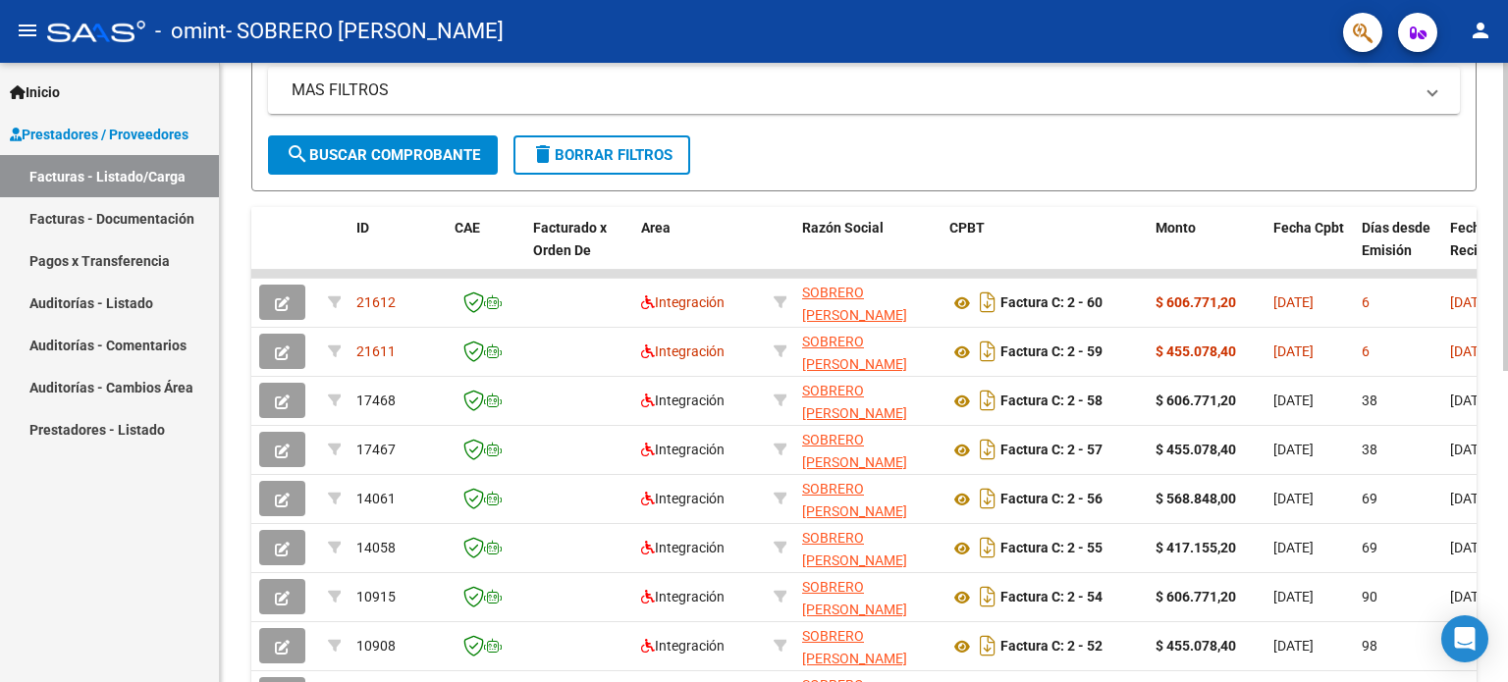
click at [239, 525] on div "Video tutorial PRESTADORES -> Listado de CPBTs Emitidos por Prestadores / Prove…" at bounding box center [864, 271] width 1288 height 1234
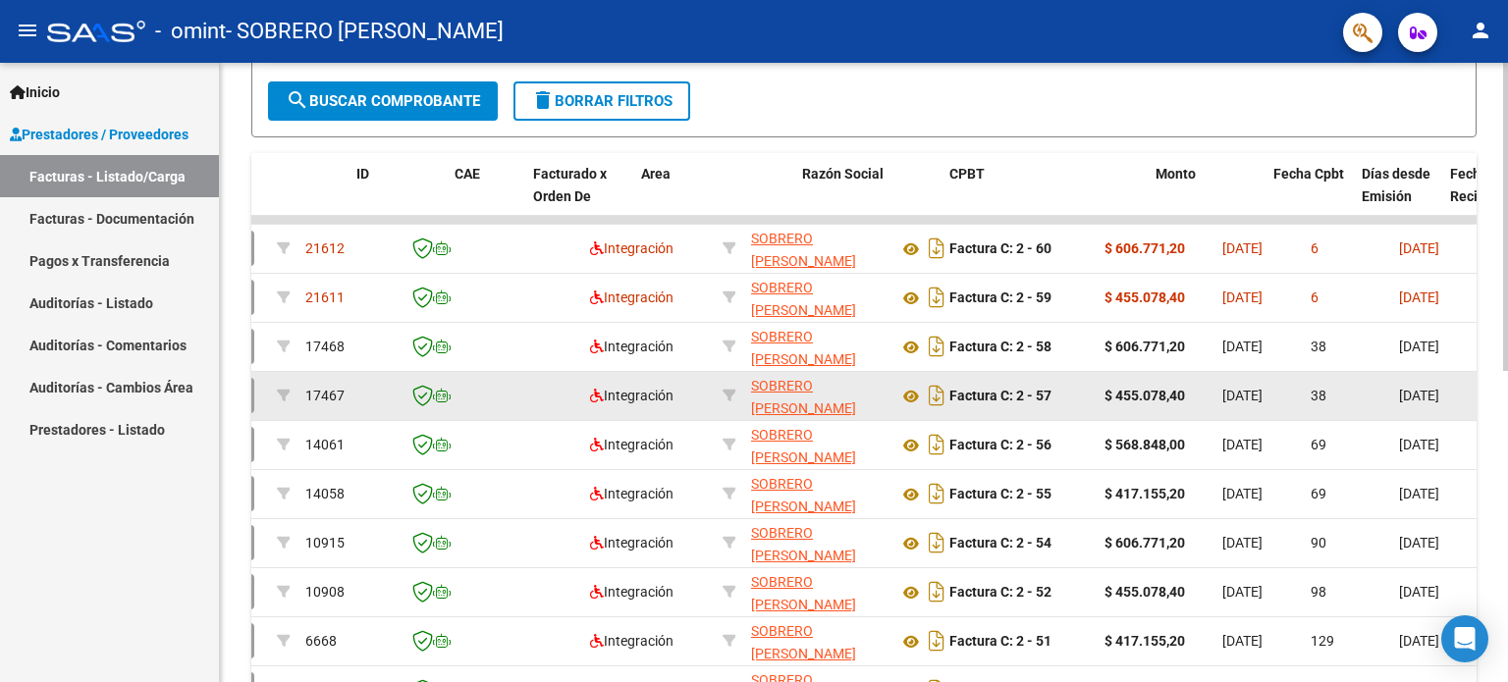
scroll to position [0, 0]
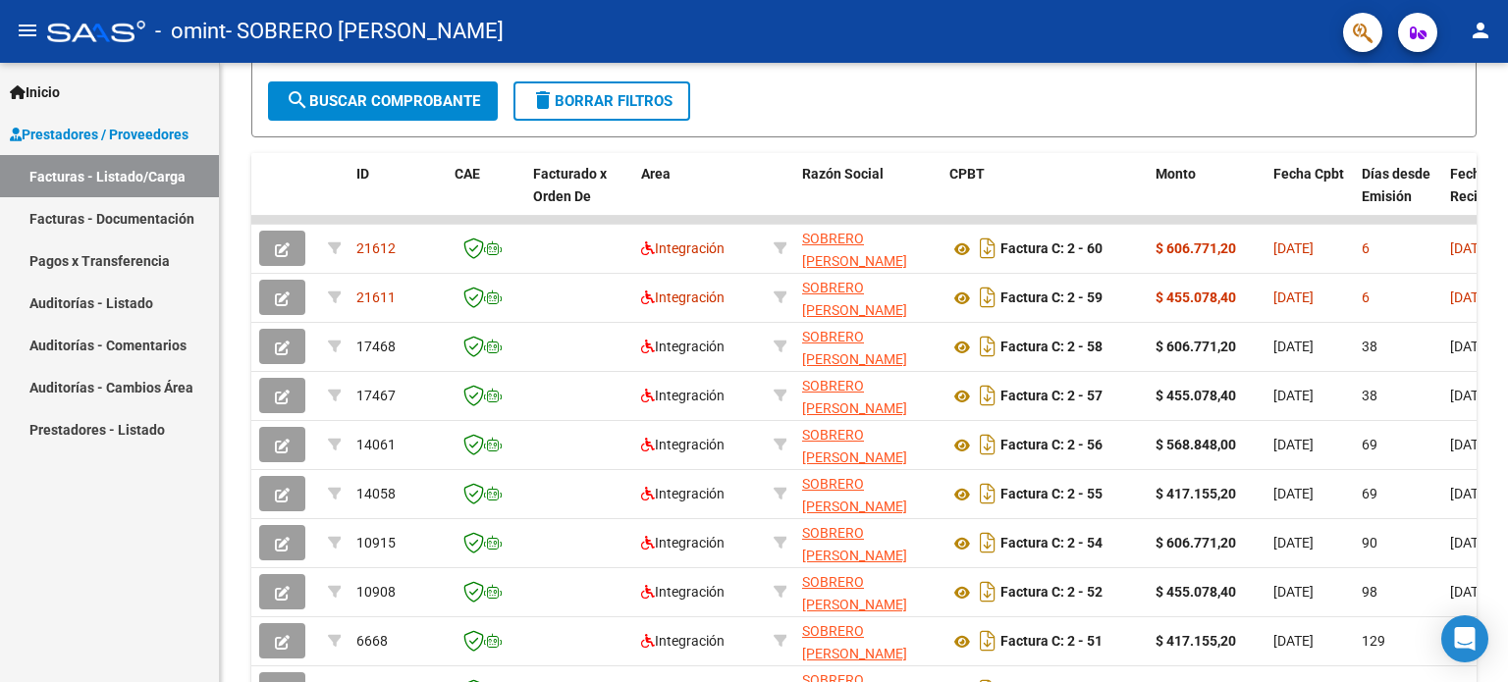
click at [1485, 27] on mat-icon "person" at bounding box center [1480, 31] width 24 height 24
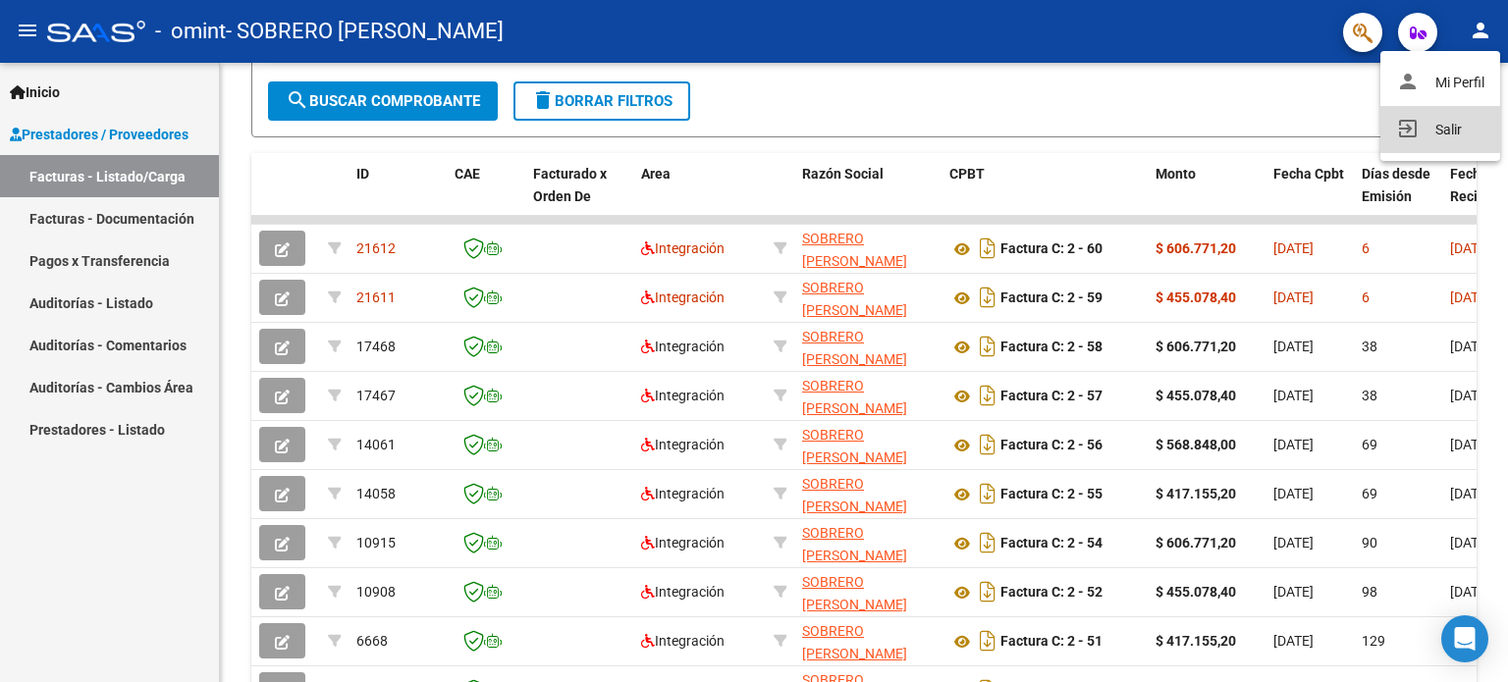
click at [1445, 129] on button "exit_to_app Salir" at bounding box center [1440, 129] width 120 height 47
